Goal: Register for event/course: Register for event/course

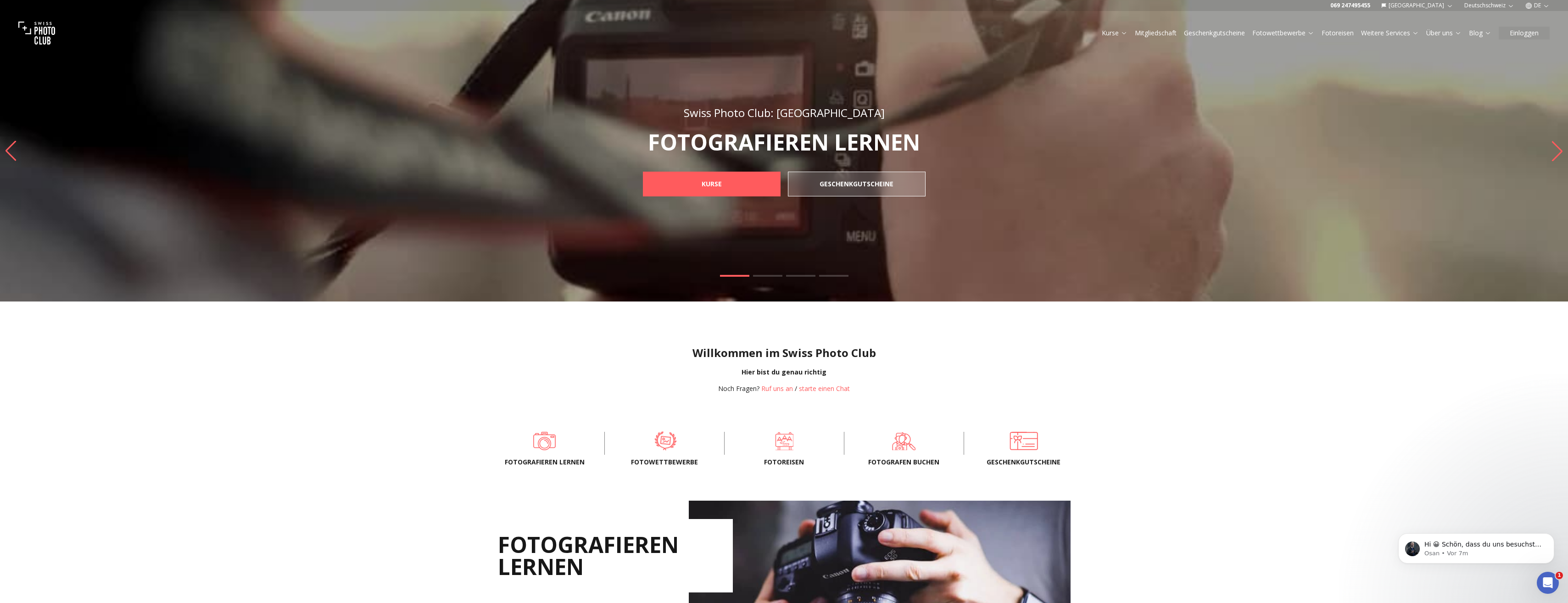
click at [661, 441] on span at bounding box center [665, 441] width 91 height 28
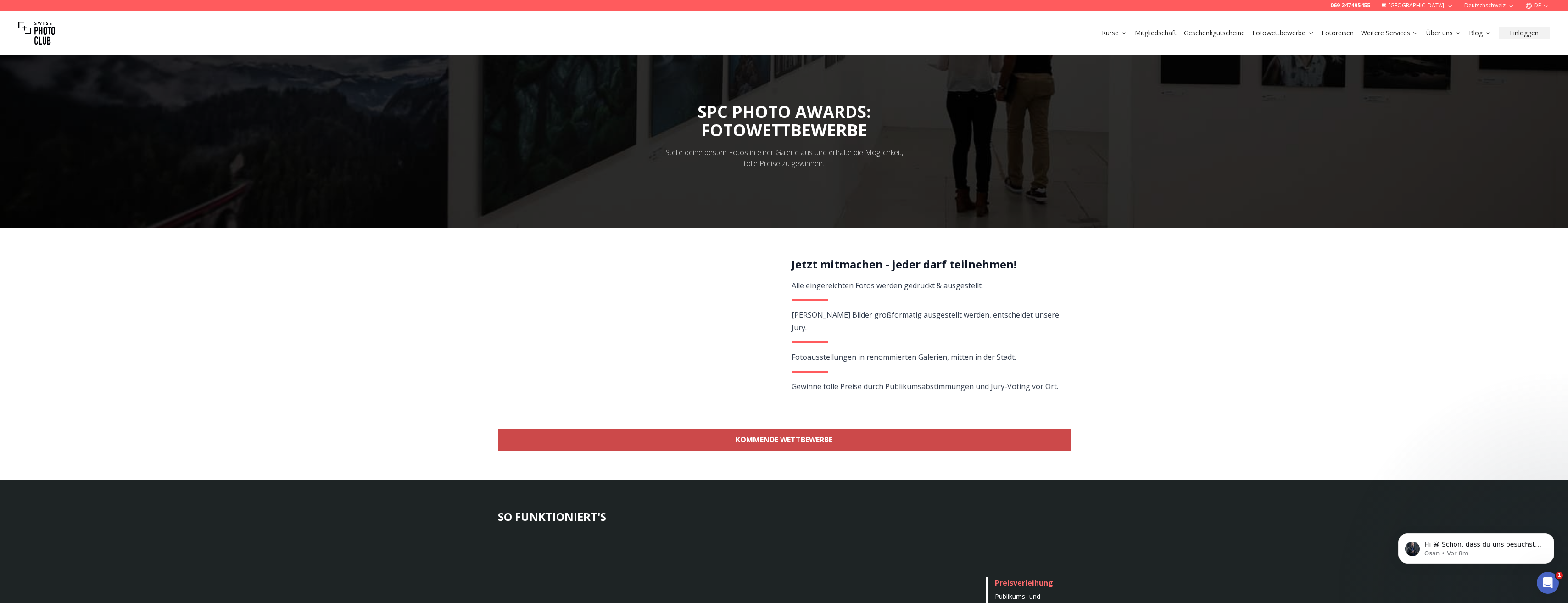
click at [658, 442] on link "KOMMENDE WETTBEWERBE" at bounding box center [784, 440] width 573 height 22
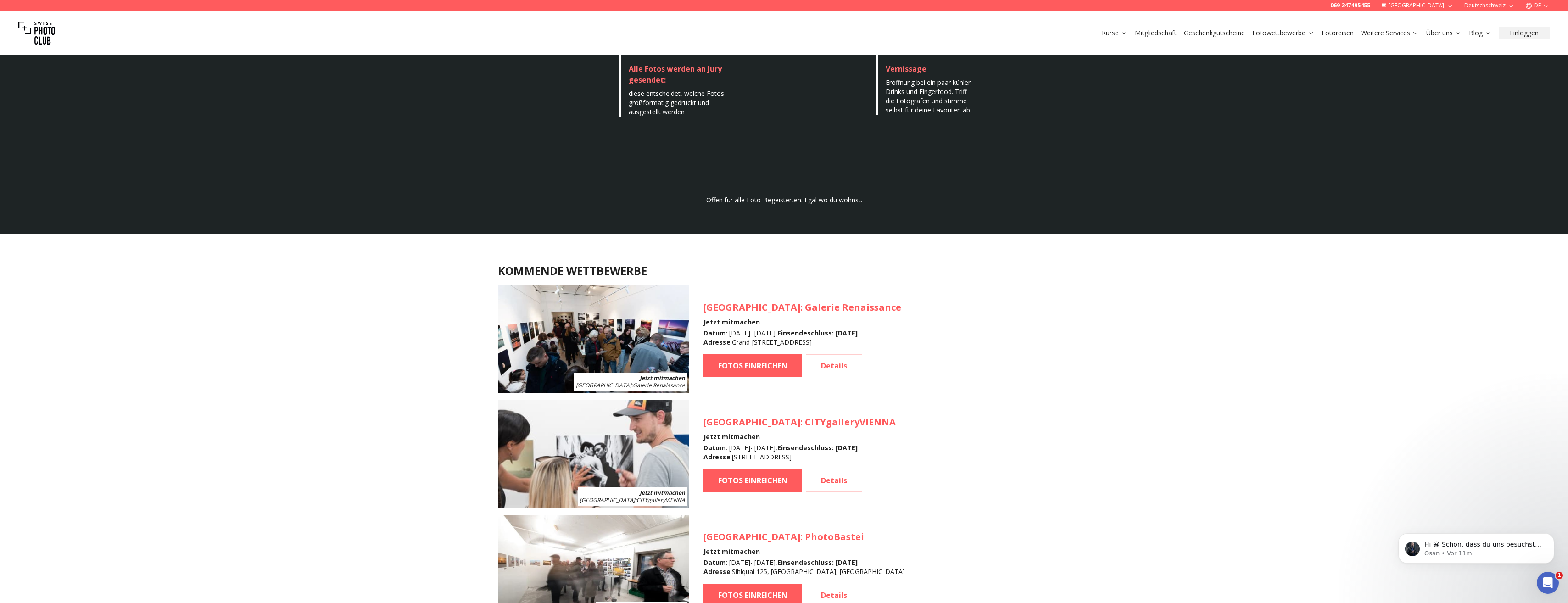
scroll to position [634, 0]
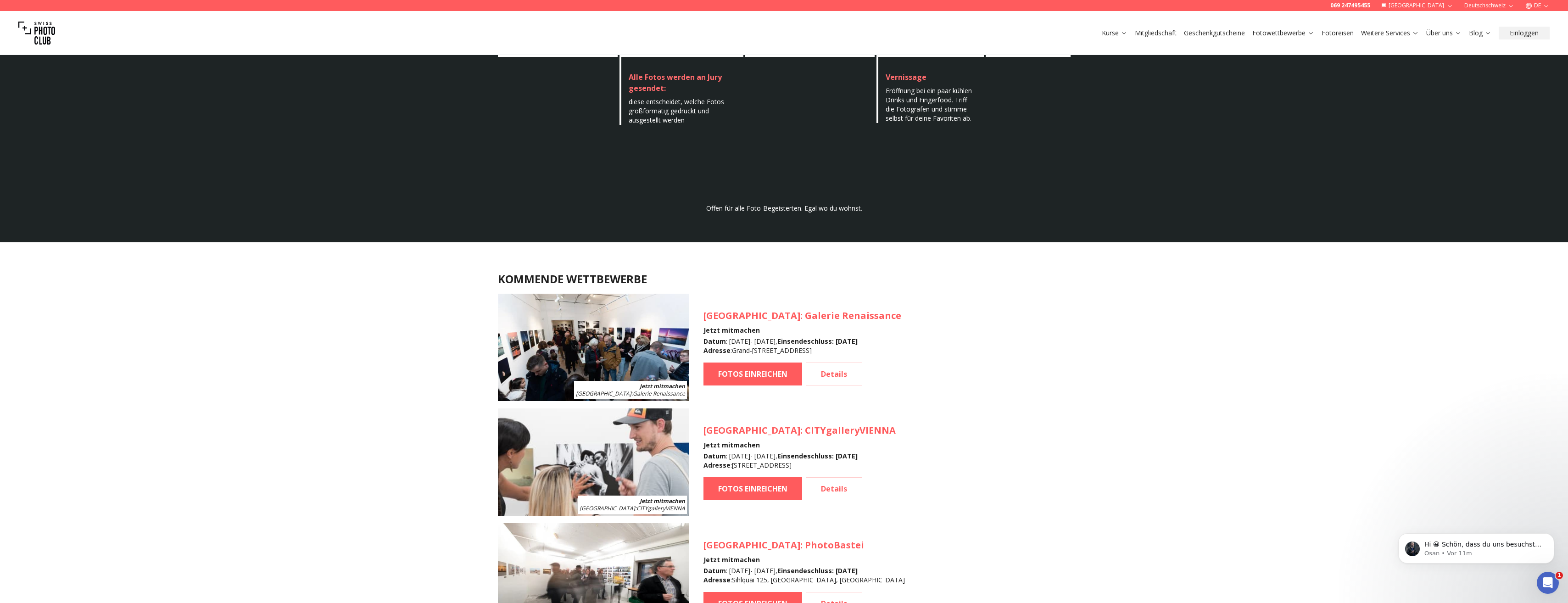
click at [620, 277] on h2 "KOMMENDE WETTBEWERBE" at bounding box center [784, 279] width 573 height 15
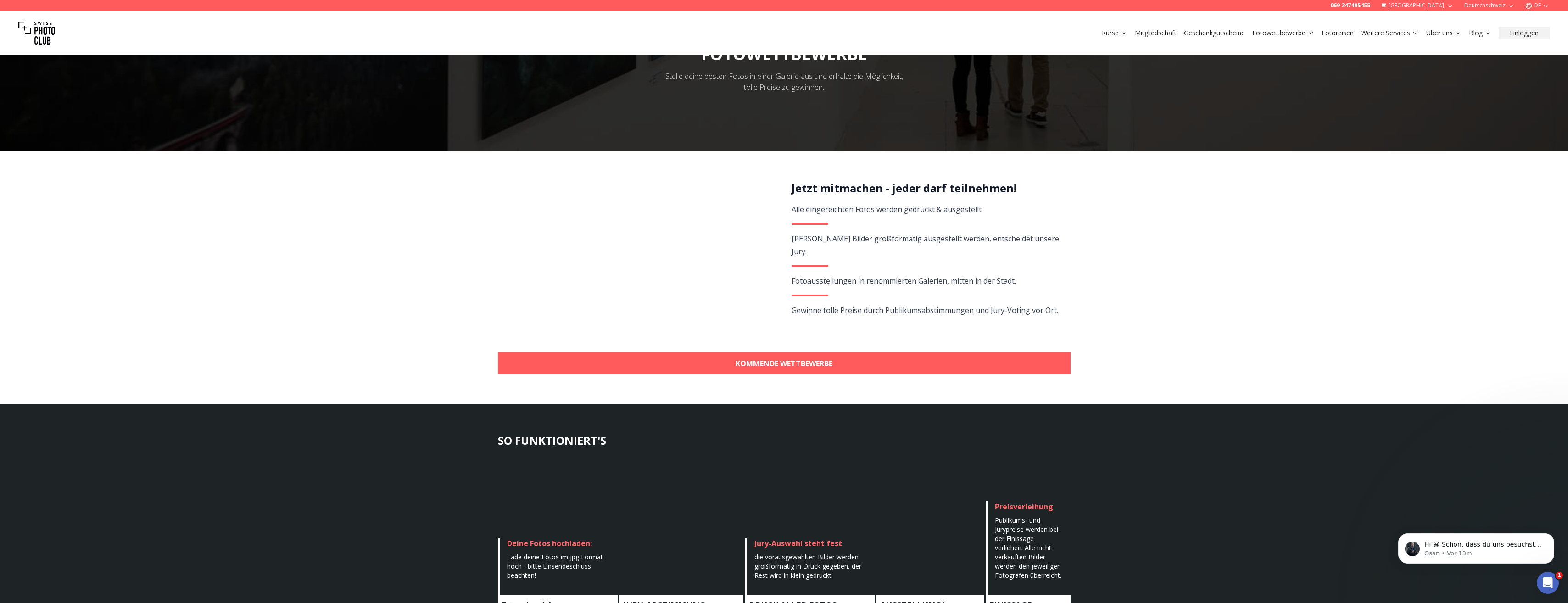
scroll to position [0, 0]
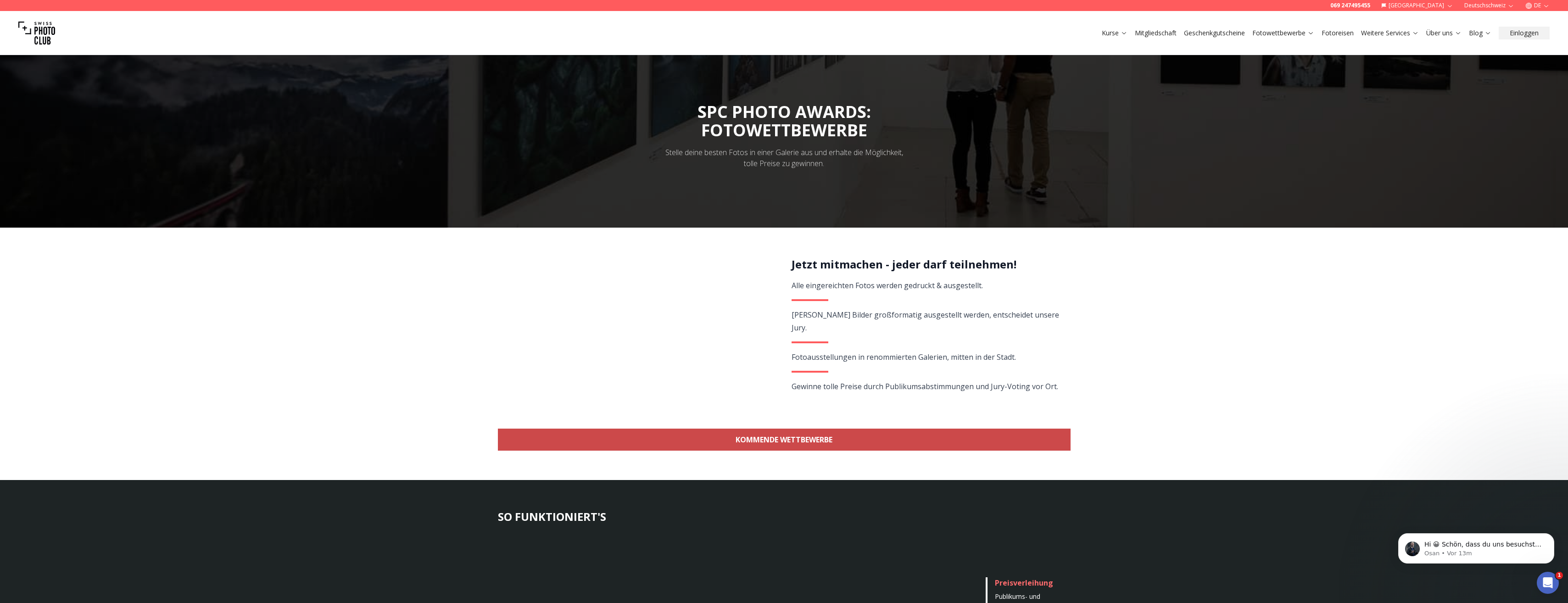
click at [762, 429] on link "KOMMENDE WETTBEWERBE" at bounding box center [784, 440] width 573 height 22
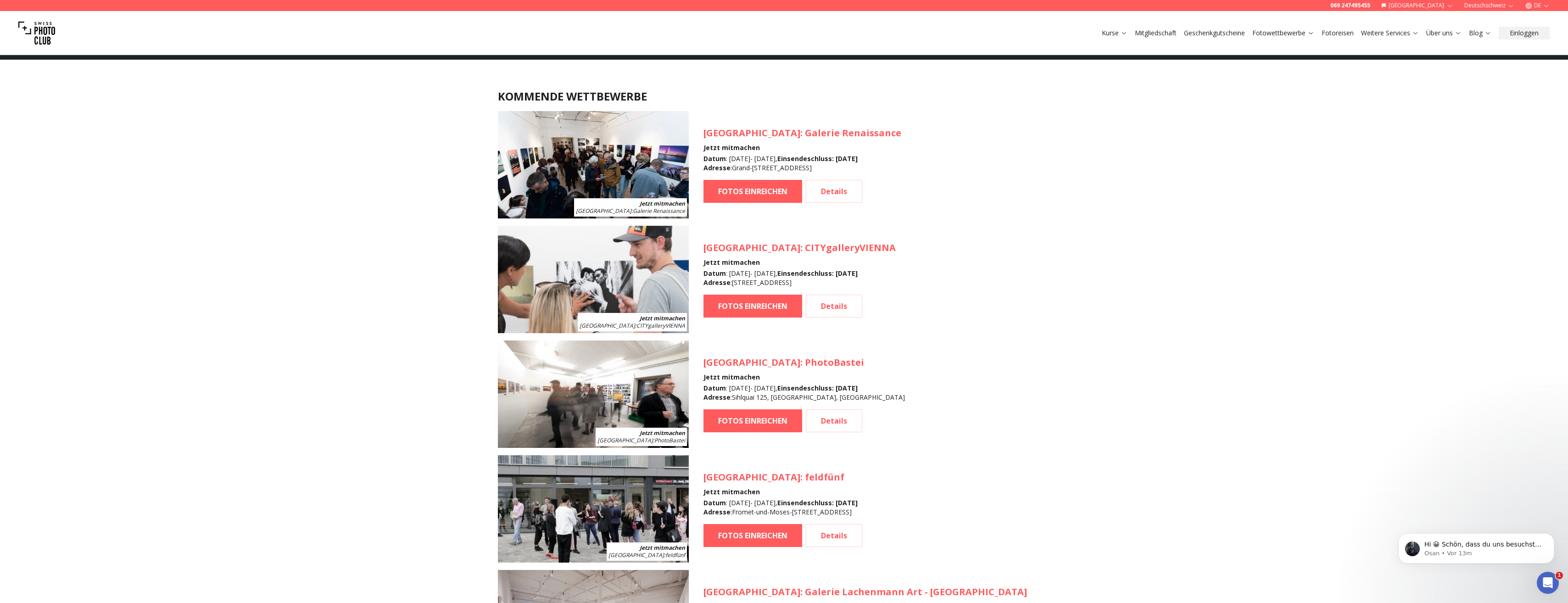
scroll to position [818, 0]
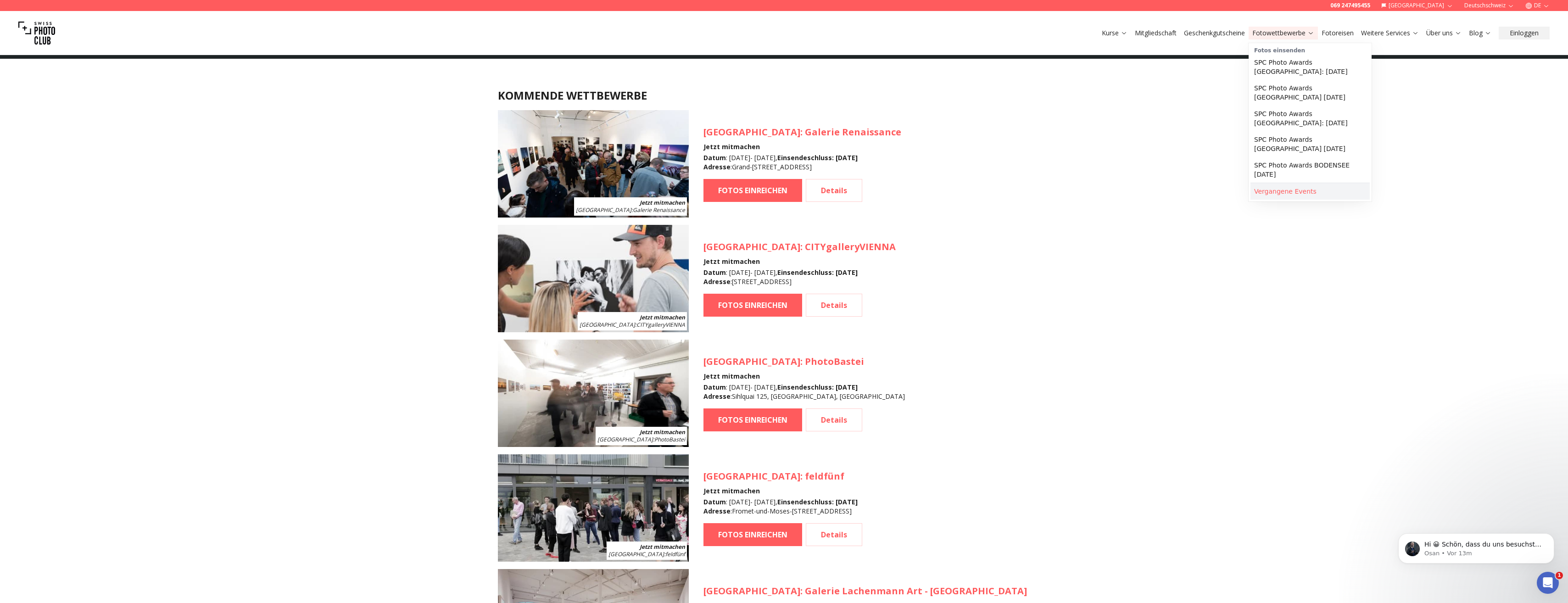
click at [1288, 186] on link "Vergangene Events" at bounding box center [1310, 191] width 120 height 17
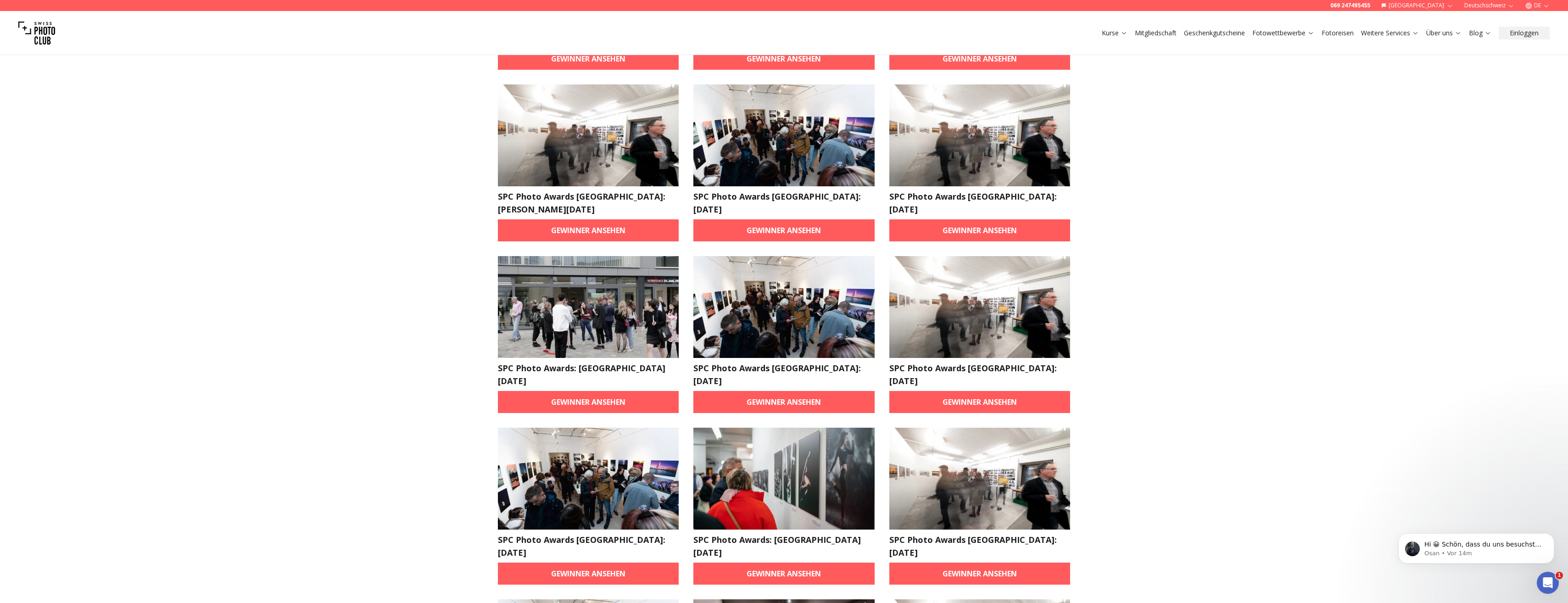
scroll to position [367, 0]
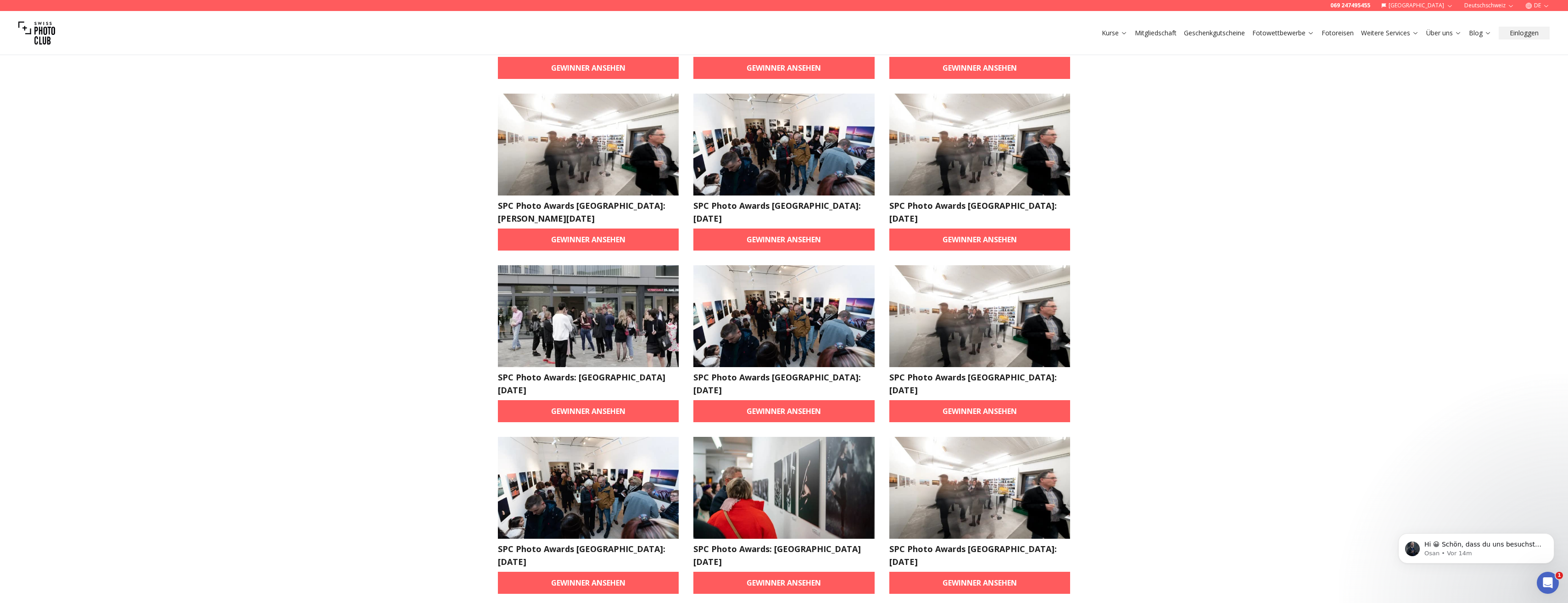
click at [549, 283] on img at bounding box center [589, 316] width 181 height 102
click at [530, 400] on link "Gewinner ansehen" at bounding box center [589, 411] width 181 height 22
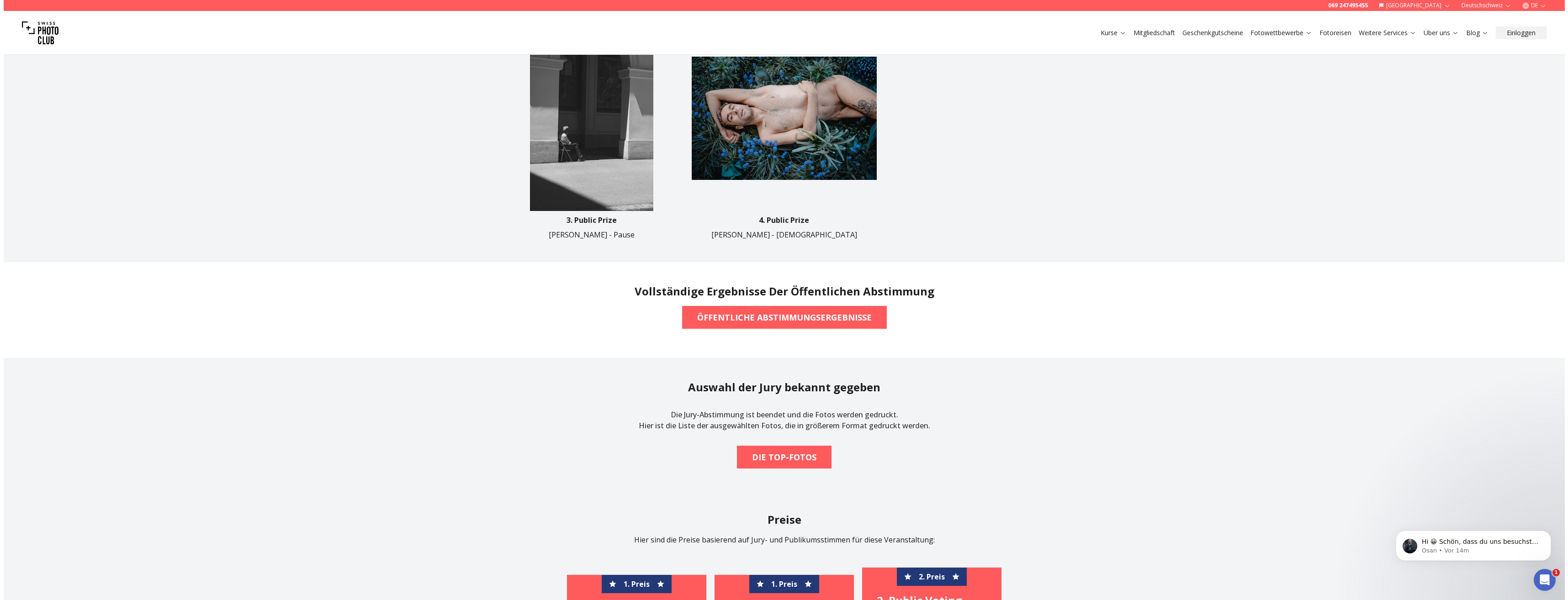
scroll to position [731, 0]
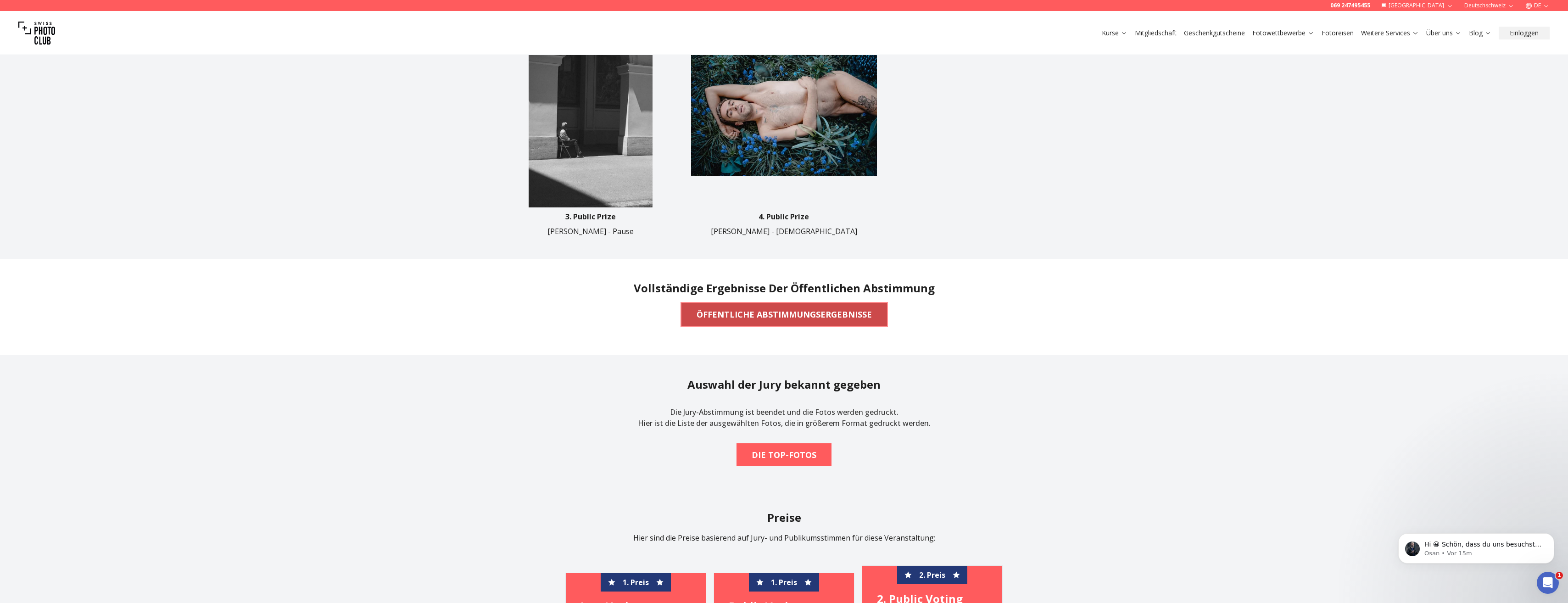
click at [730, 321] on b "ÖFFENTLICHE ABSTIMMUNGSERGEBNISSE" at bounding box center [784, 314] width 175 height 13
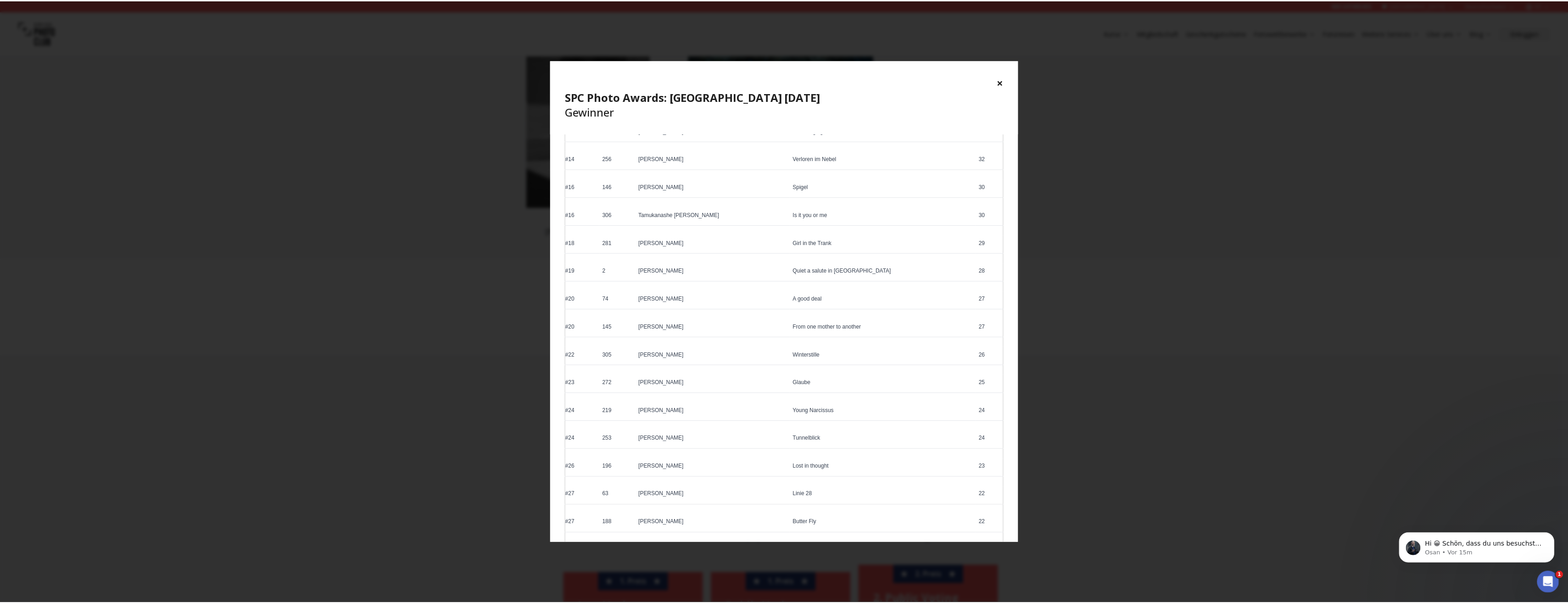
scroll to position [413, 0]
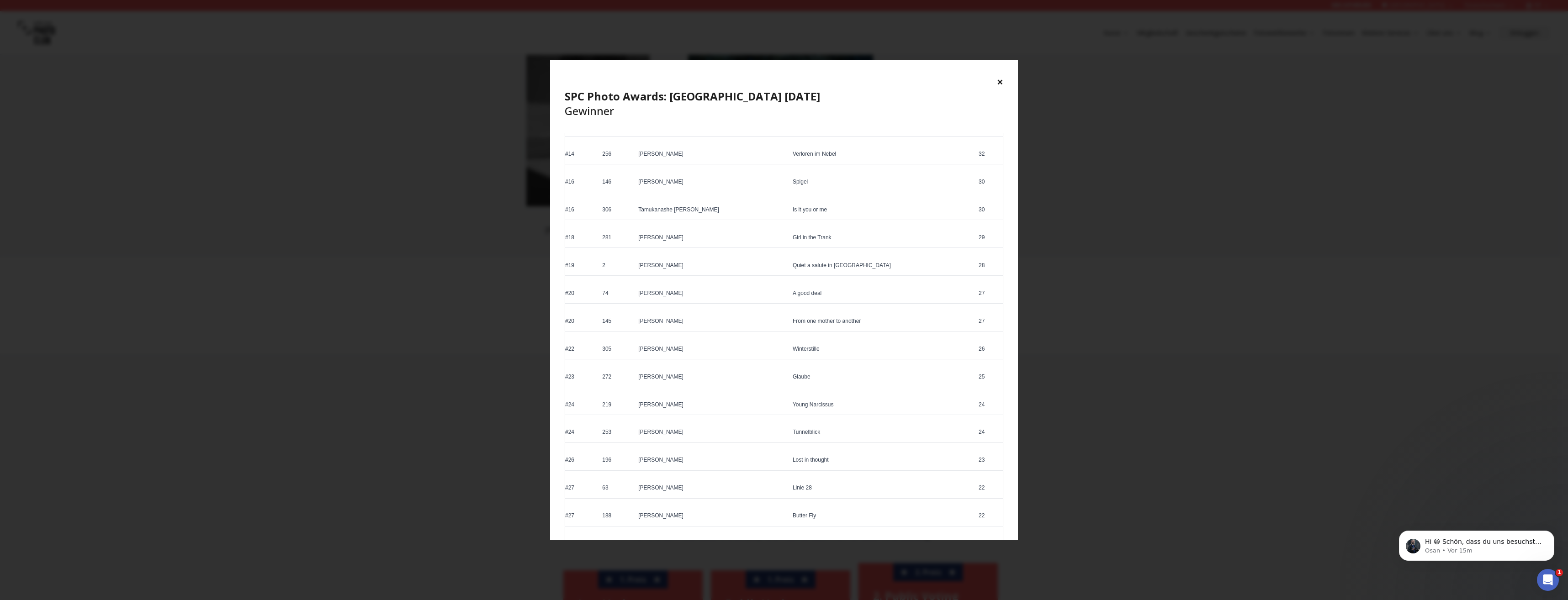
click at [1000, 79] on button "×" at bounding box center [1000, 82] width 6 height 15
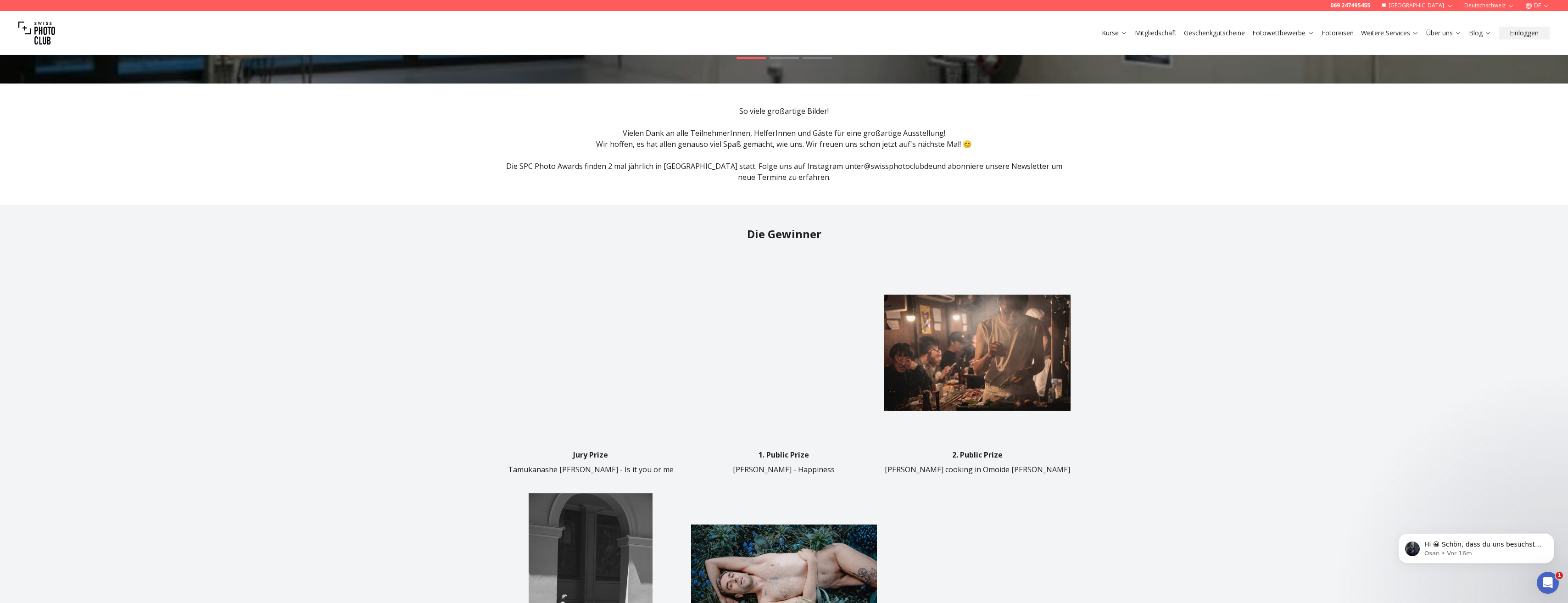
scroll to position [0, 0]
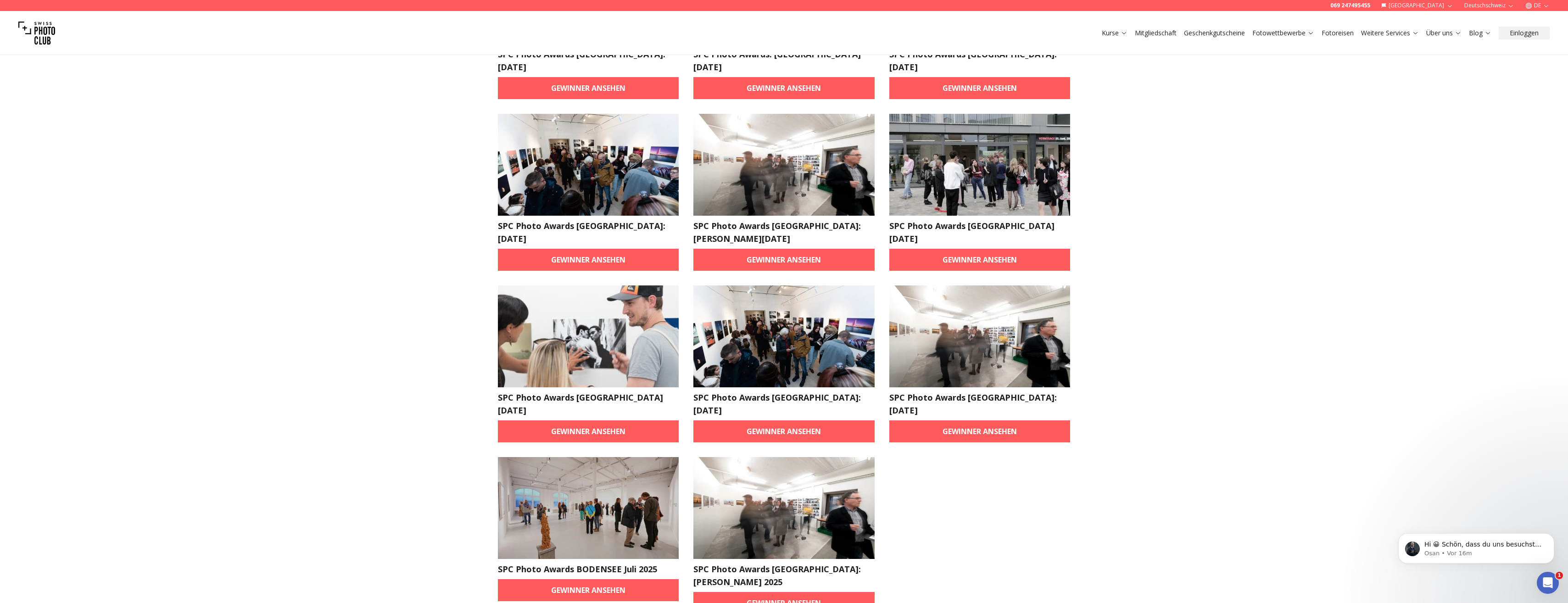
scroll to position [873, 0]
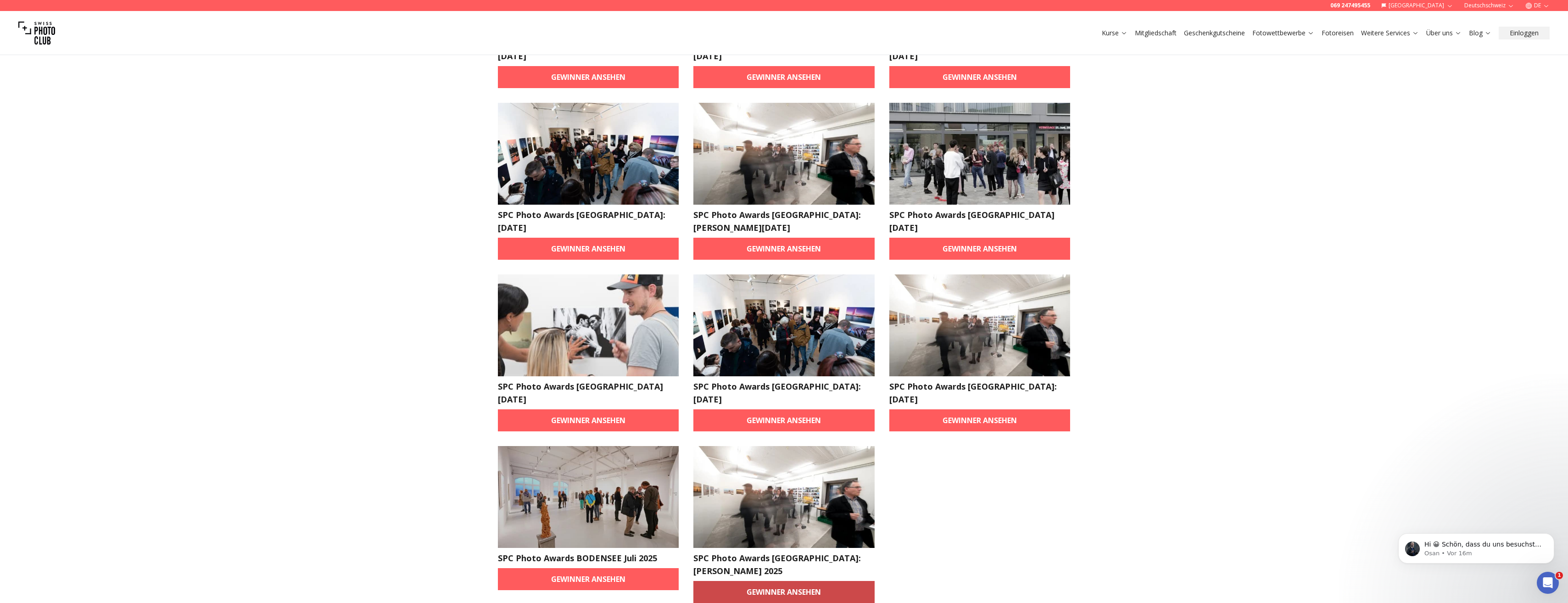
click at [776, 581] on link "Gewinner ansehen" at bounding box center [784, 592] width 181 height 22
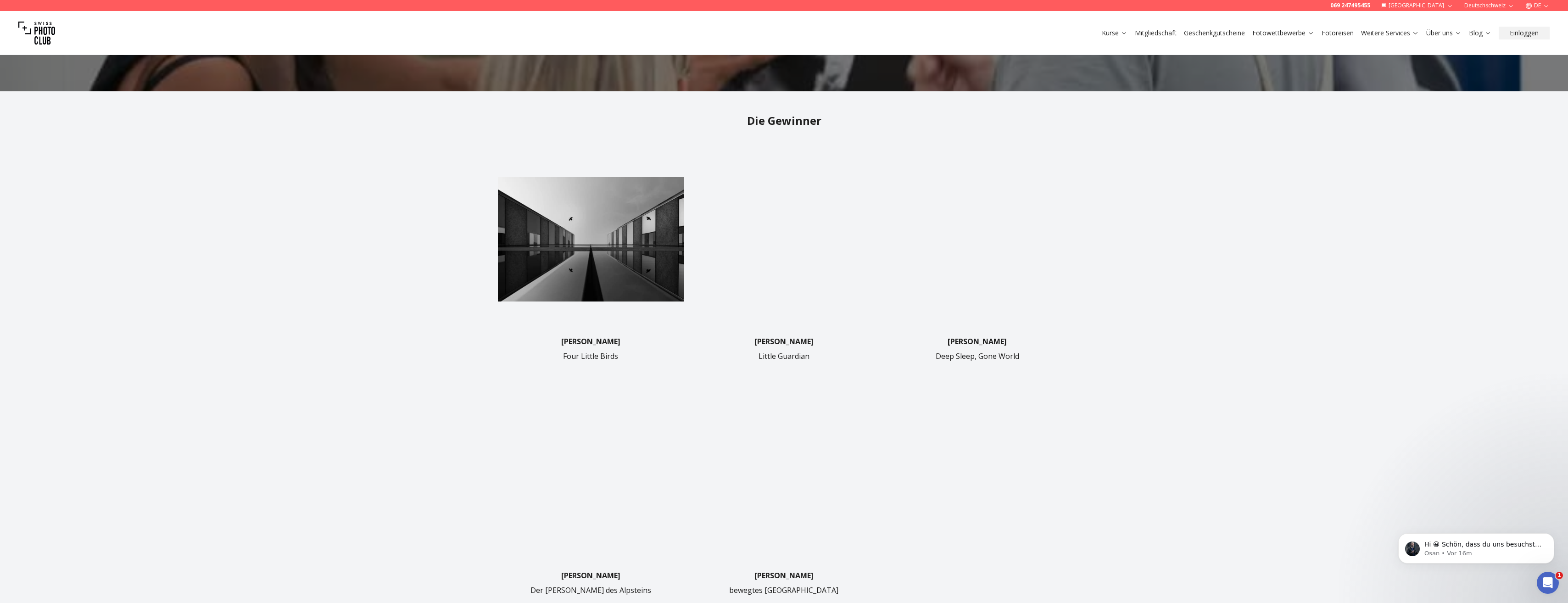
scroll to position [276, 0]
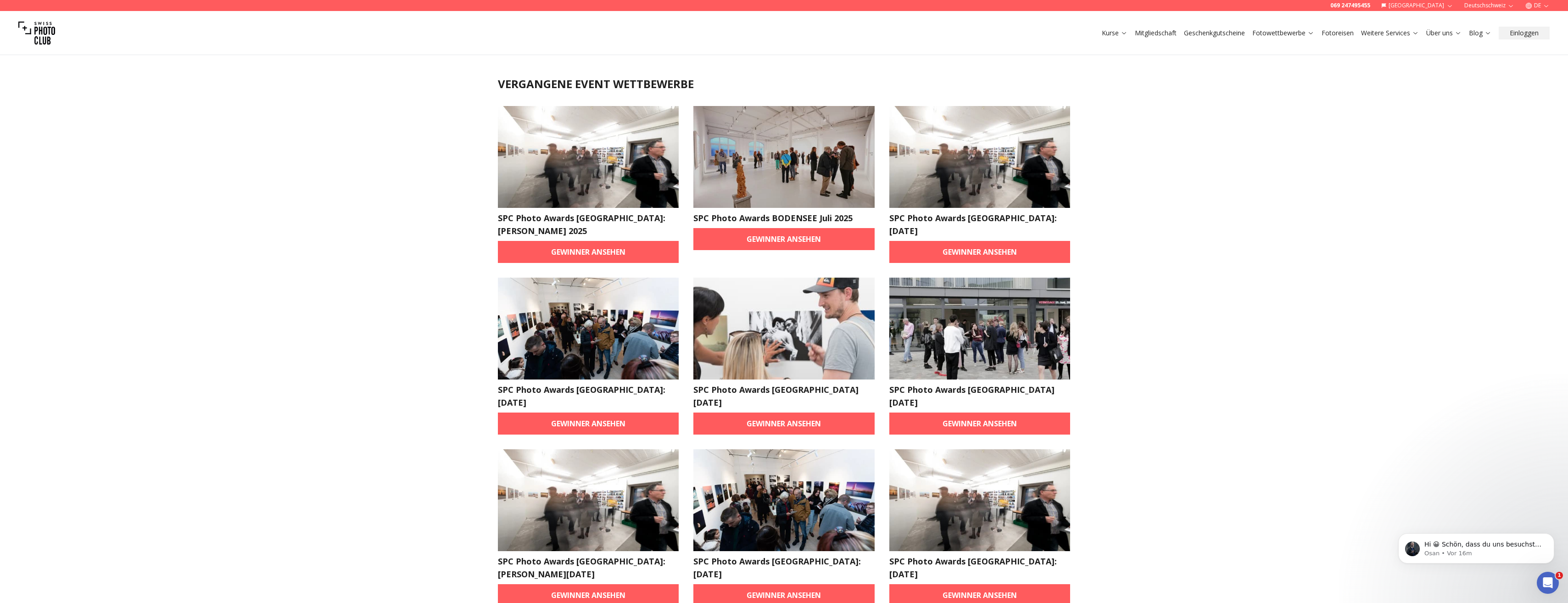
scroll to position [1, 0]
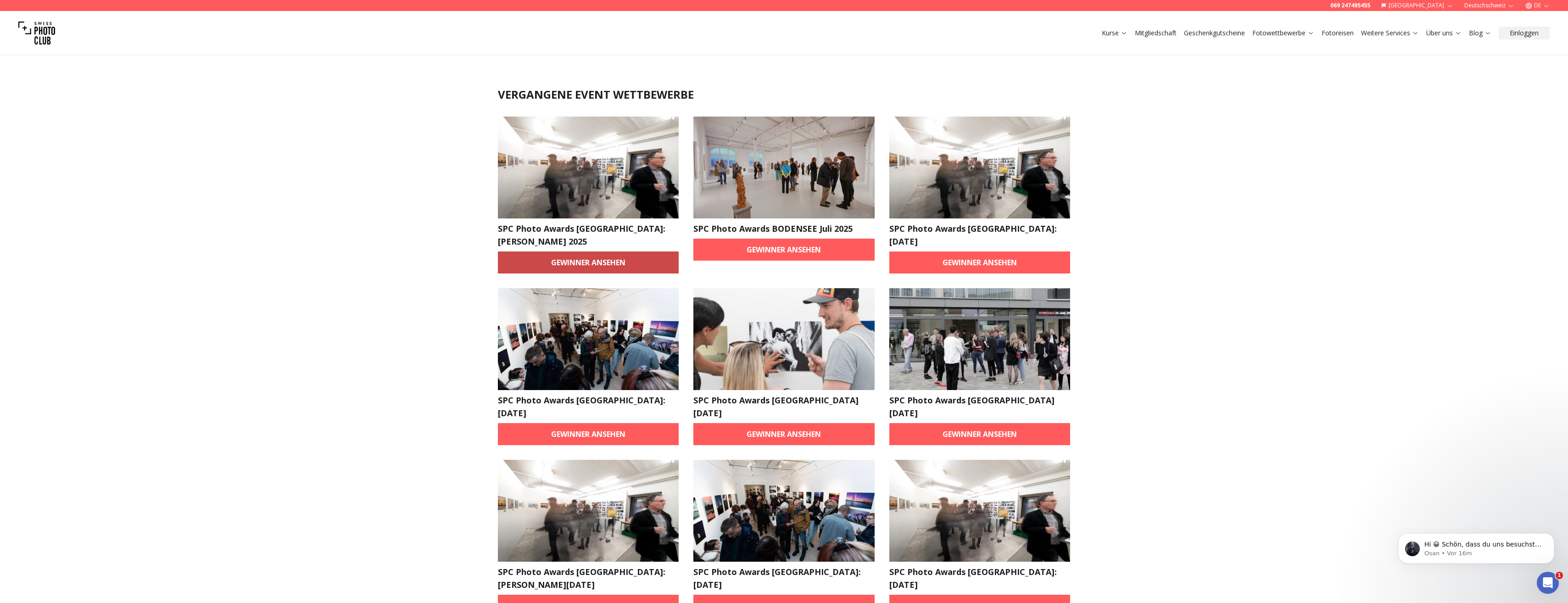
click at [600, 253] on link "Gewinner ansehen" at bounding box center [589, 263] width 181 height 22
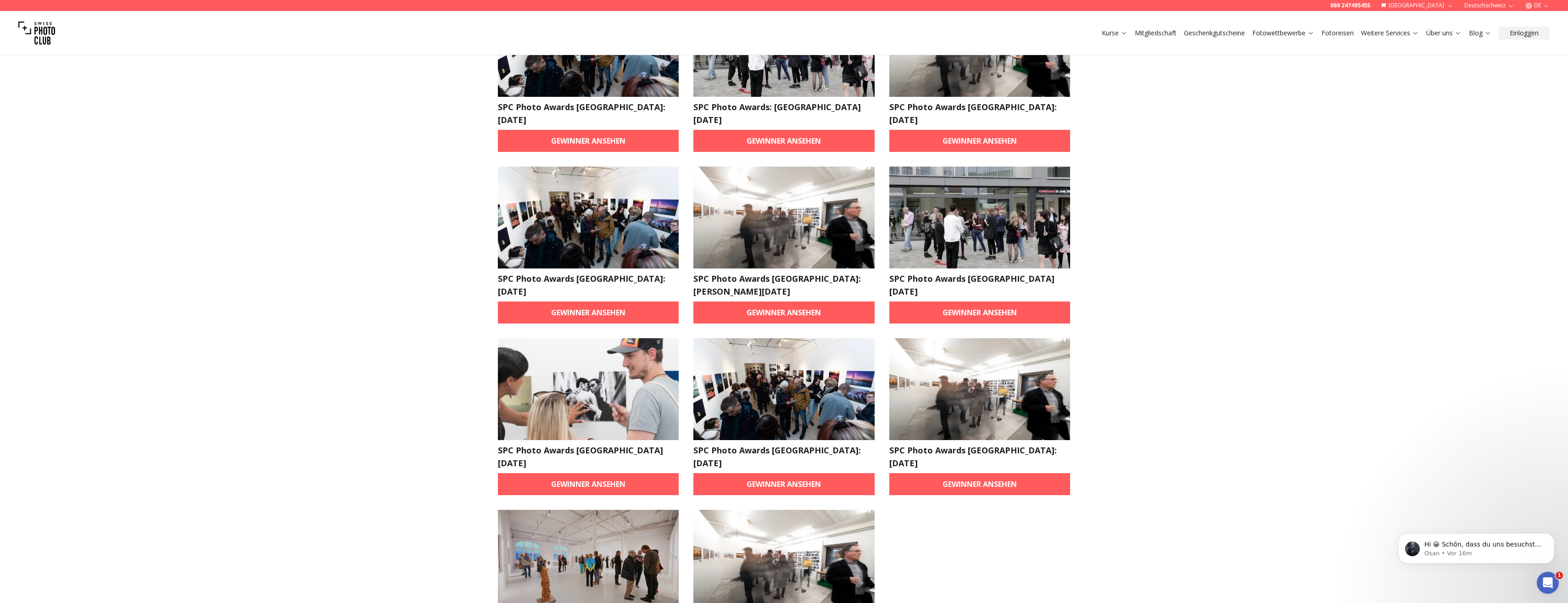
scroll to position [827, 0]
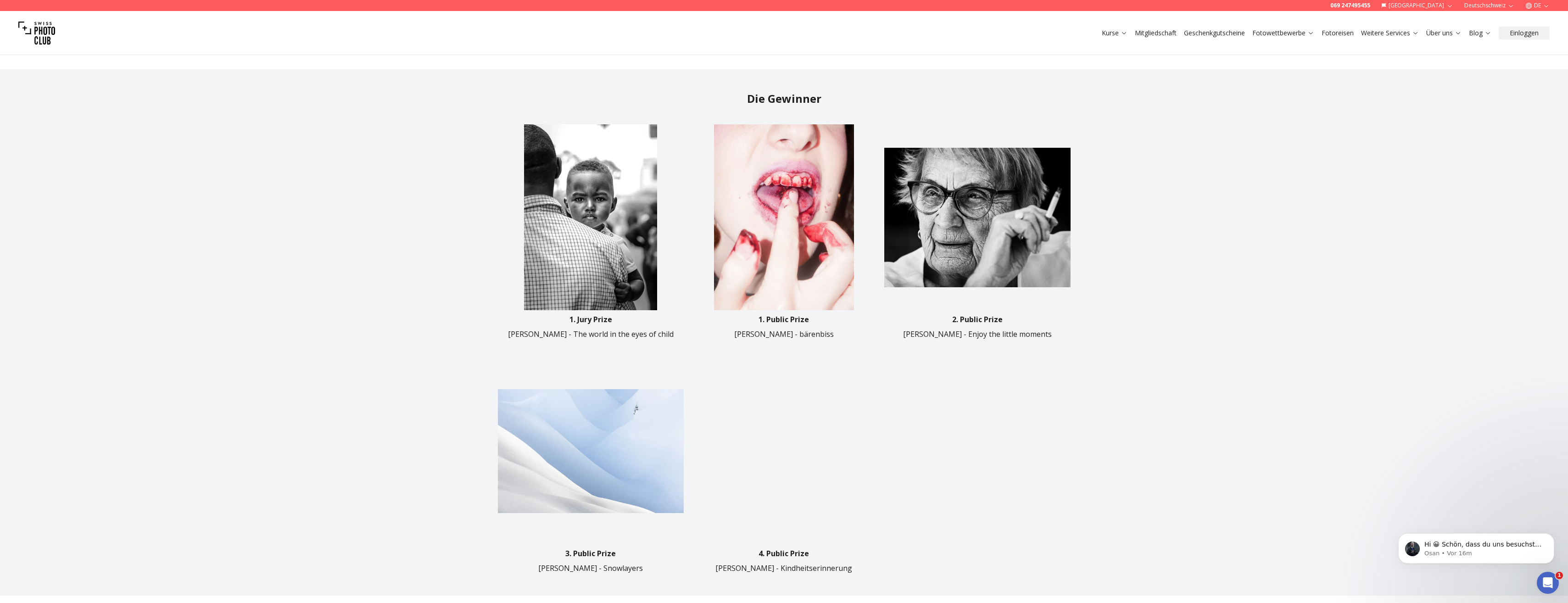
scroll to position [367, 0]
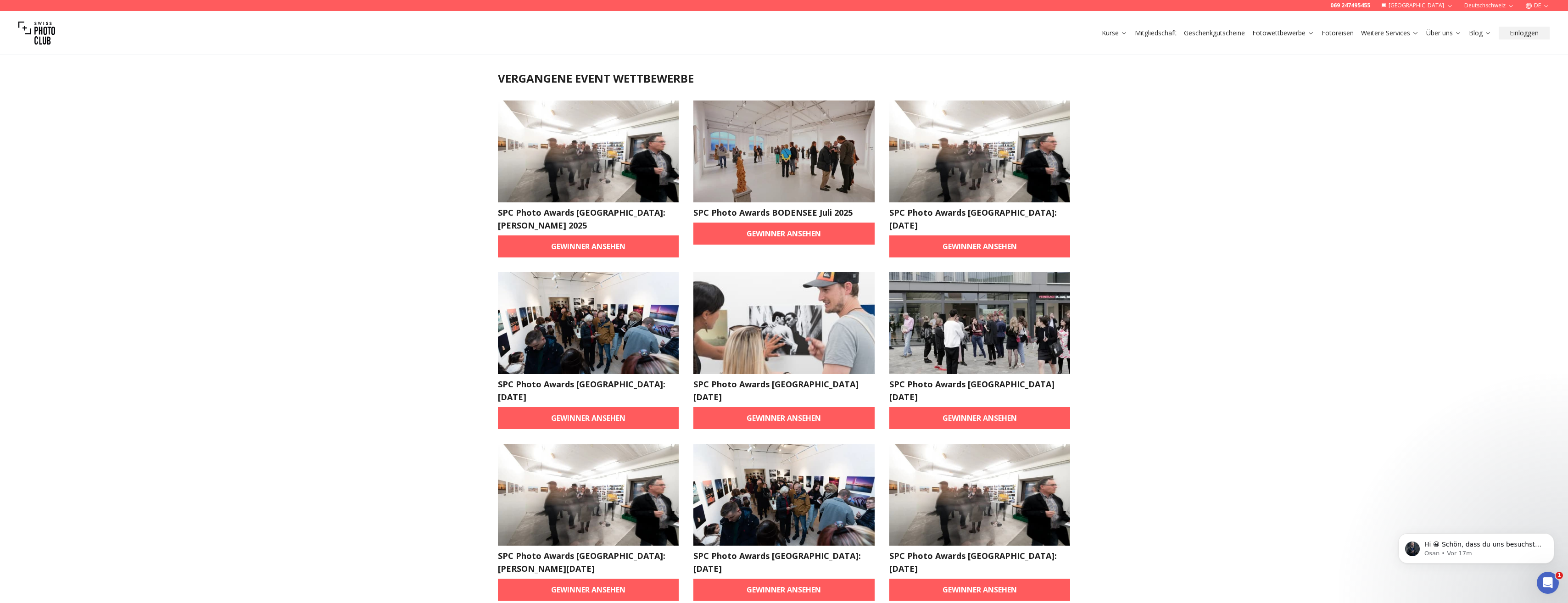
scroll to position [1, 0]
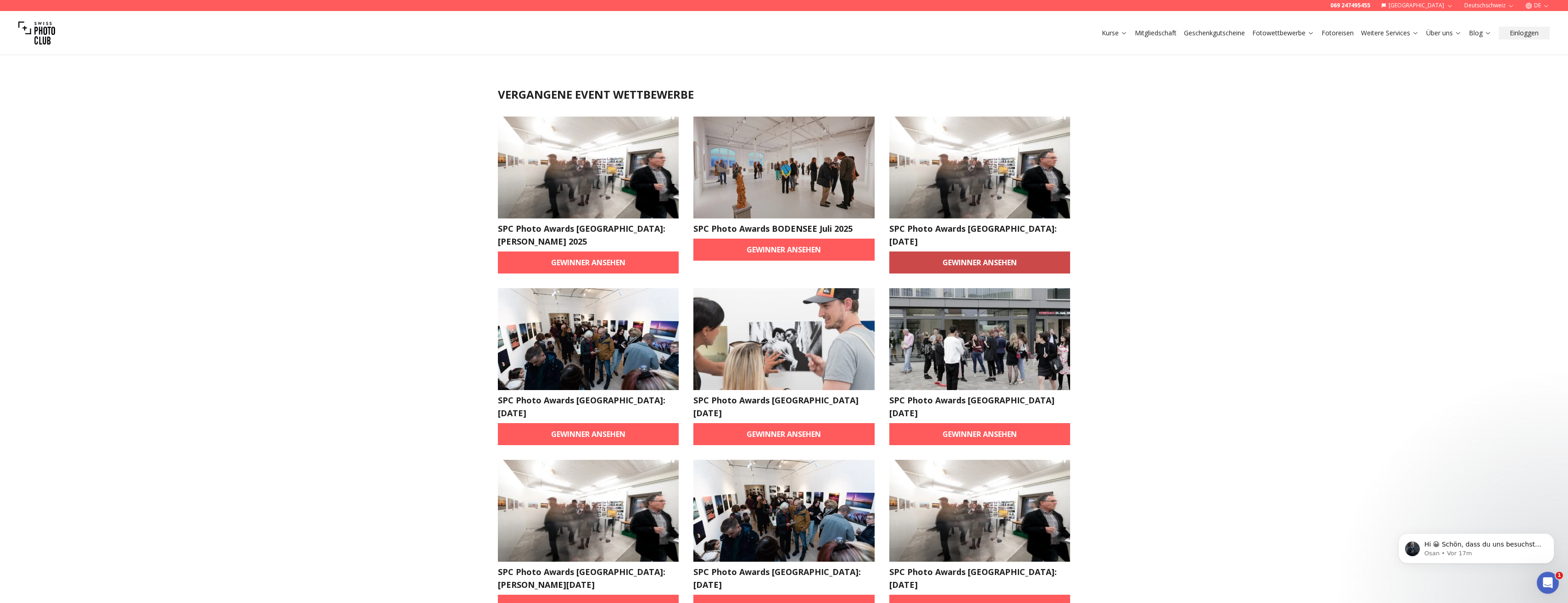
click at [996, 254] on link "Gewinner ansehen" at bounding box center [980, 263] width 181 height 22
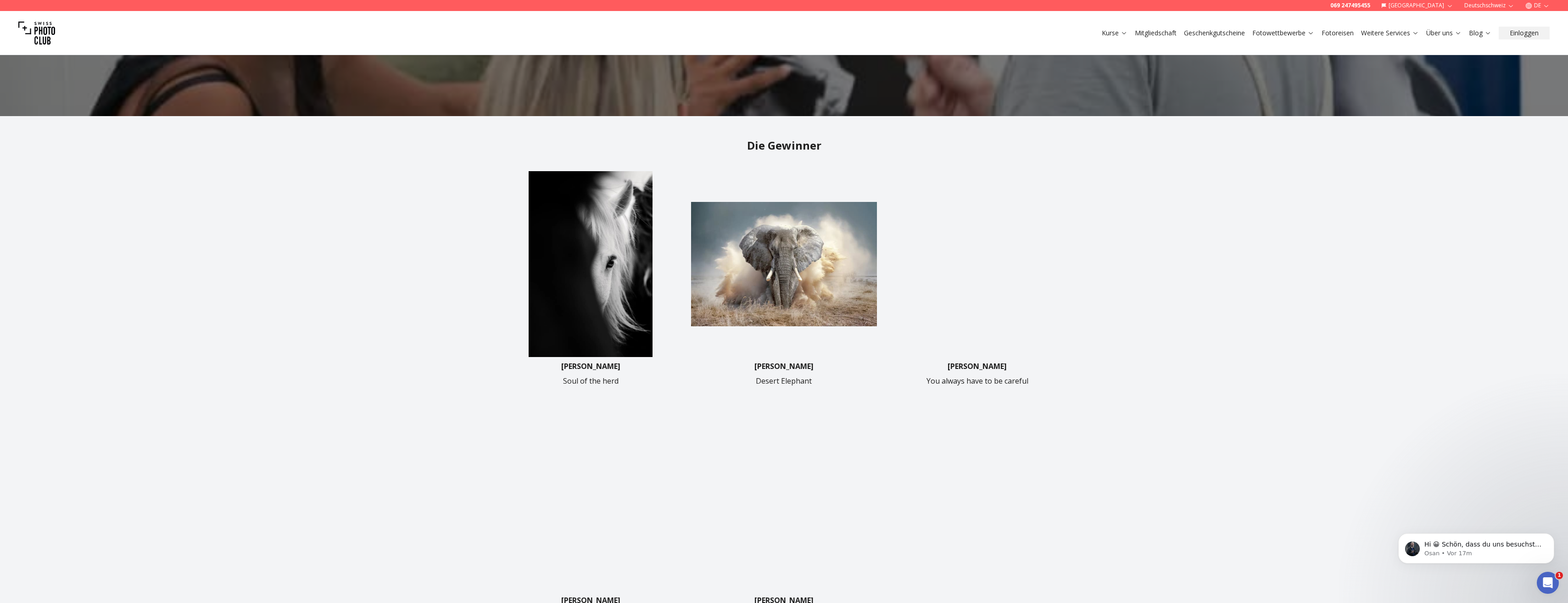
scroll to position [276, 0]
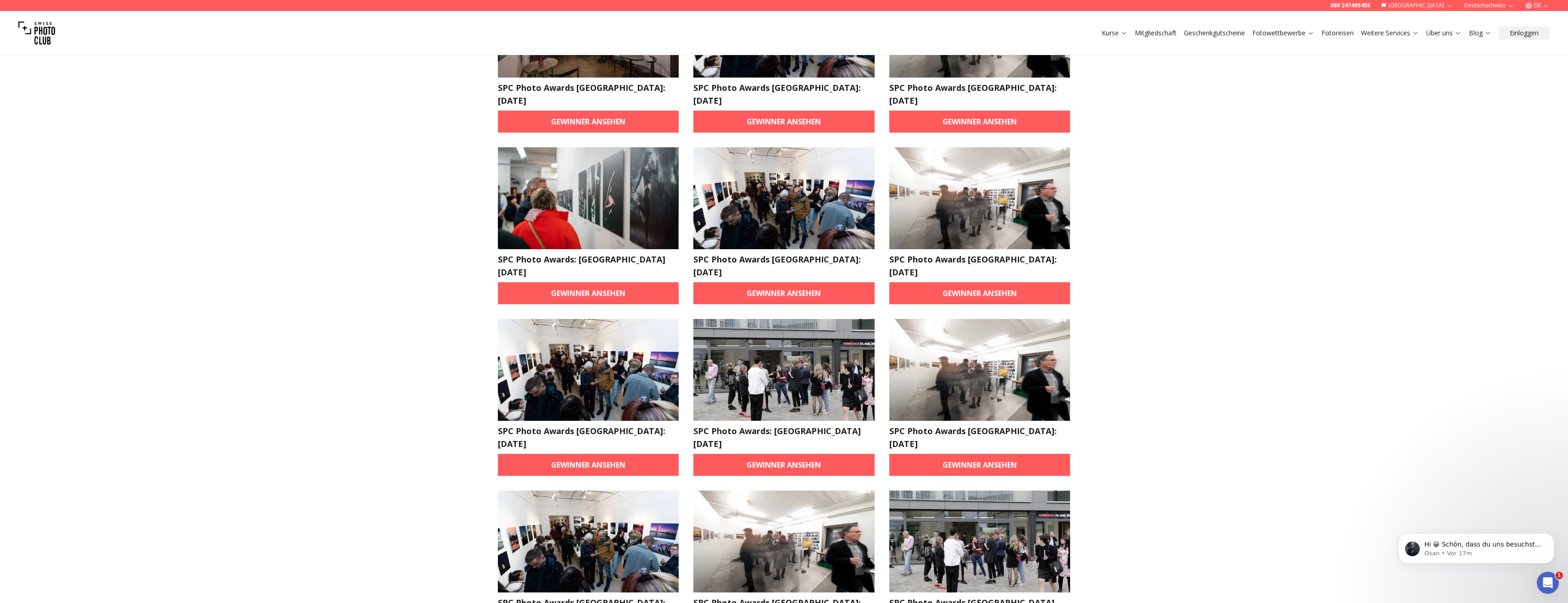
scroll to position [780, 0]
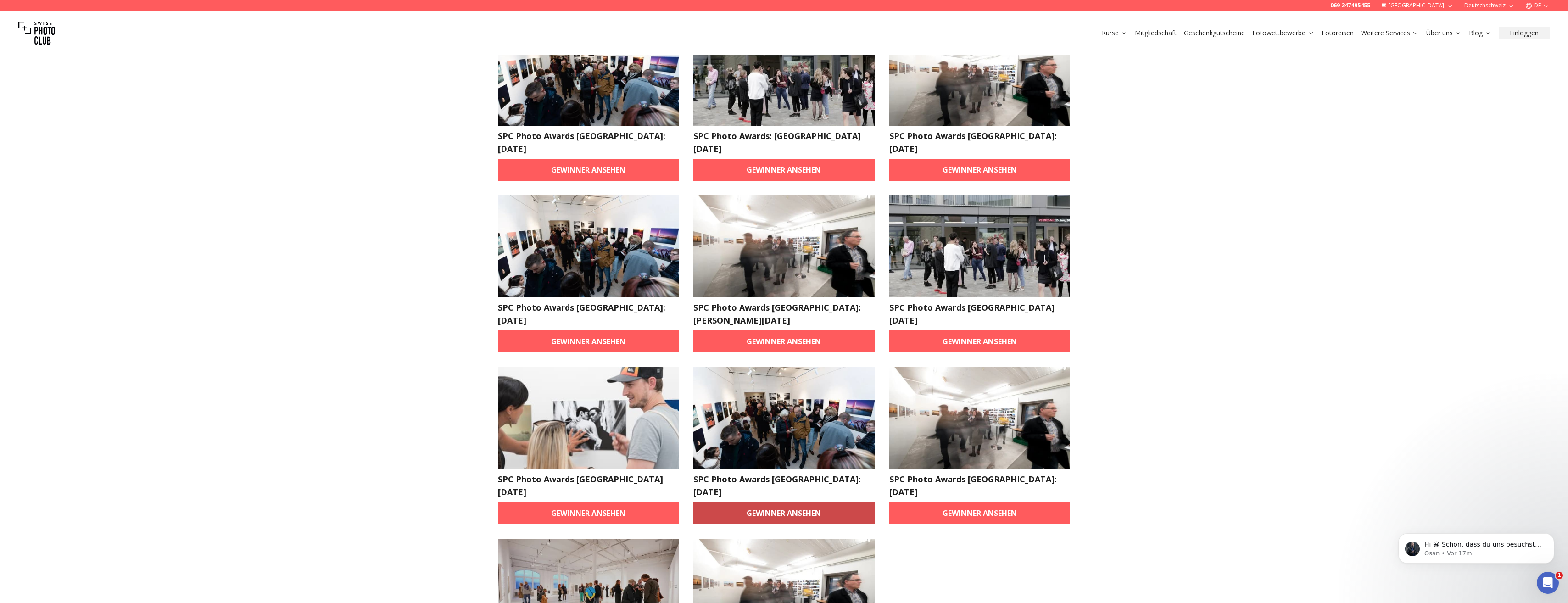
click at [810, 502] on link "Gewinner ansehen" at bounding box center [784, 513] width 181 height 22
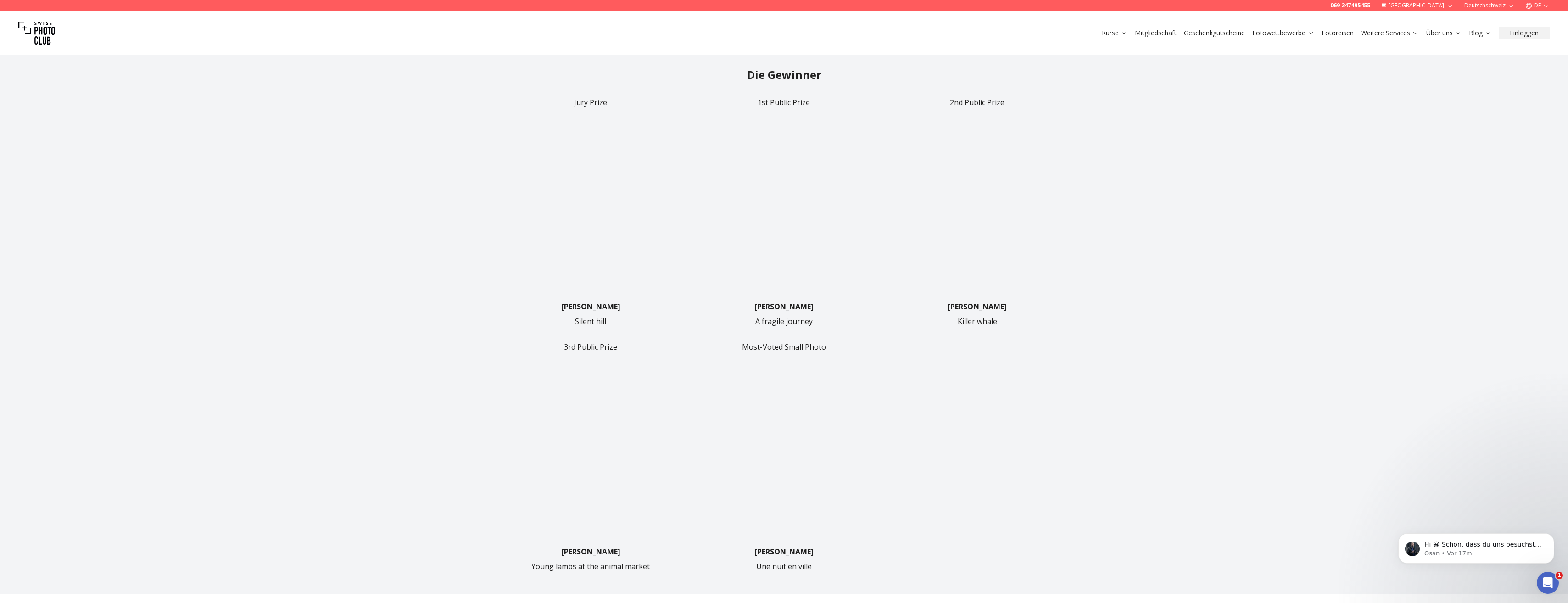
scroll to position [321, 0]
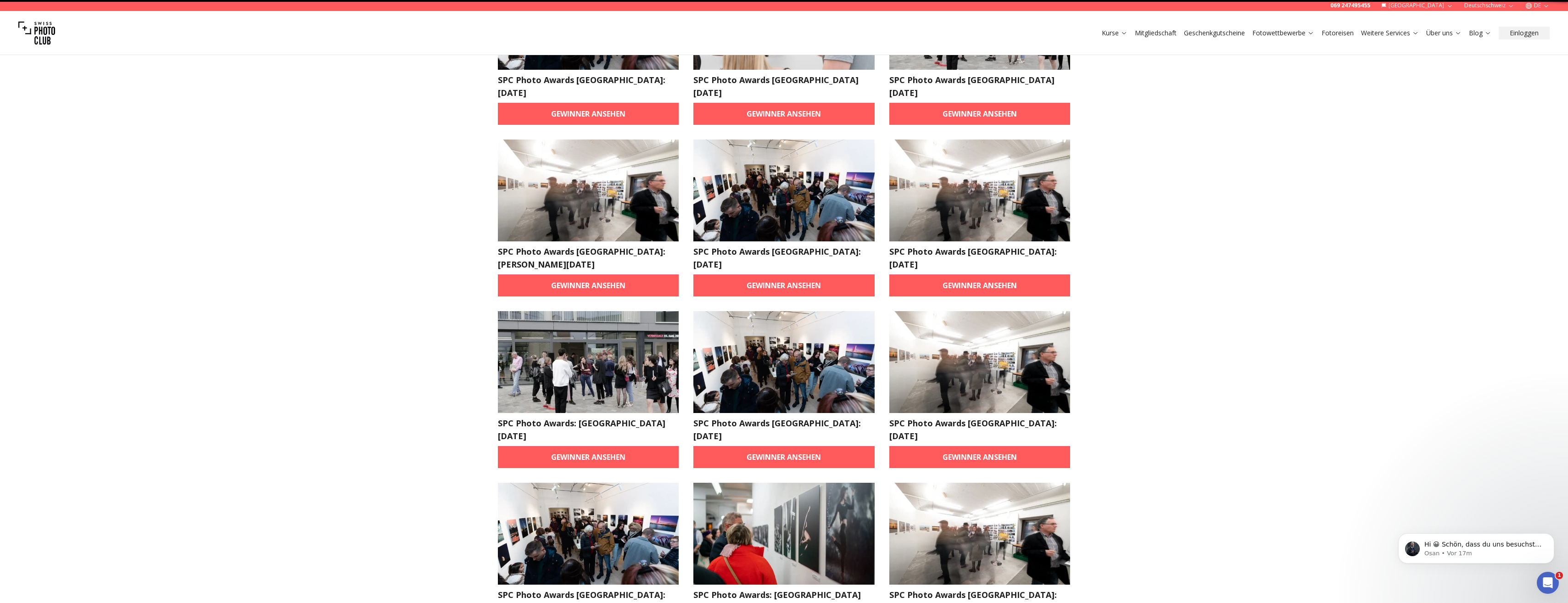
scroll to position [1, 0]
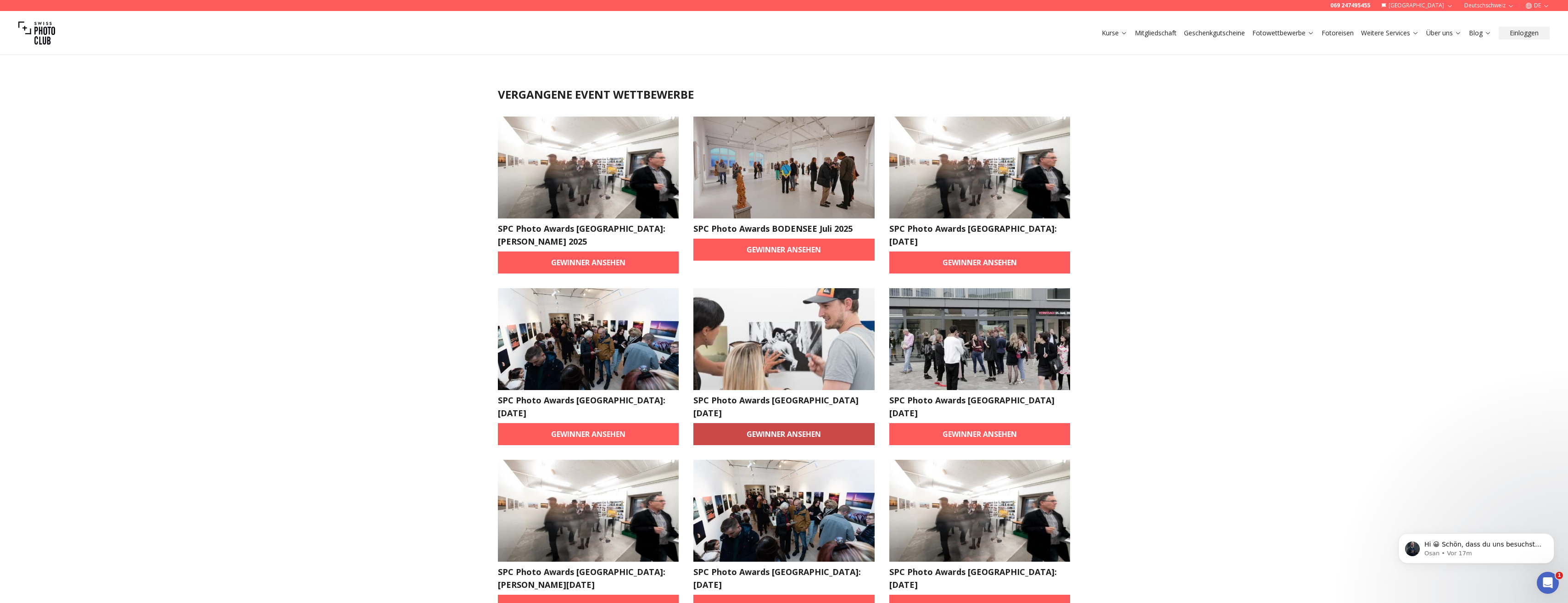
click at [801, 423] on link "Gewinner ansehen" at bounding box center [784, 434] width 181 height 22
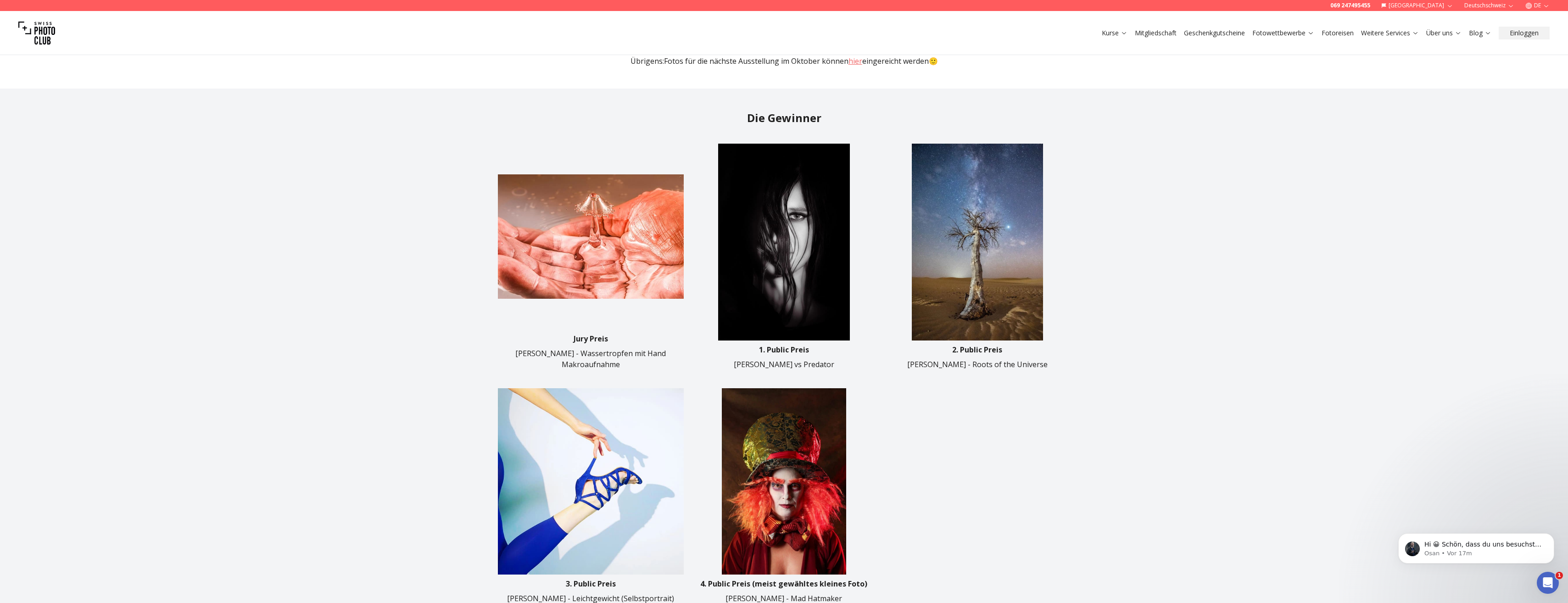
scroll to position [367, 0]
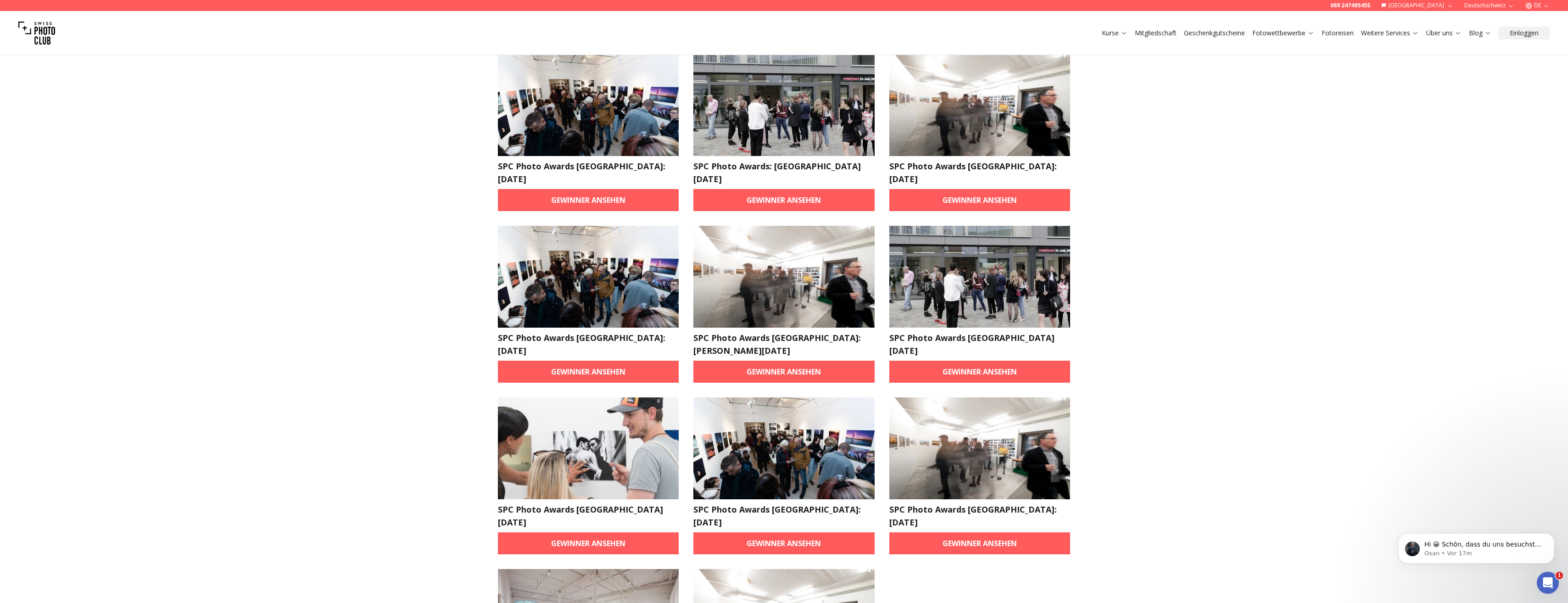
scroll to position [780, 0]
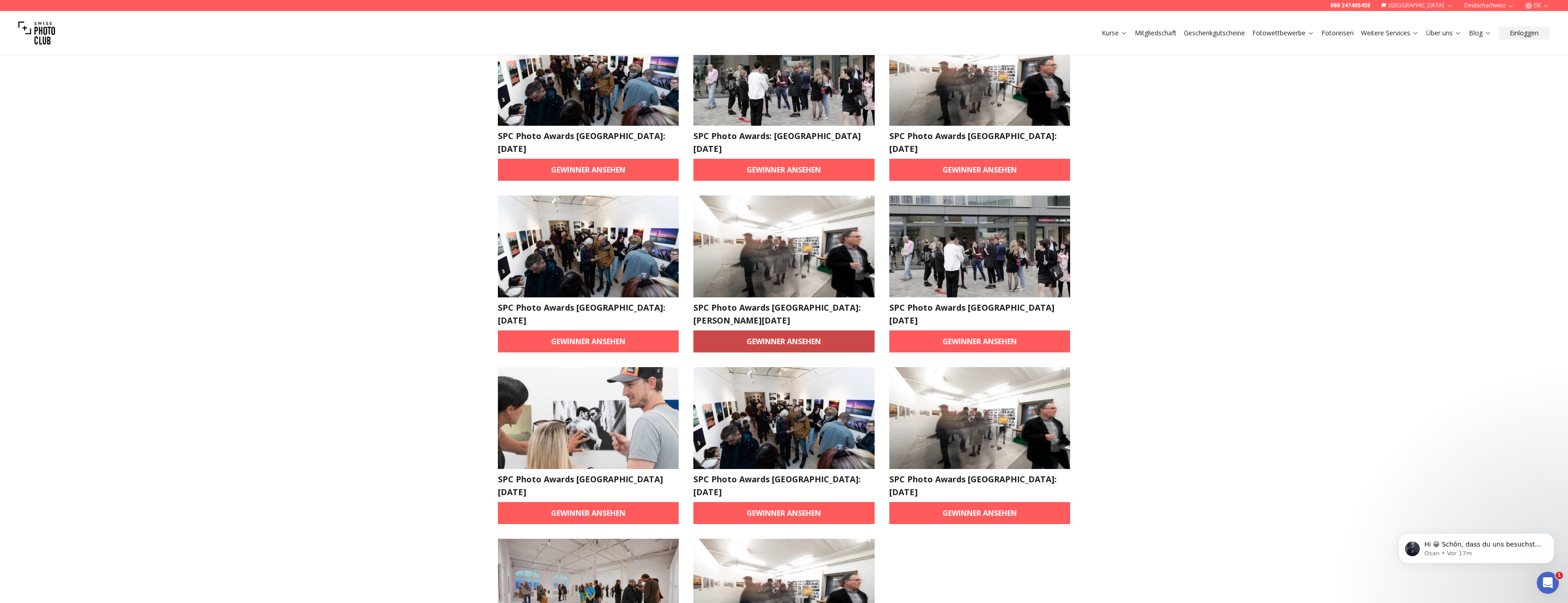
click at [762, 330] on link "Gewinner ansehen" at bounding box center [784, 342] width 181 height 22
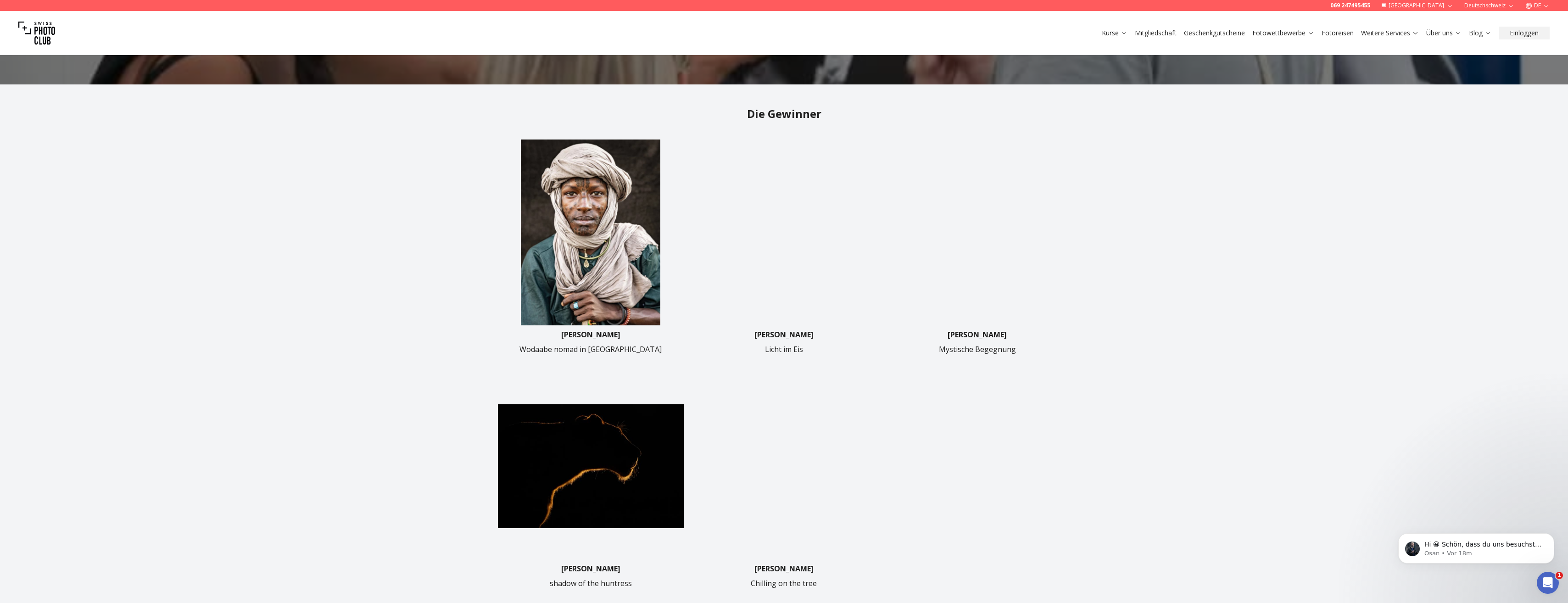
scroll to position [276, 0]
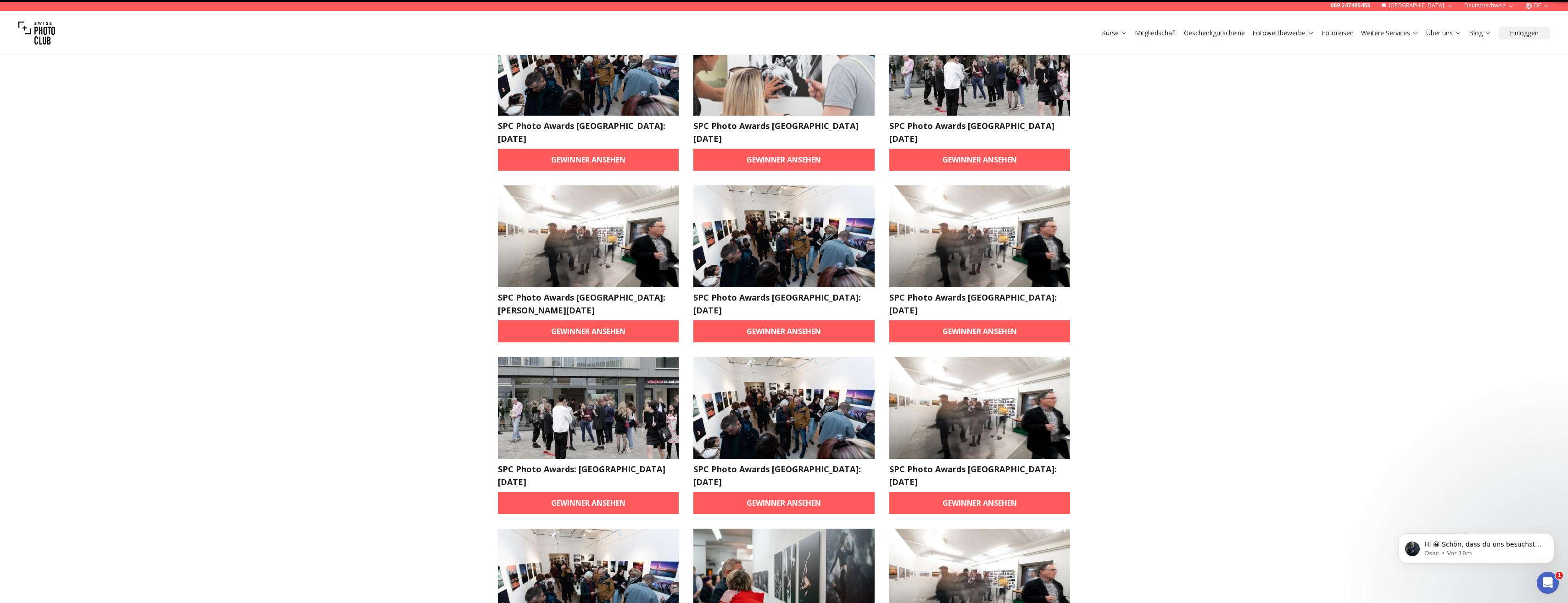
scroll to position [1, 0]
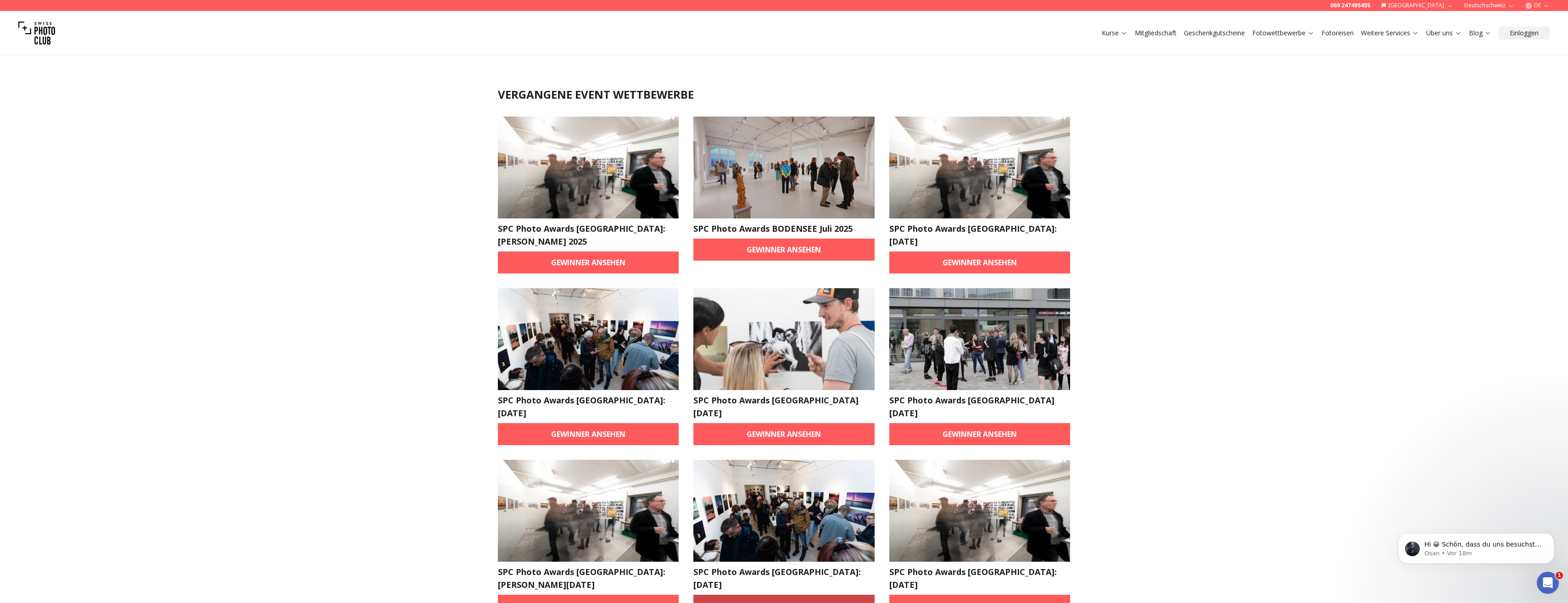
click at [790, 595] on link "Gewinner ansehen" at bounding box center [784, 606] width 181 height 22
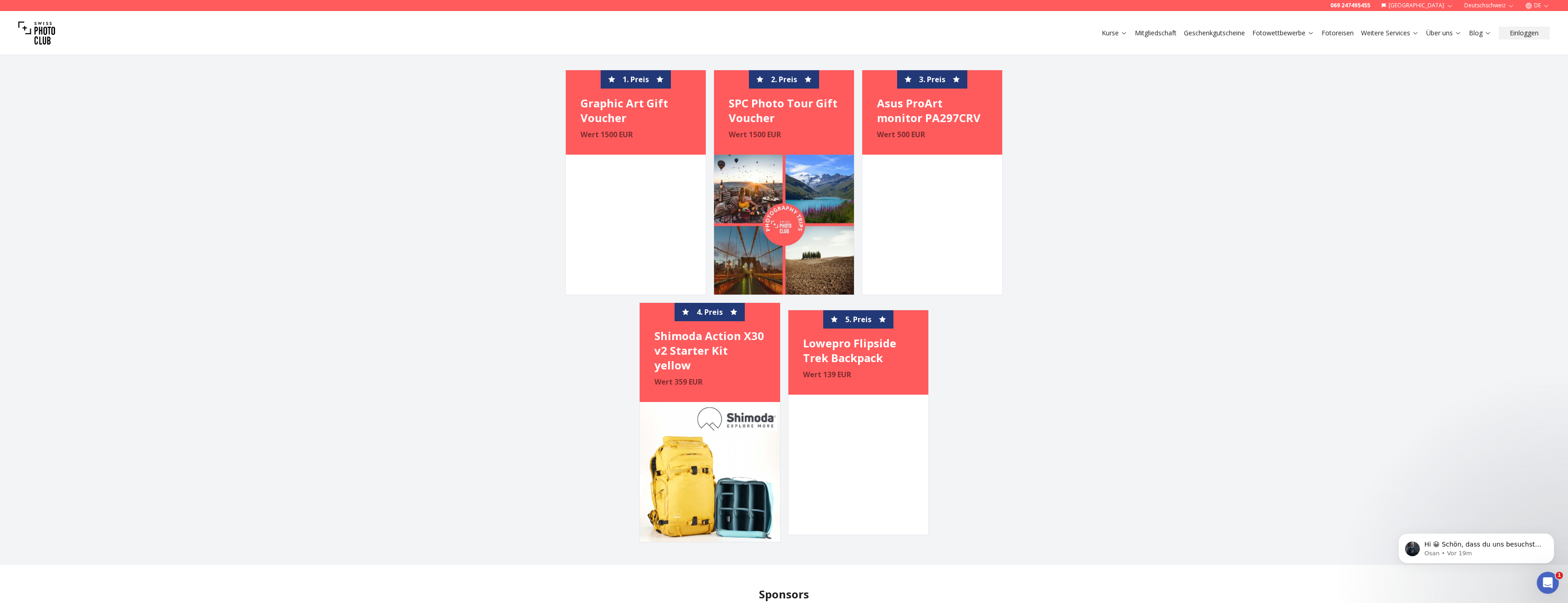
scroll to position [1147, 0]
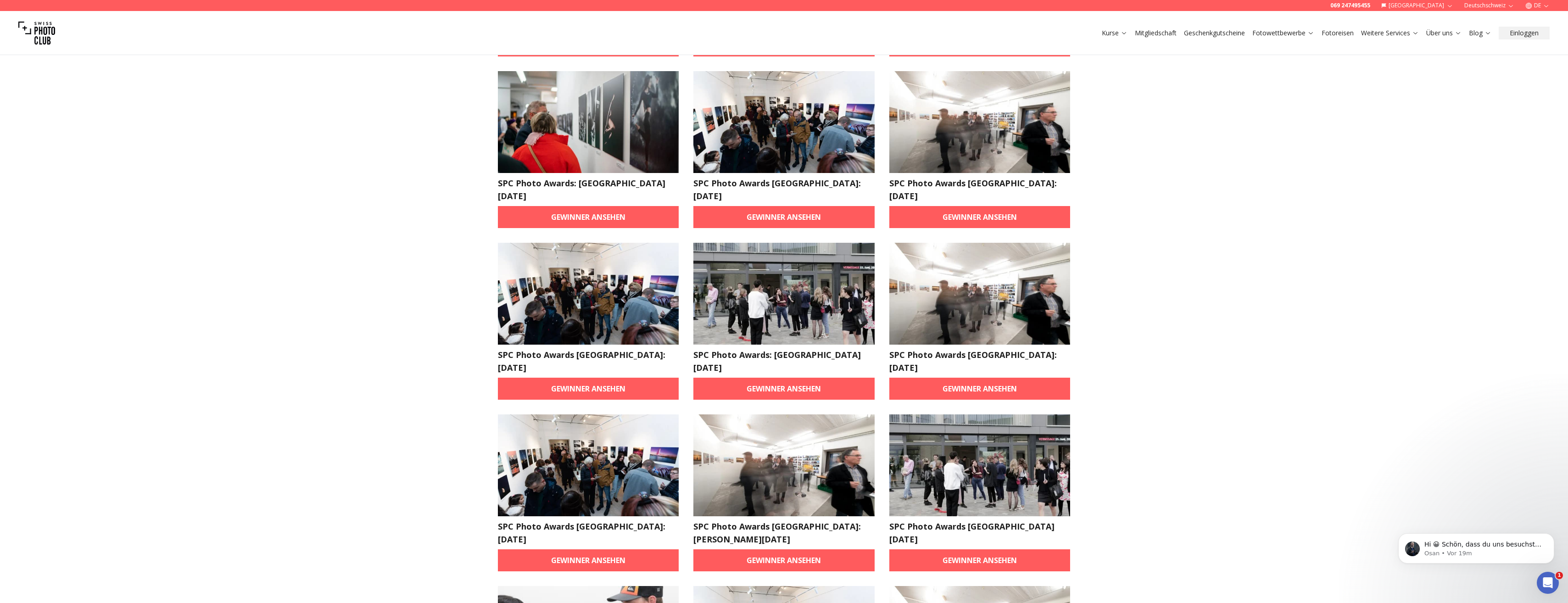
scroll to position [597, 0]
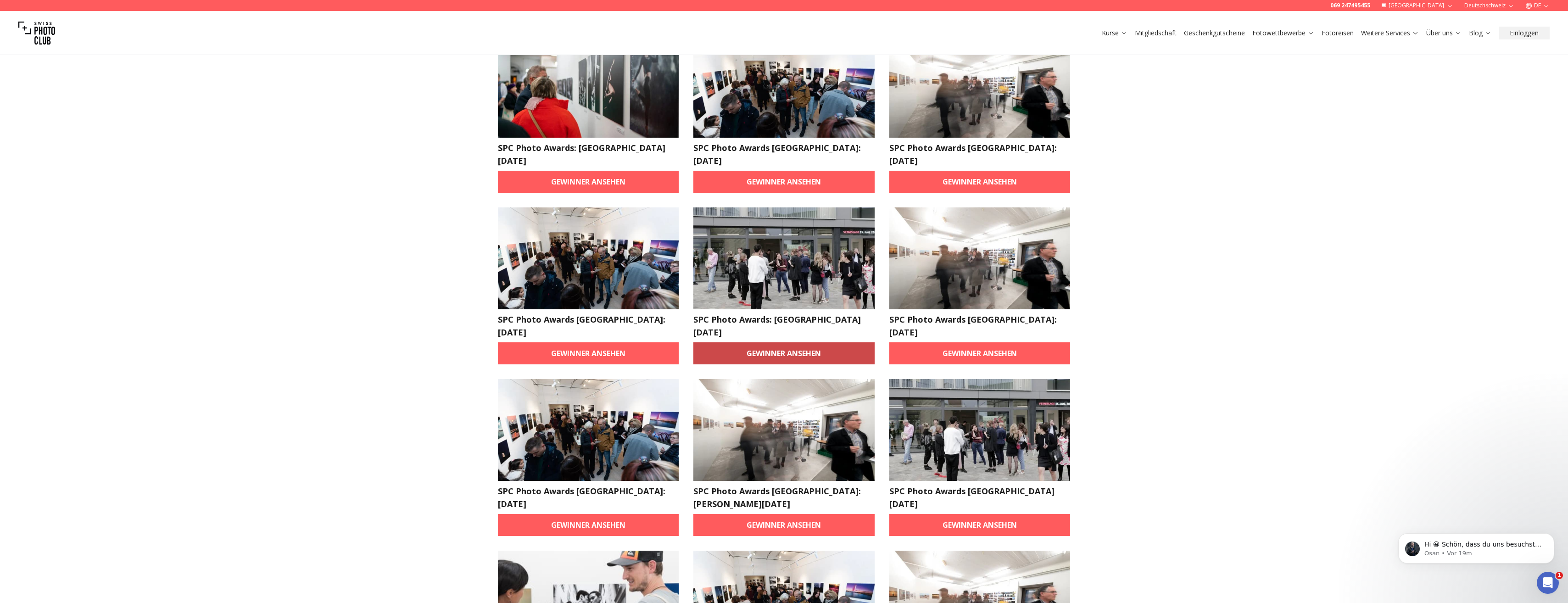
click at [833, 342] on link "Gewinner ansehen" at bounding box center [784, 353] width 181 height 22
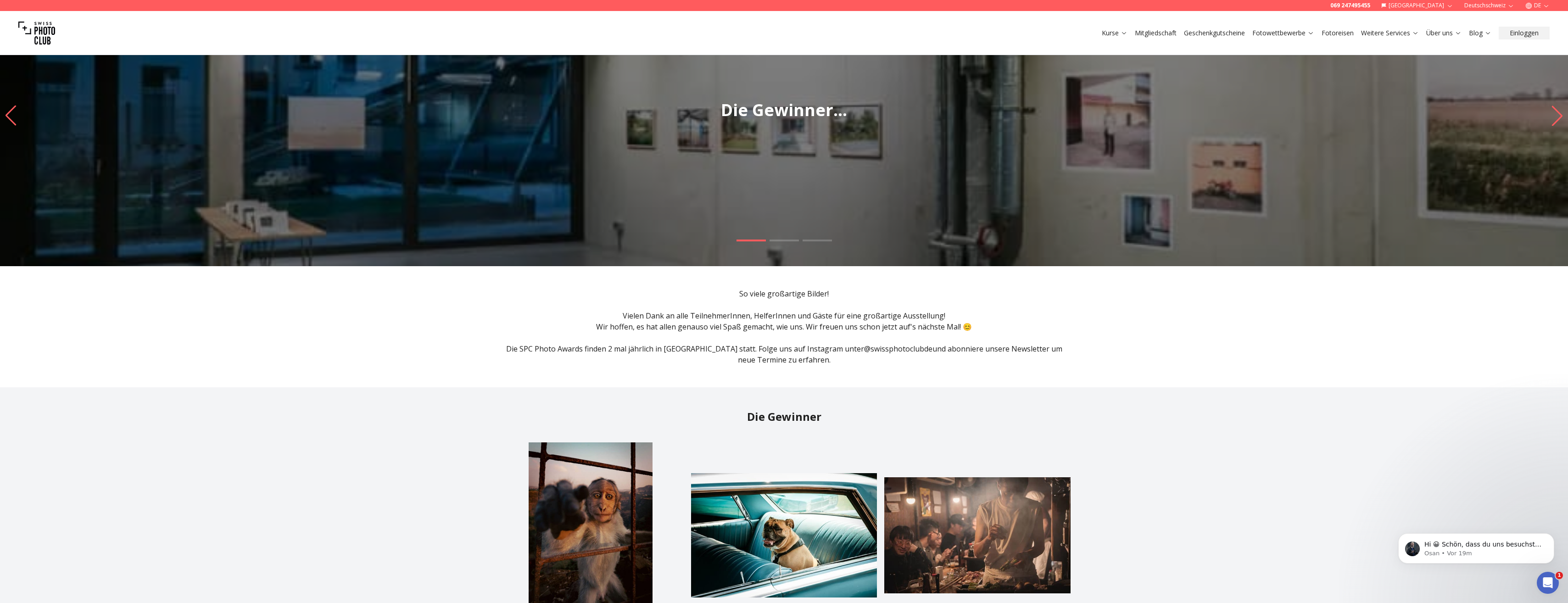
scroll to position [92, 0]
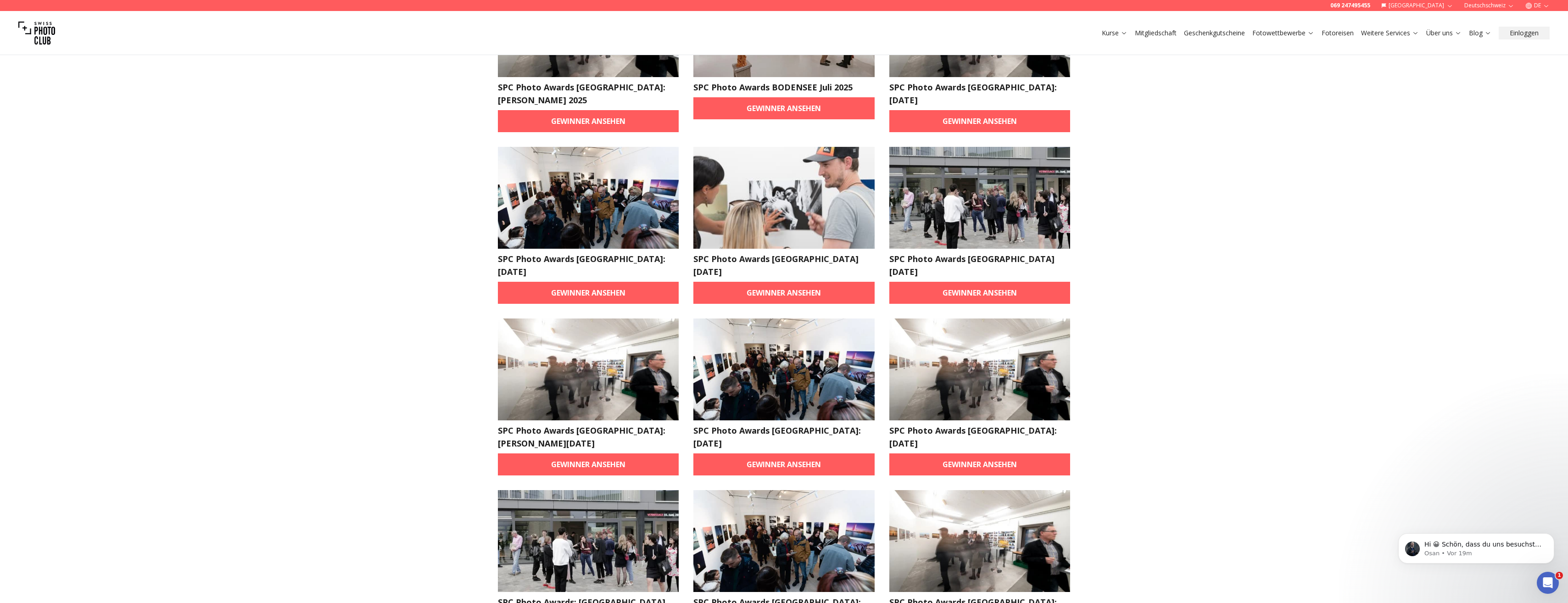
scroll to position [96, 0]
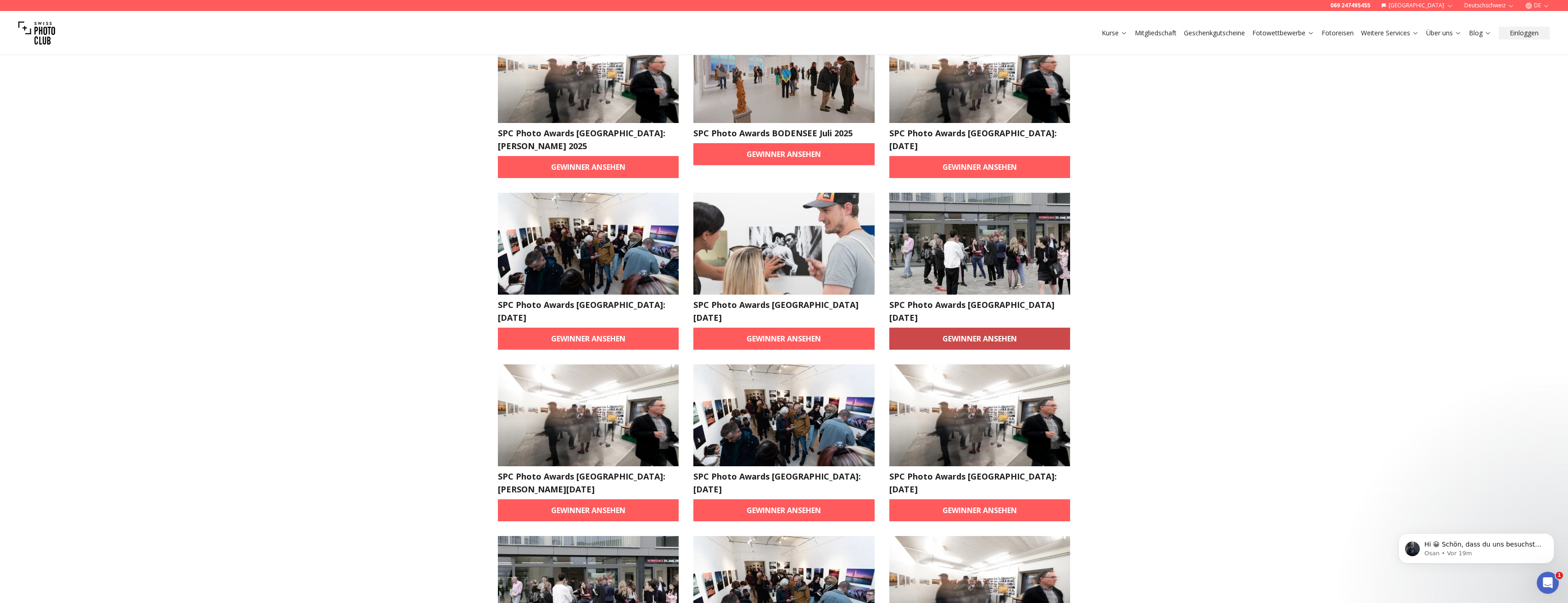
click at [1017, 327] on link "Gewinner ansehen" at bounding box center [980, 338] width 181 height 22
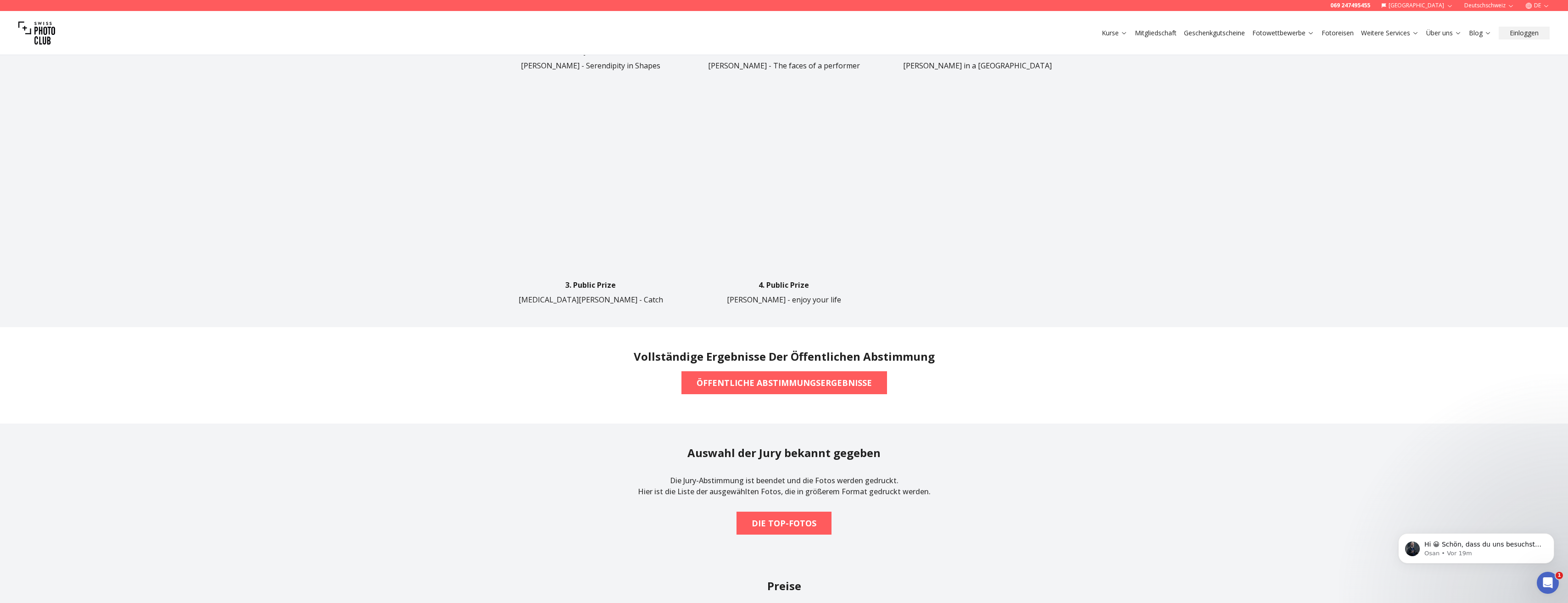
scroll to position [597, 0]
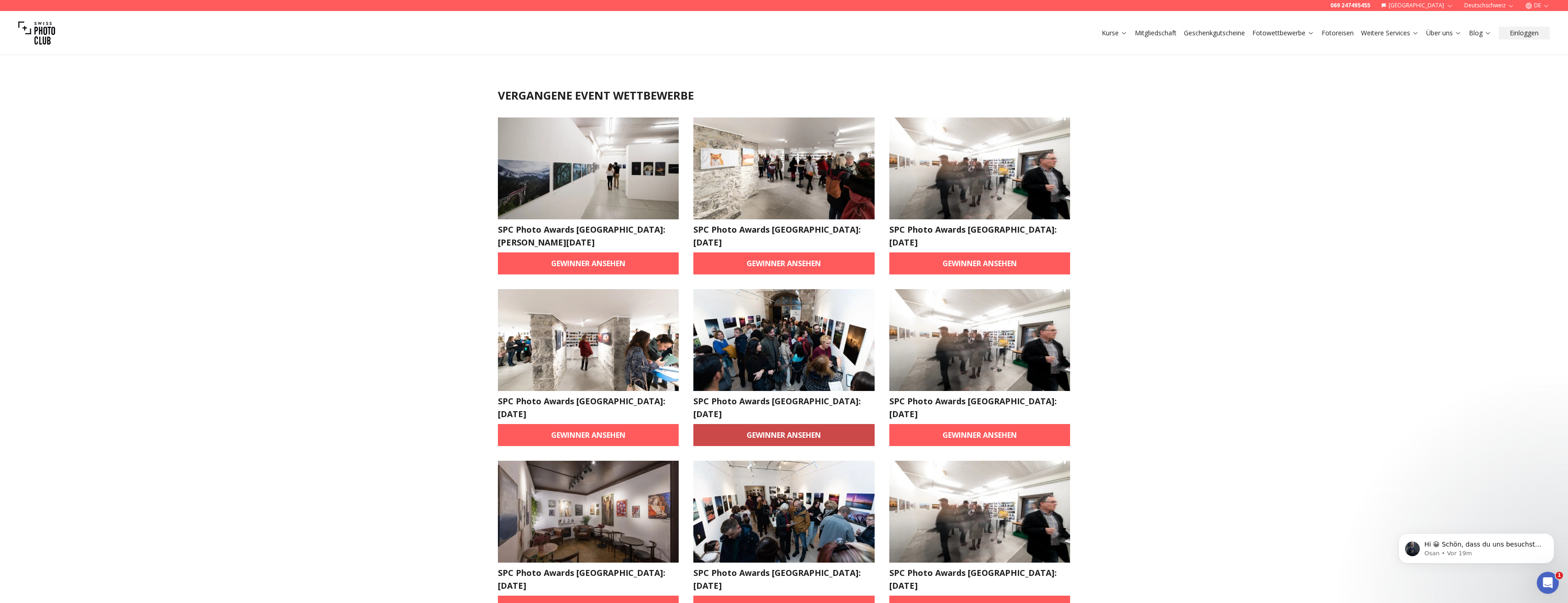
click at [818, 424] on link "Gewinner ansehen" at bounding box center [784, 435] width 181 height 22
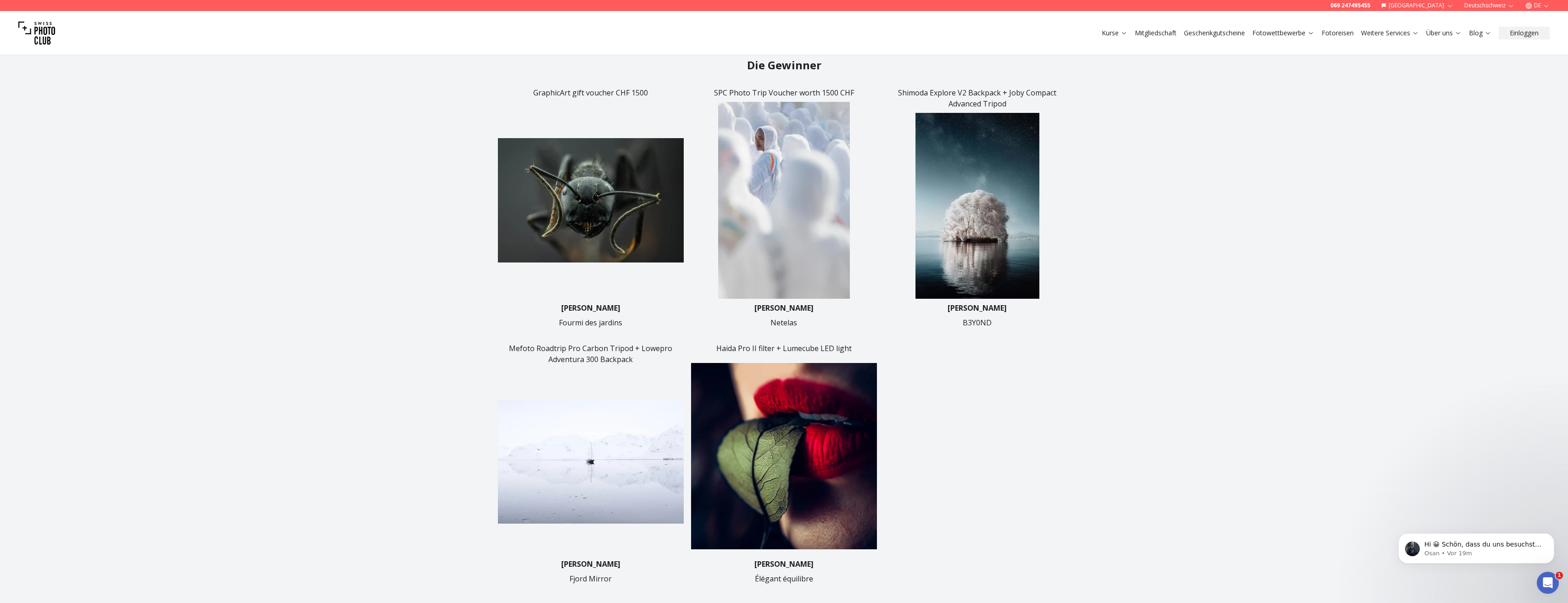
scroll to position [367, 0]
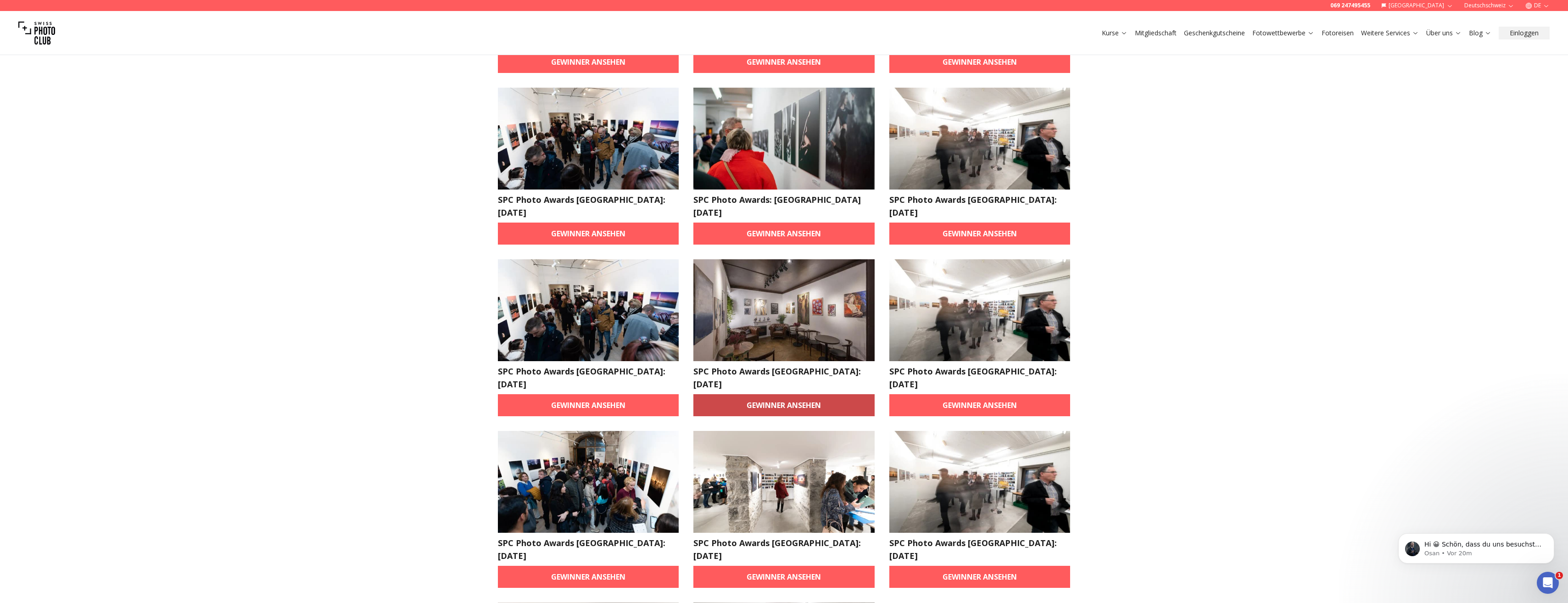
scroll to position [734, 0]
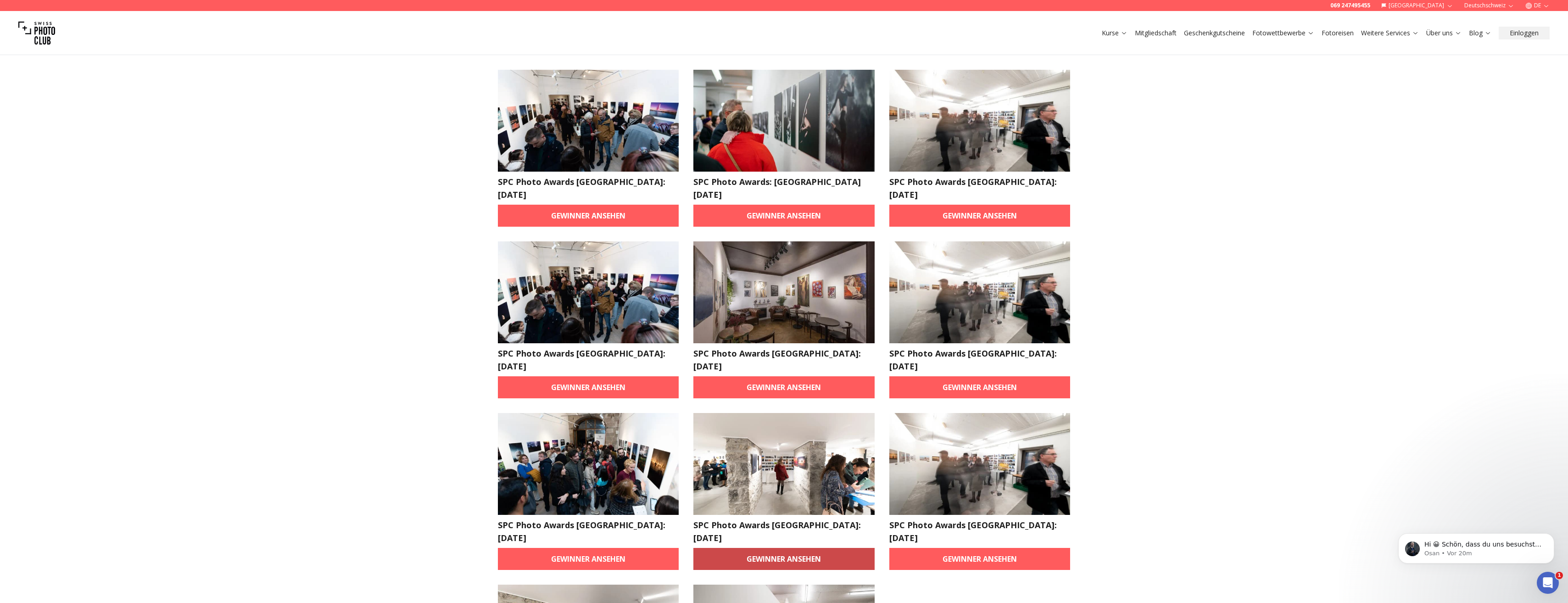
click at [778, 548] on link "Gewinner ansehen" at bounding box center [784, 559] width 181 height 22
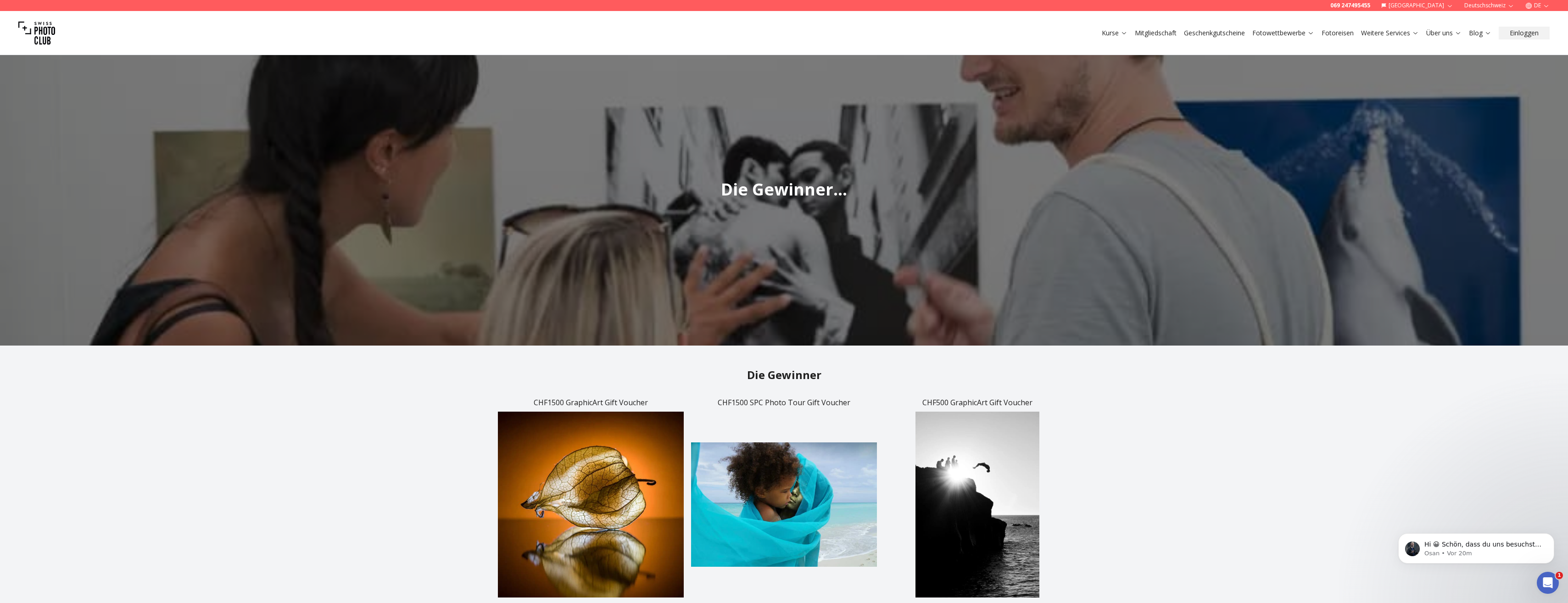
click at [26, 33] on img at bounding box center [37, 33] width 37 height 37
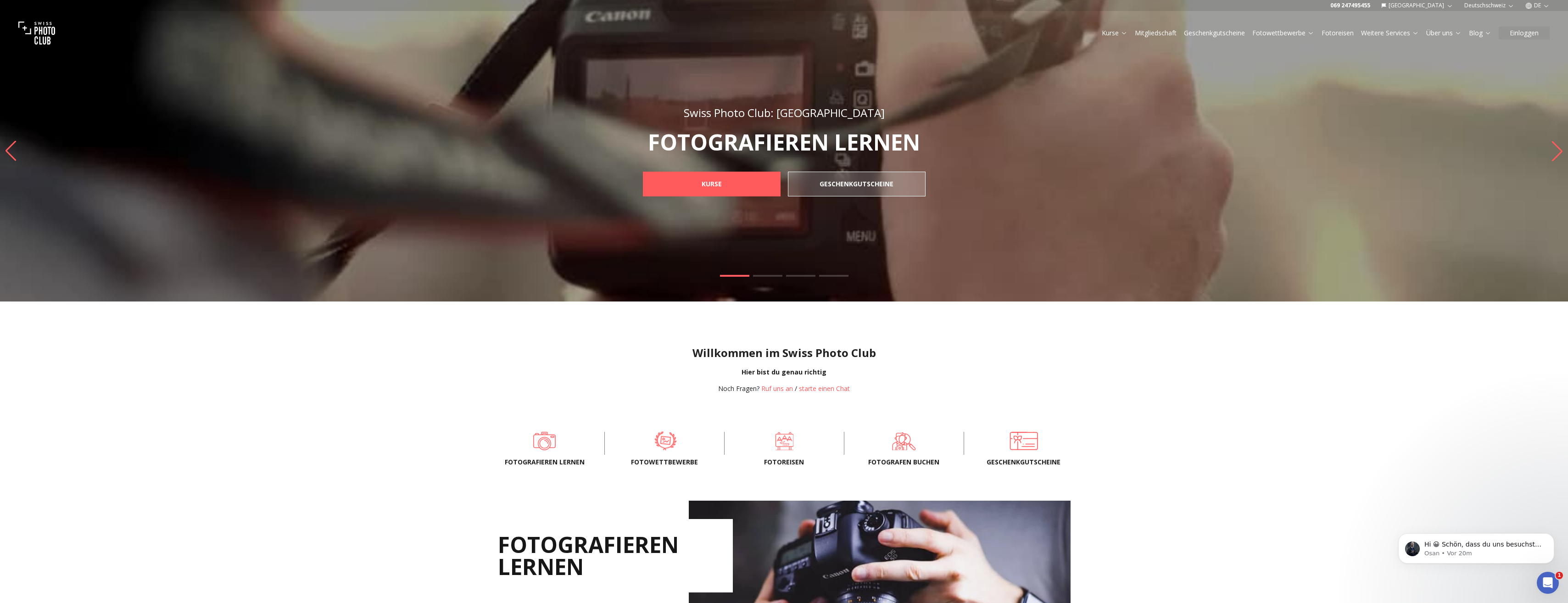
click at [670, 448] on span at bounding box center [665, 441] width 91 height 28
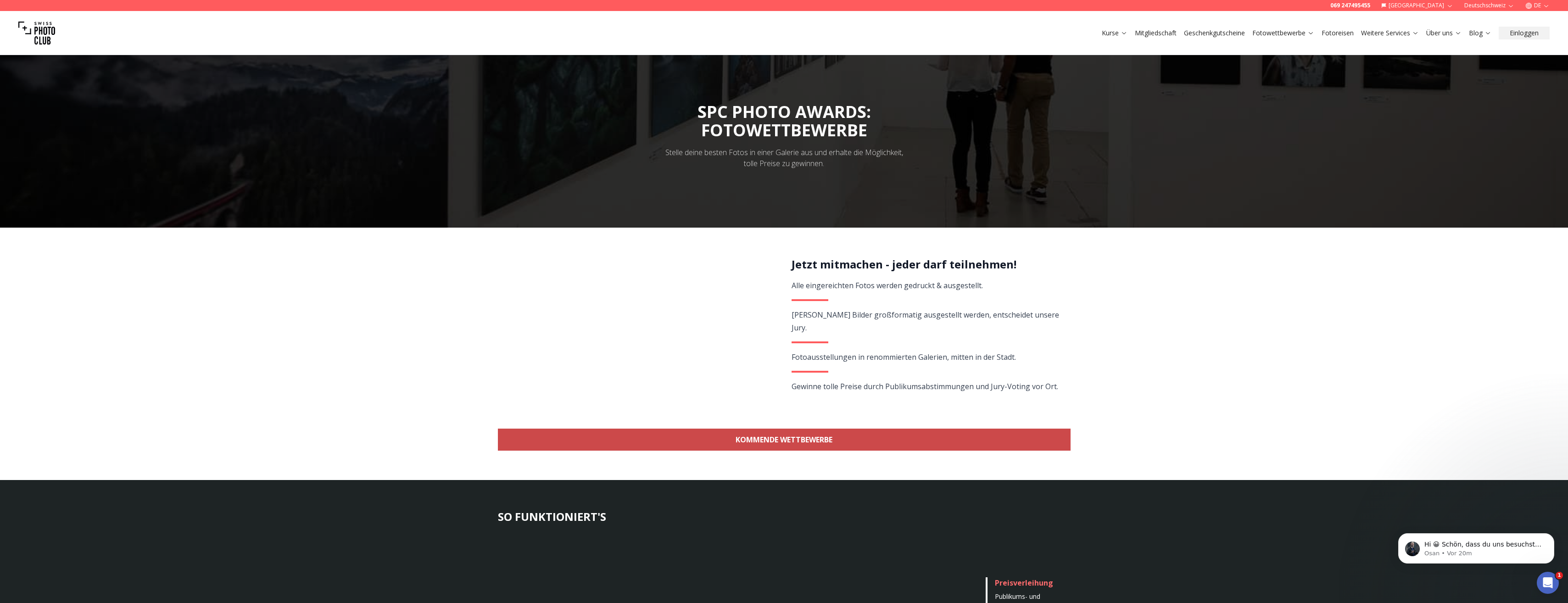
click at [783, 440] on link "KOMMENDE WETTBEWERBE" at bounding box center [784, 440] width 573 height 22
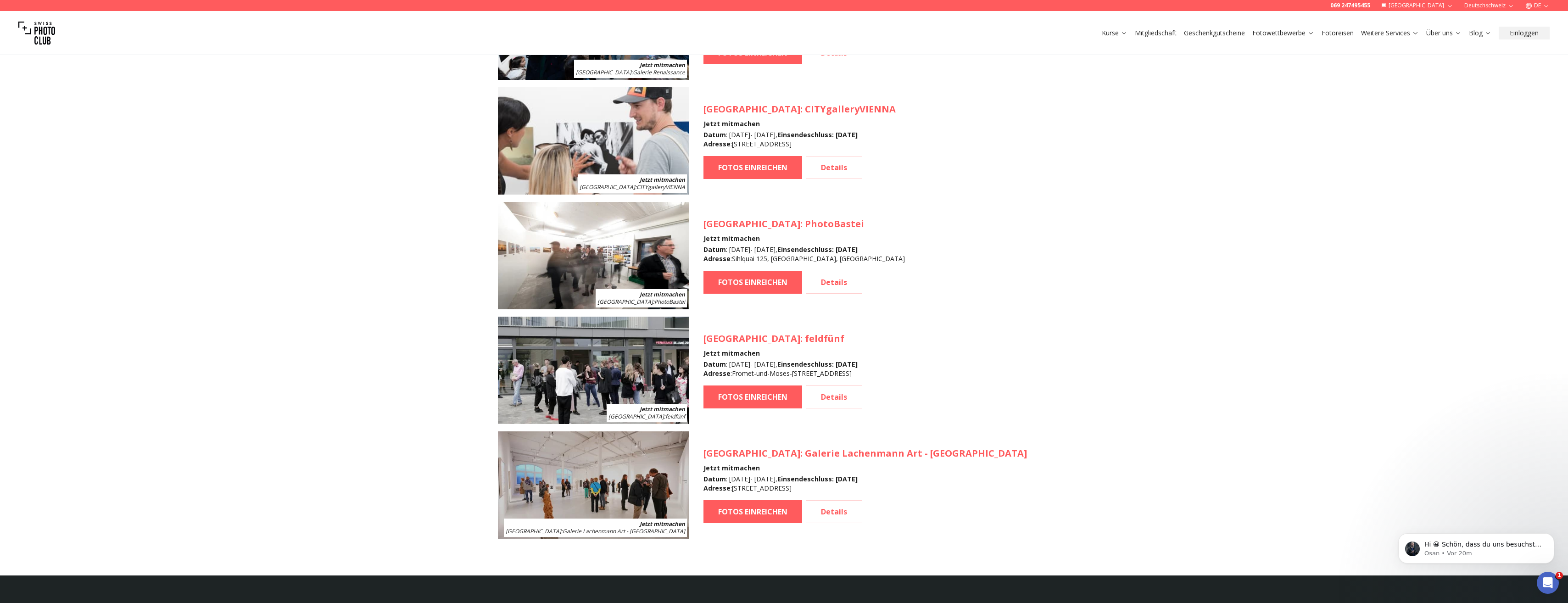
scroll to position [1001, 0]
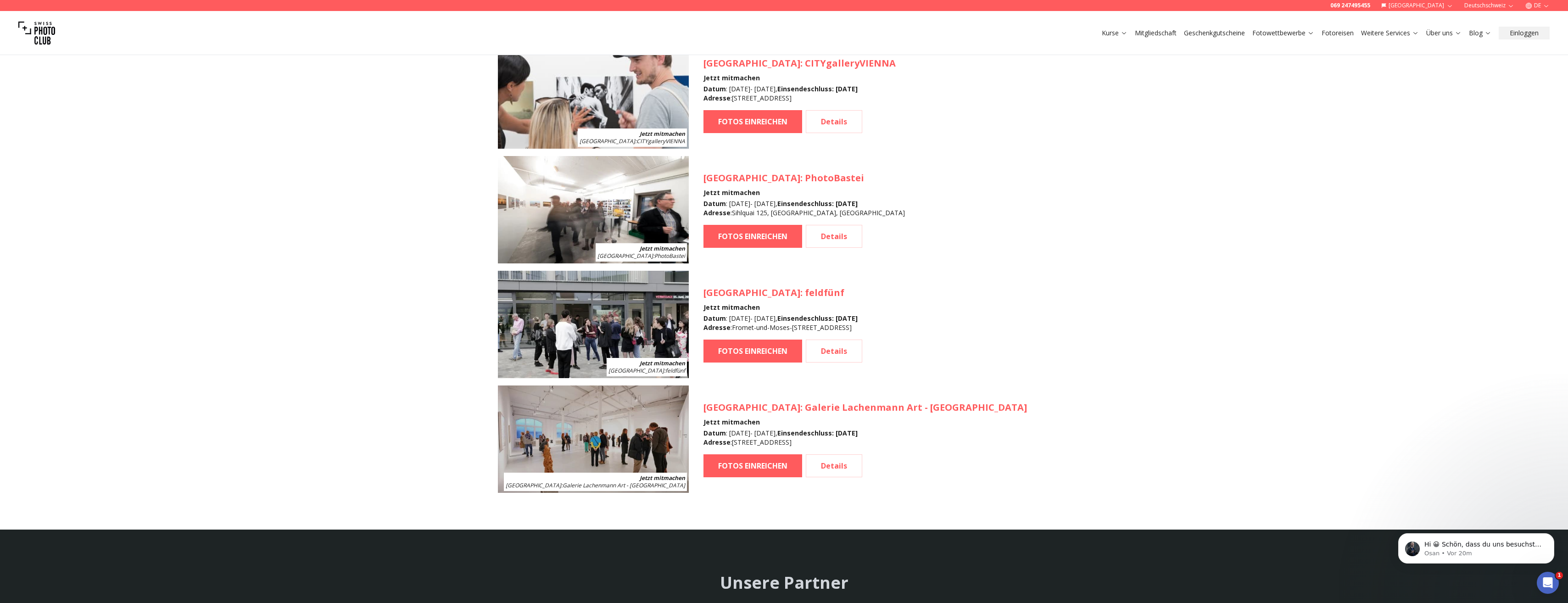
click at [642, 321] on img at bounding box center [594, 324] width 191 height 107
click at [847, 356] on link "Details" at bounding box center [834, 351] width 57 height 23
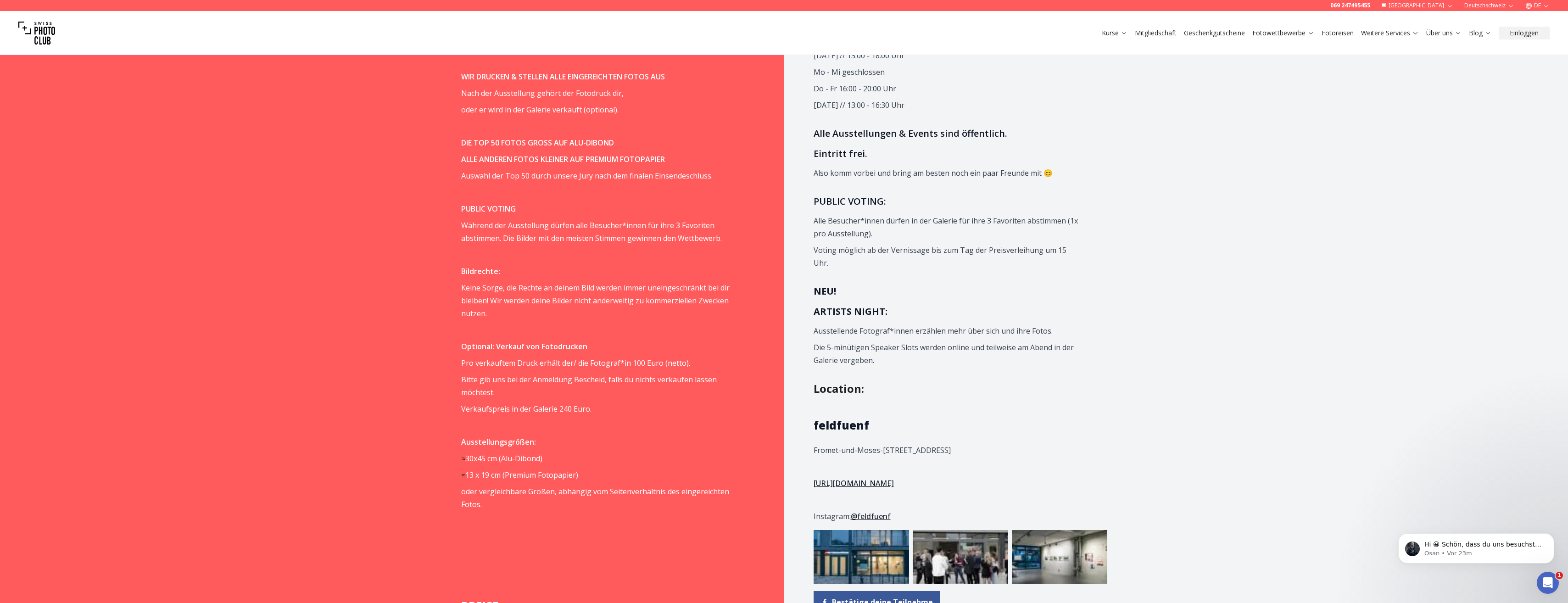
scroll to position [1102, 0]
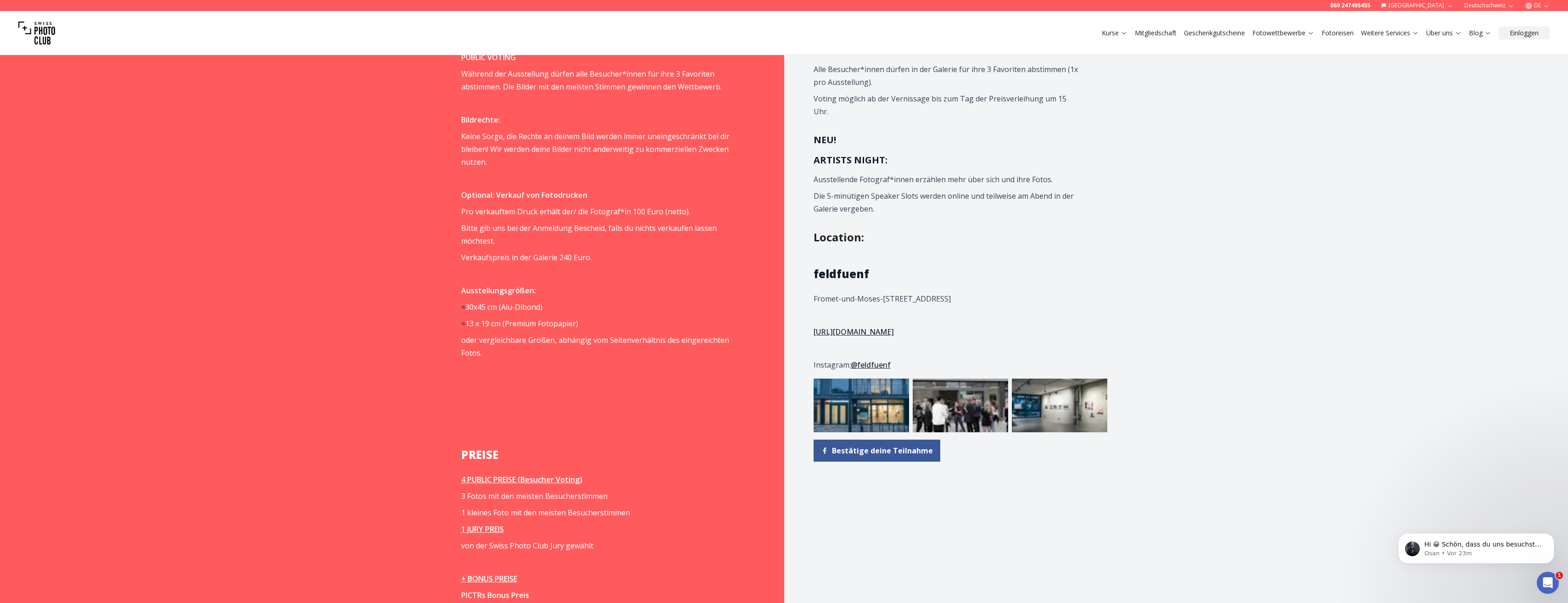
click at [843, 406] on img at bounding box center [861, 405] width 96 height 54
click at [877, 337] on link "https://feldfuenf.berlin/" at bounding box center [854, 332] width 80 height 10
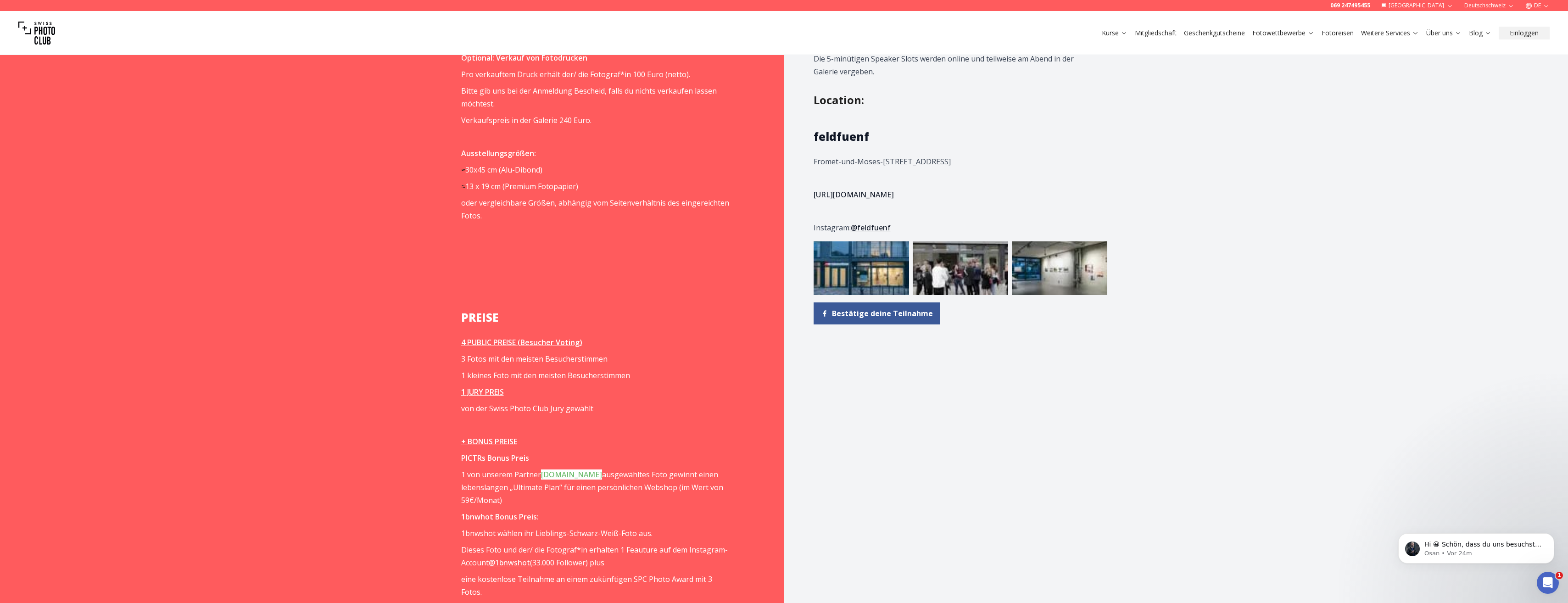
scroll to position [1239, 0]
click at [547, 477] on link "PICTRS.com" at bounding box center [571, 474] width 61 height 10
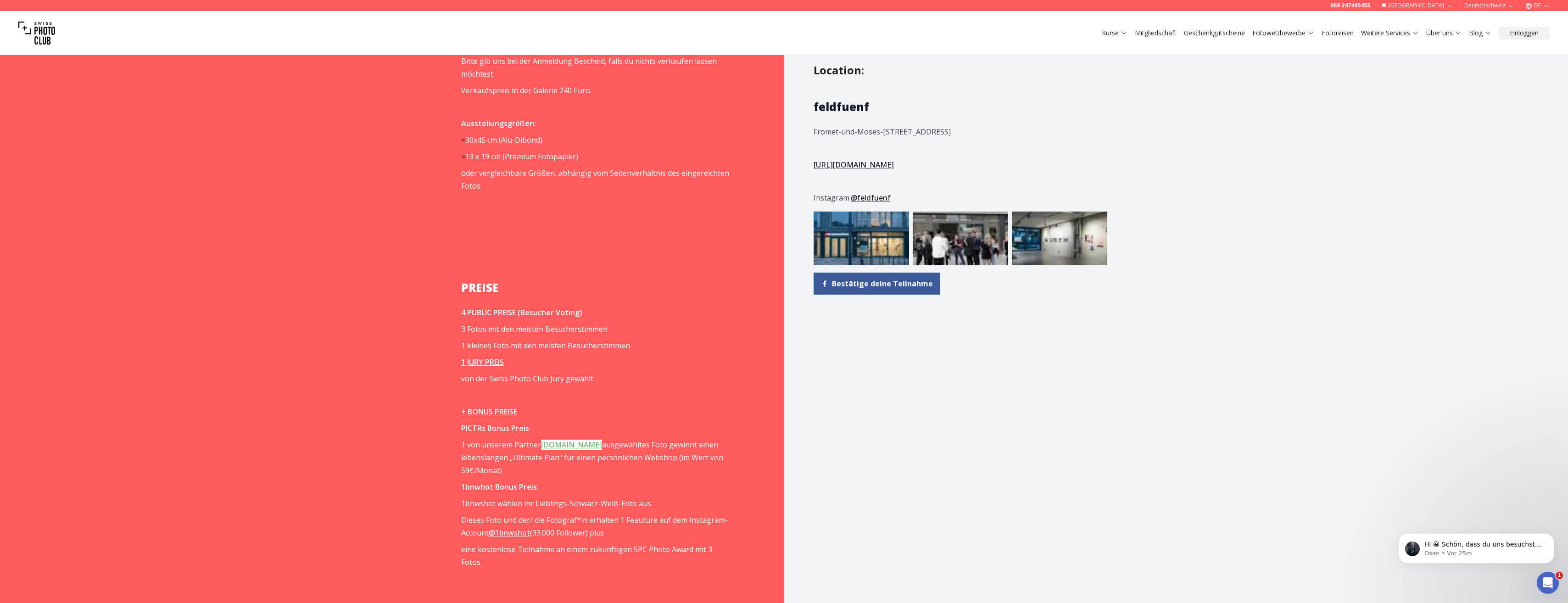
scroll to position [1285, 0]
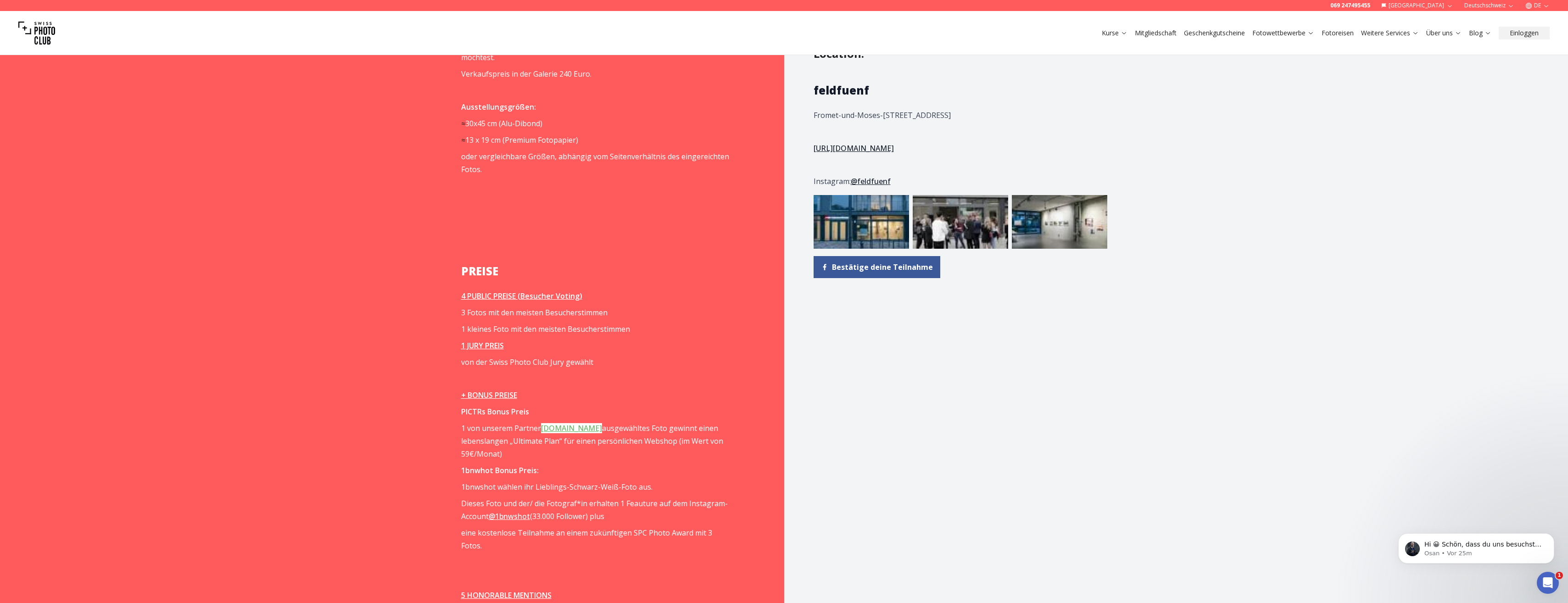
click at [511, 516] on link "@1bnwshot" at bounding box center [509, 516] width 41 height 10
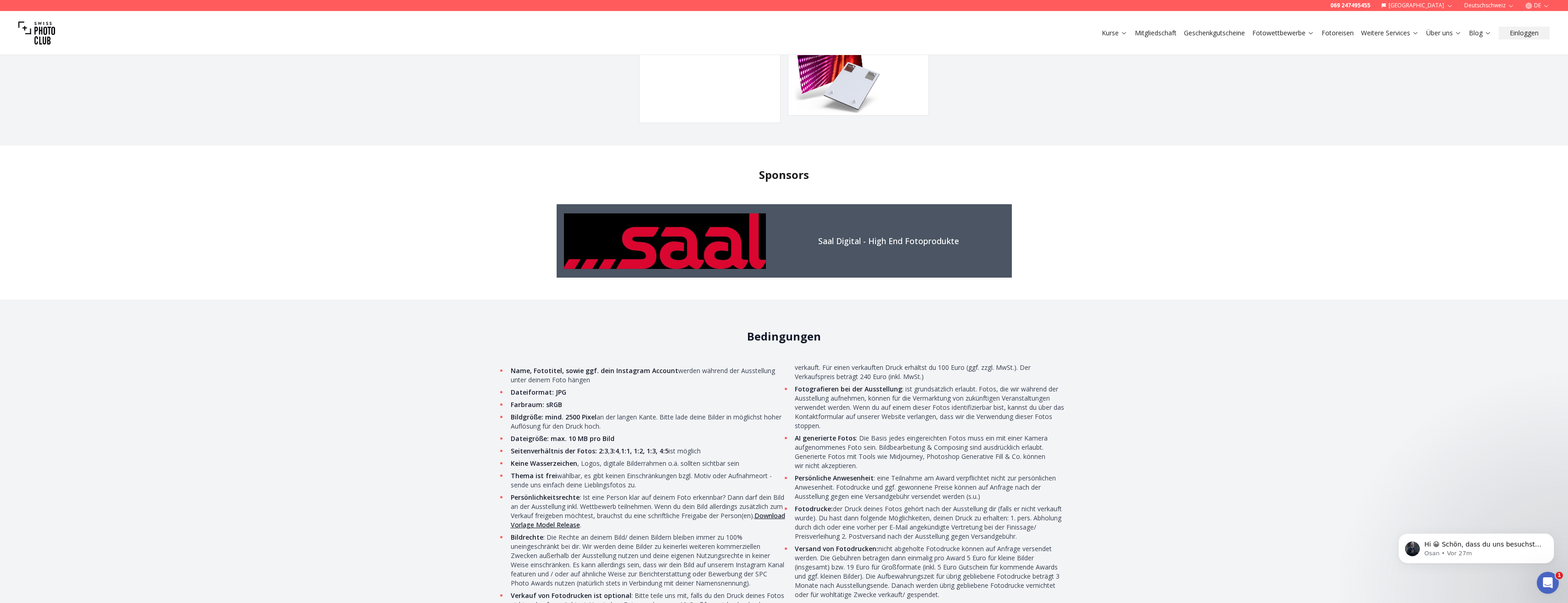
scroll to position [2984, 0]
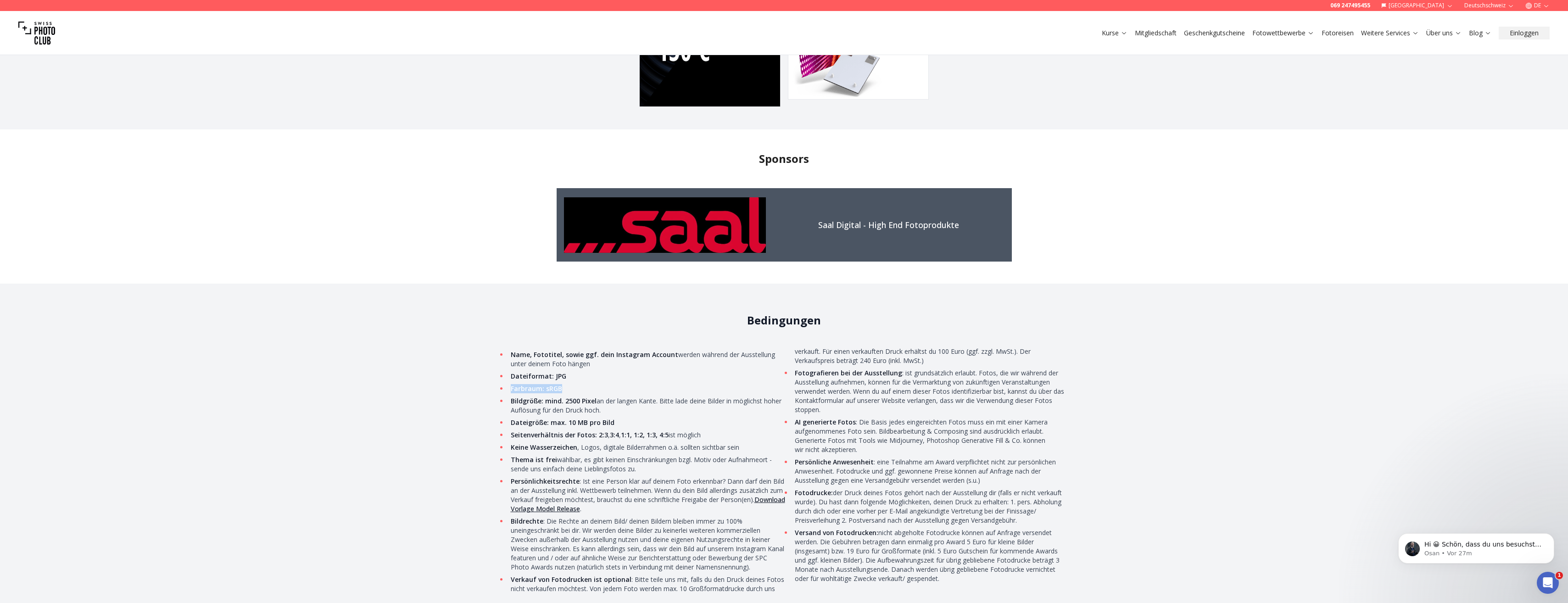
drag, startPoint x: 512, startPoint y: 374, endPoint x: 563, endPoint y: 380, distance: 51.4
click at [563, 384] on li "Farbraum: sRGB" at bounding box center [647, 388] width 278 height 9
copy strong "Farbraum: sRGB"
click at [466, 395] on div "Bedingungen Name, Fototitel, sowie ggf. dein Instagram Account werden während d…" at bounding box center [784, 457] width 1568 height 347
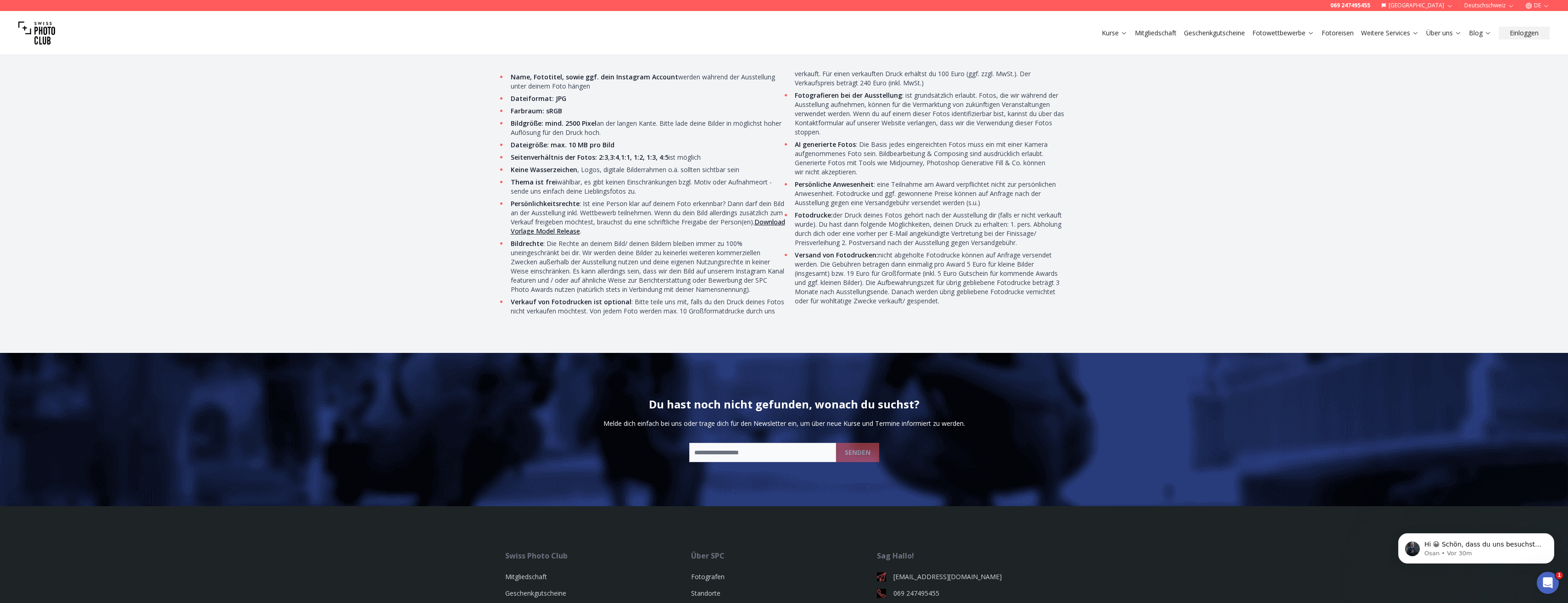
scroll to position [3305, 0]
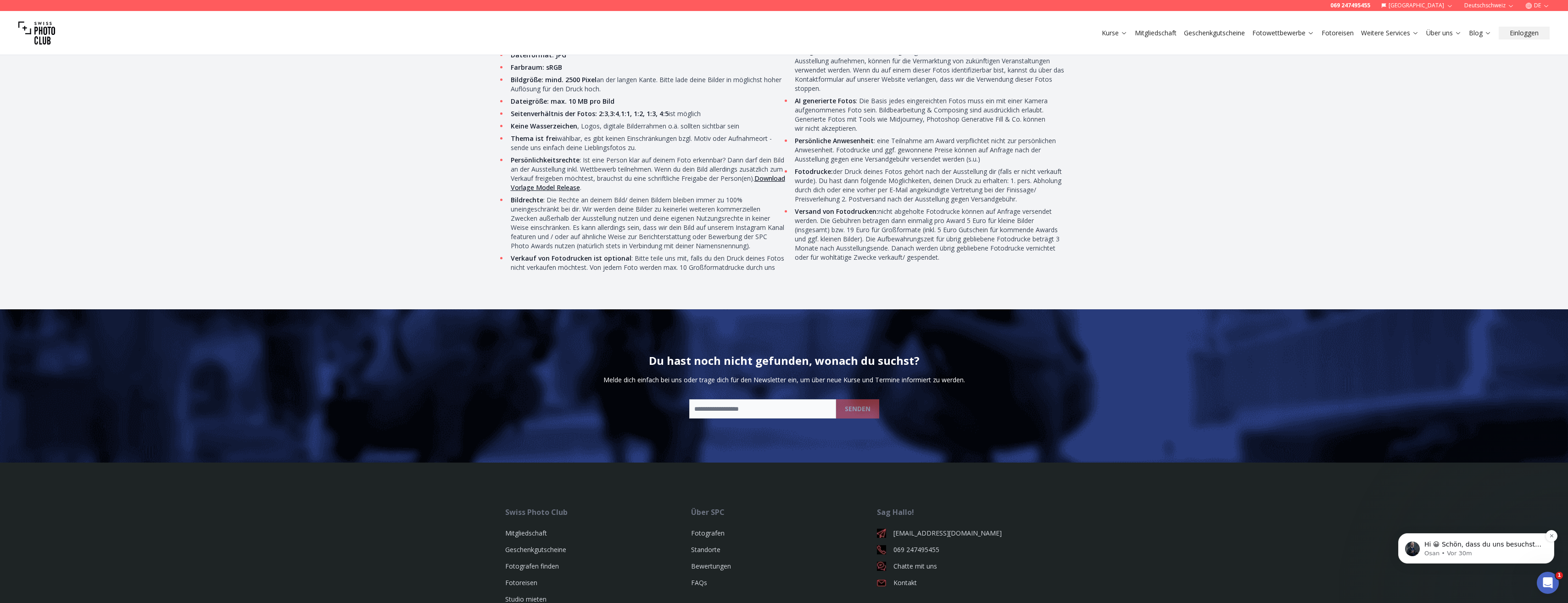
click at [1500, 556] on p "Osan • Vor 30m" at bounding box center [1484, 553] width 118 height 8
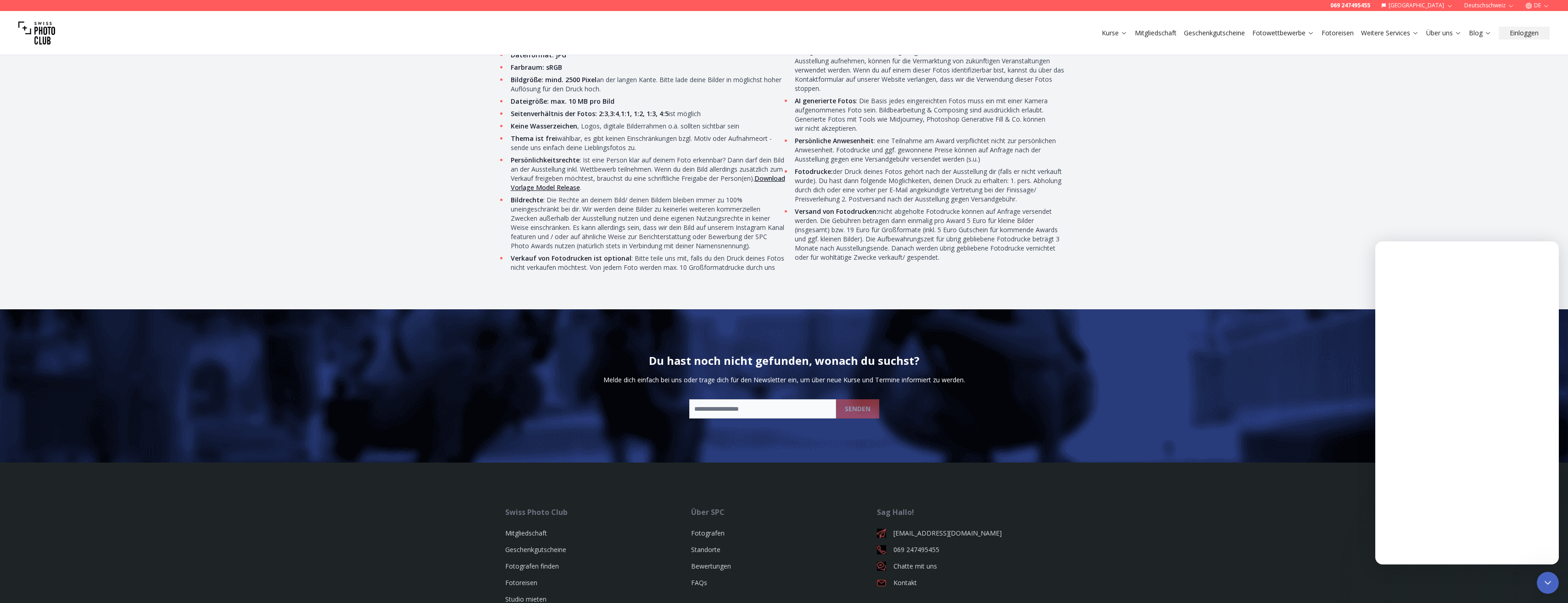
scroll to position [0, 0]
click at [1392, 175] on div "Bedingungen Name, Fototitel, sowie ggf. dein Instagram Account werden während d…" at bounding box center [784, 136] width 1568 height 347
click at [1543, 252] on icon "Schließen" at bounding box center [1545, 253] width 5 height 5
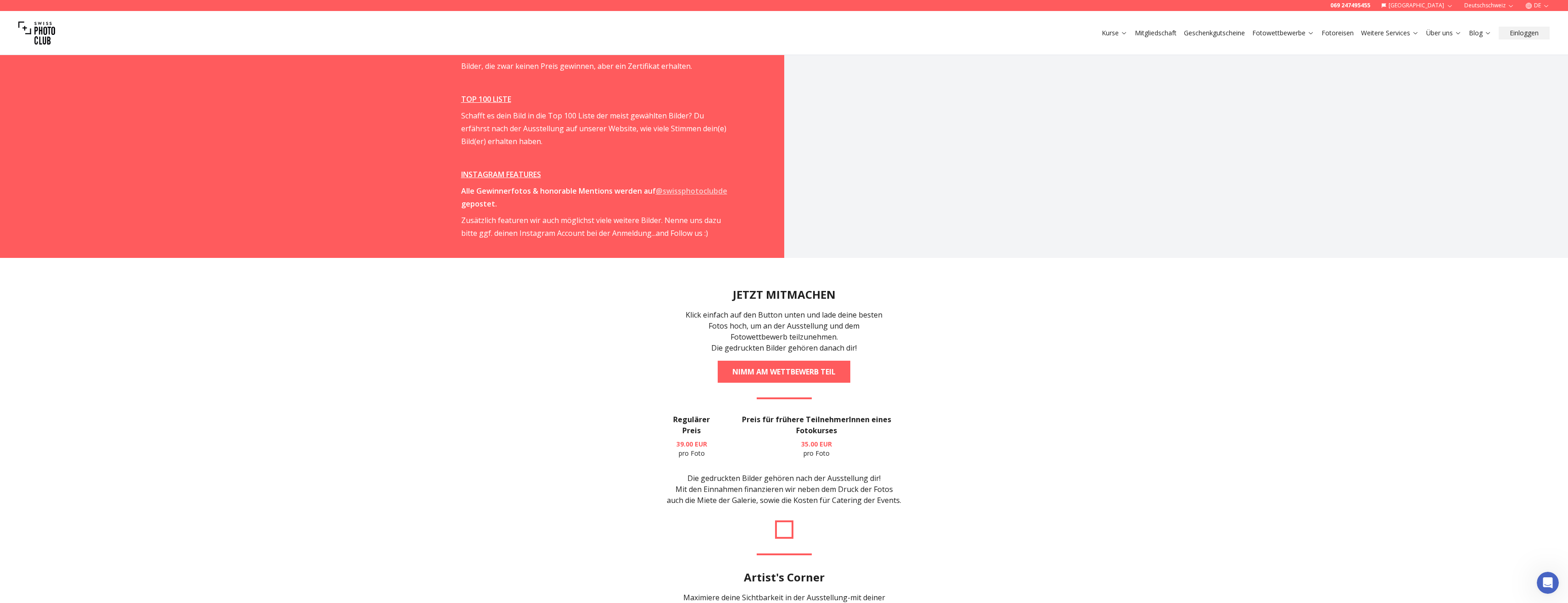
scroll to position [1837, 0]
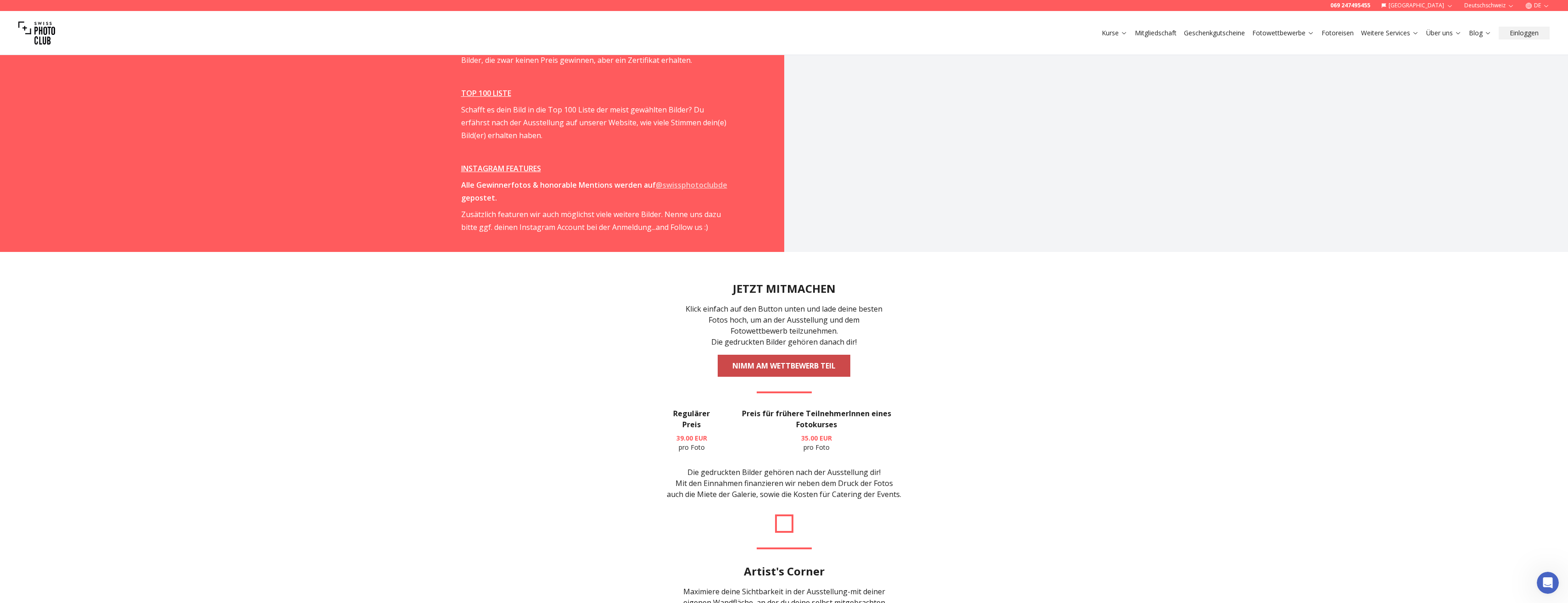
click at [783, 355] on link "NIMM AM WETTBEWERB TEIL" at bounding box center [783, 366] width 133 height 22
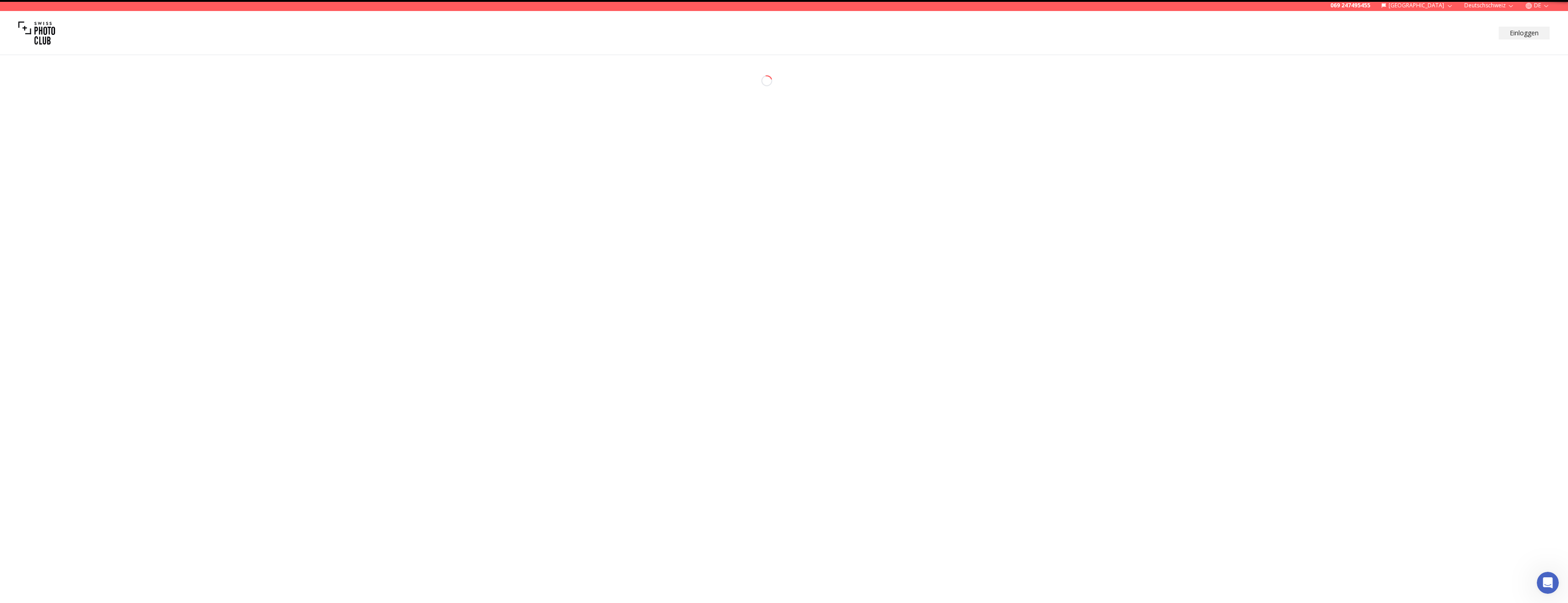
select select "*******"
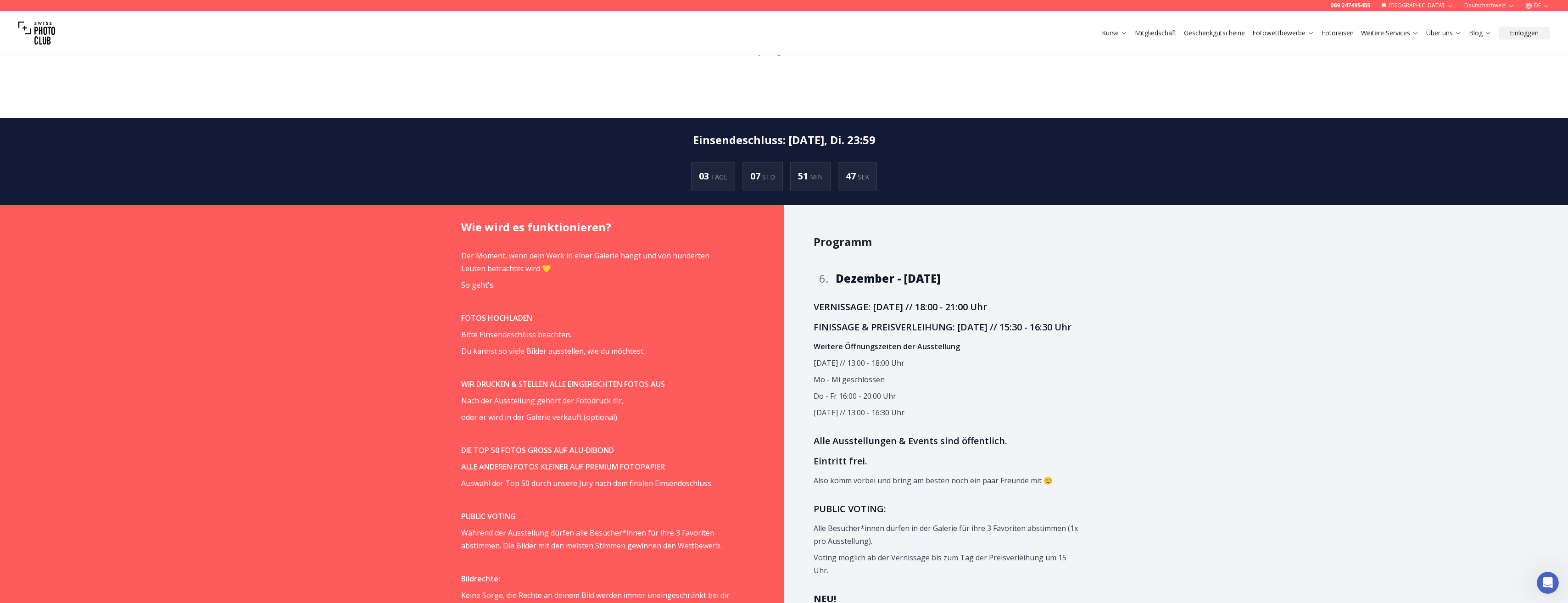
scroll to position [689, 0]
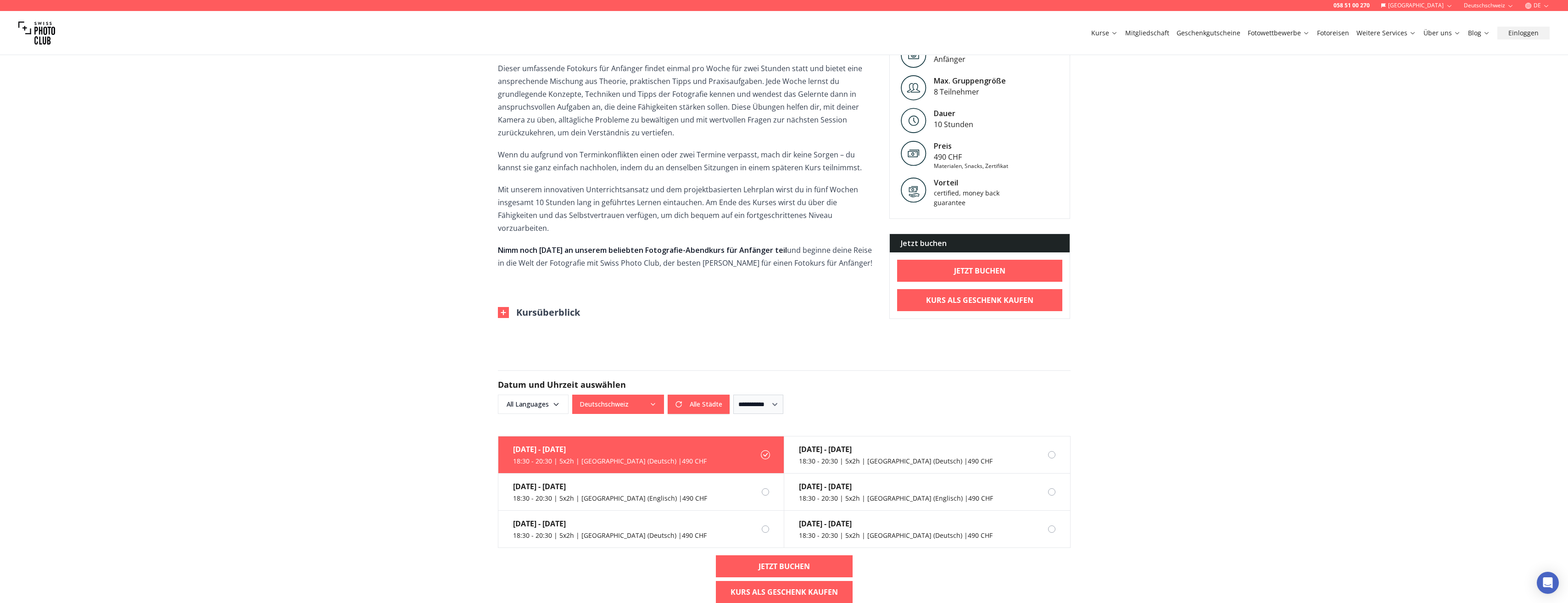
scroll to position [367, 0]
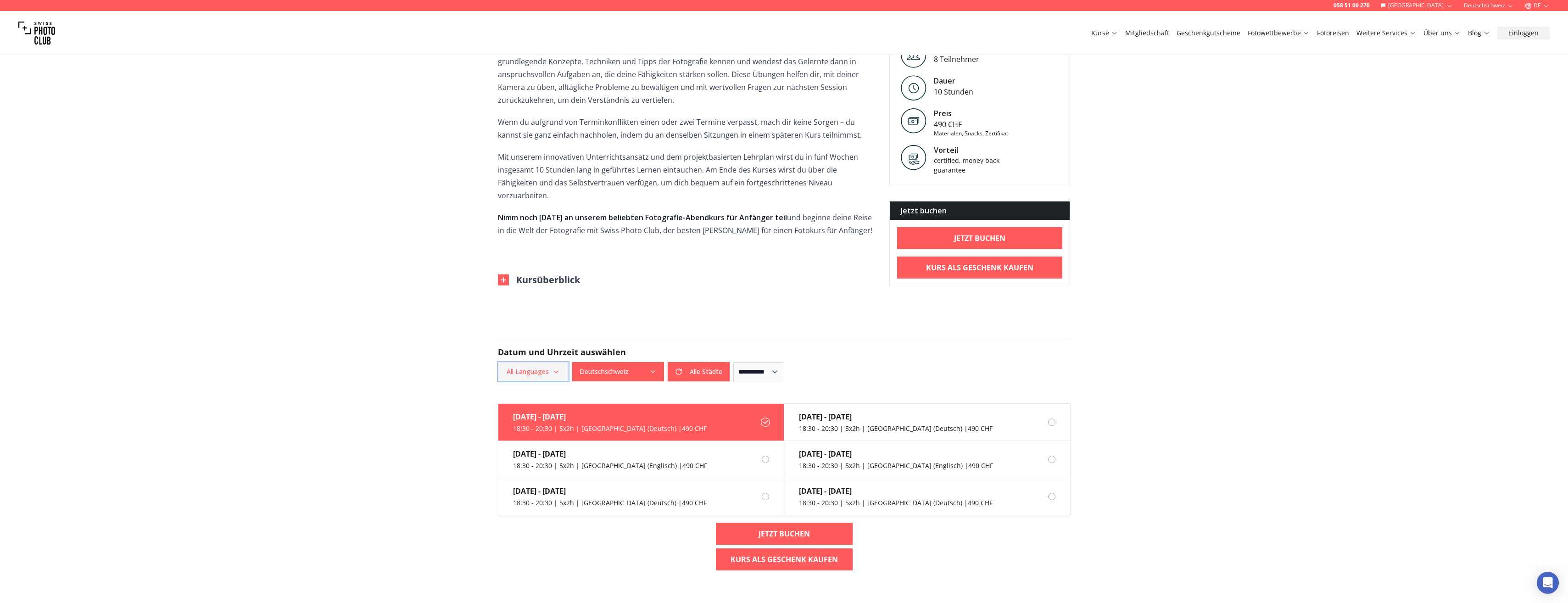
click at [549, 364] on span "All Languages" at bounding box center [533, 372] width 68 height 17
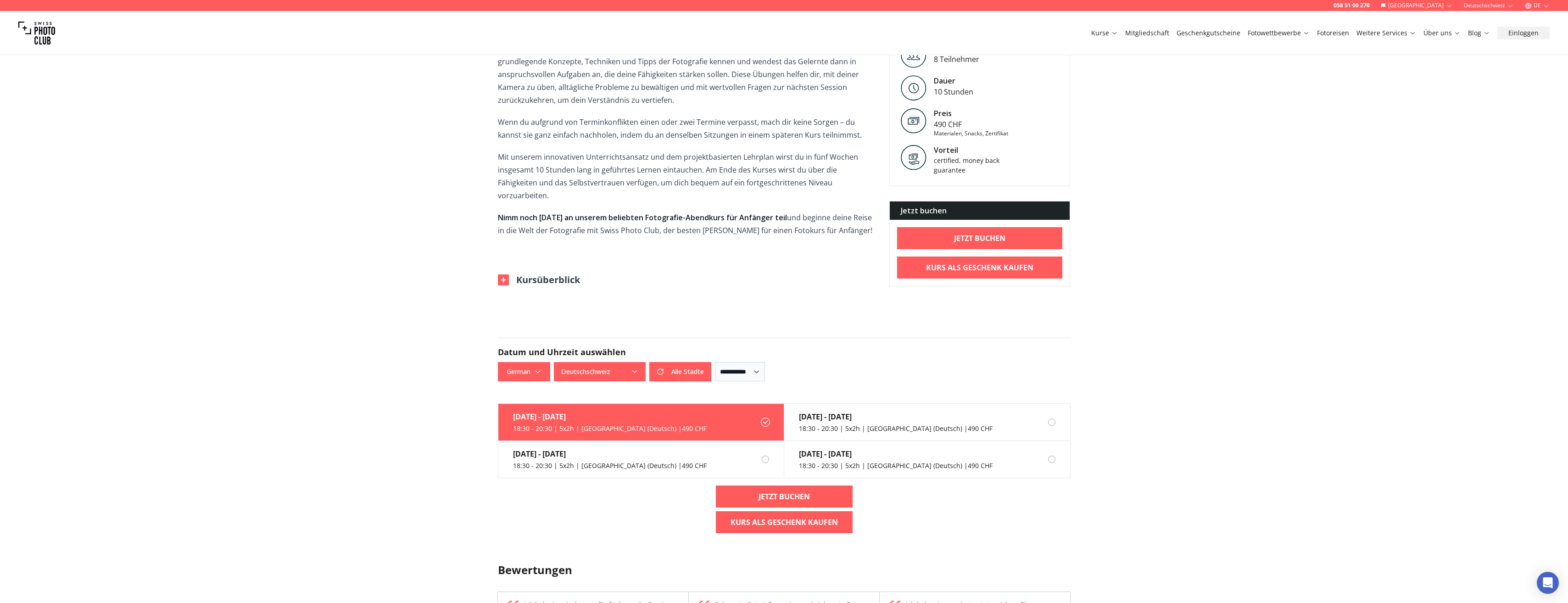
click at [415, 342] on div "058 51 00 270 Schweiz Deutschschweiz DE Kurse Mitgliedschaft Geschenkgutscheine…" at bounding box center [784, 481] width 1568 height 1697
click at [614, 362] on button "Deutschschweiz" at bounding box center [599, 371] width 92 height 19
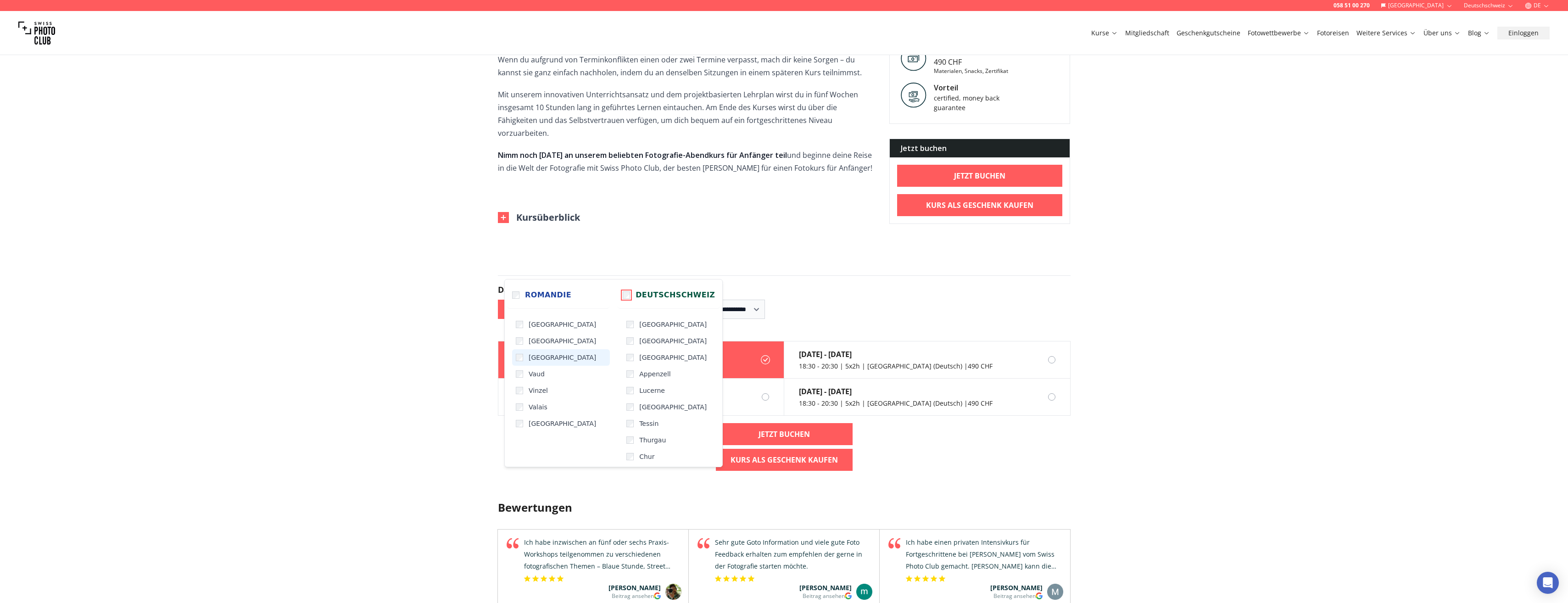
scroll to position [413, 0]
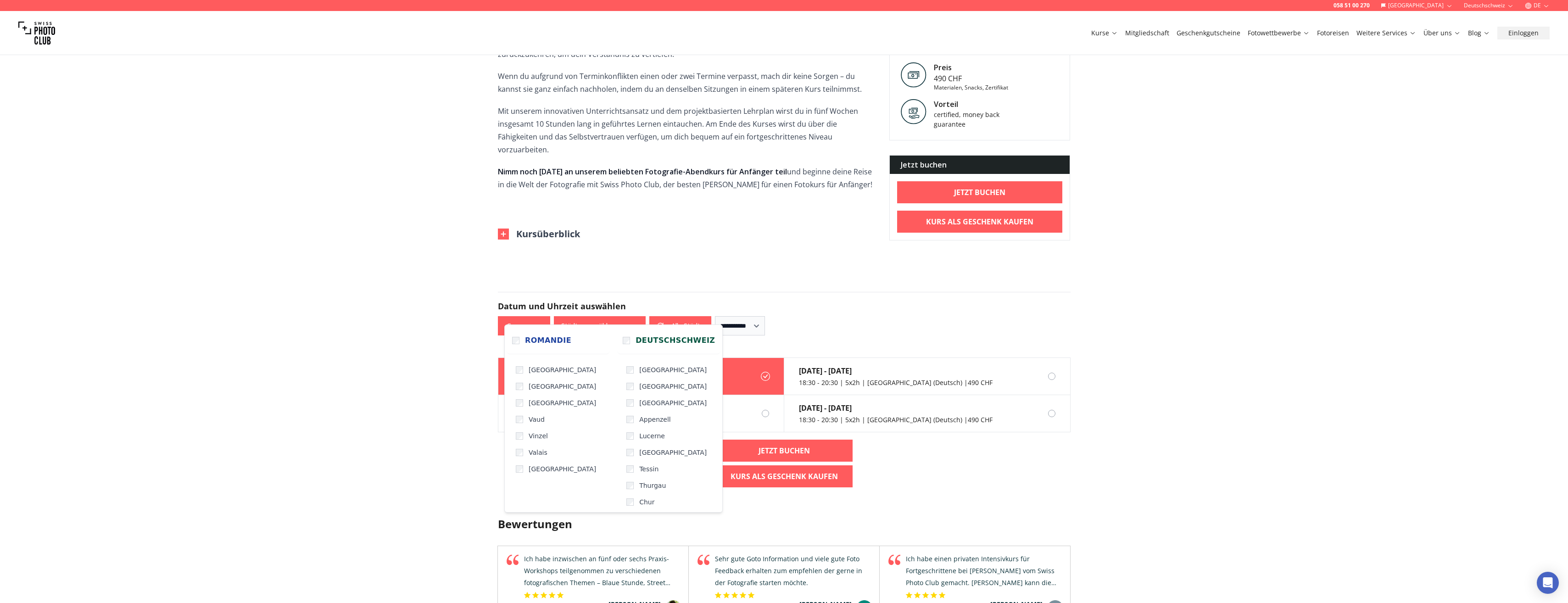
click at [717, 243] on div "058 51 00 270 Schweiz Deutschschweiz DE Kurse Mitgliedschaft Geschenkgutscheine…" at bounding box center [784, 435] width 1568 height 1697
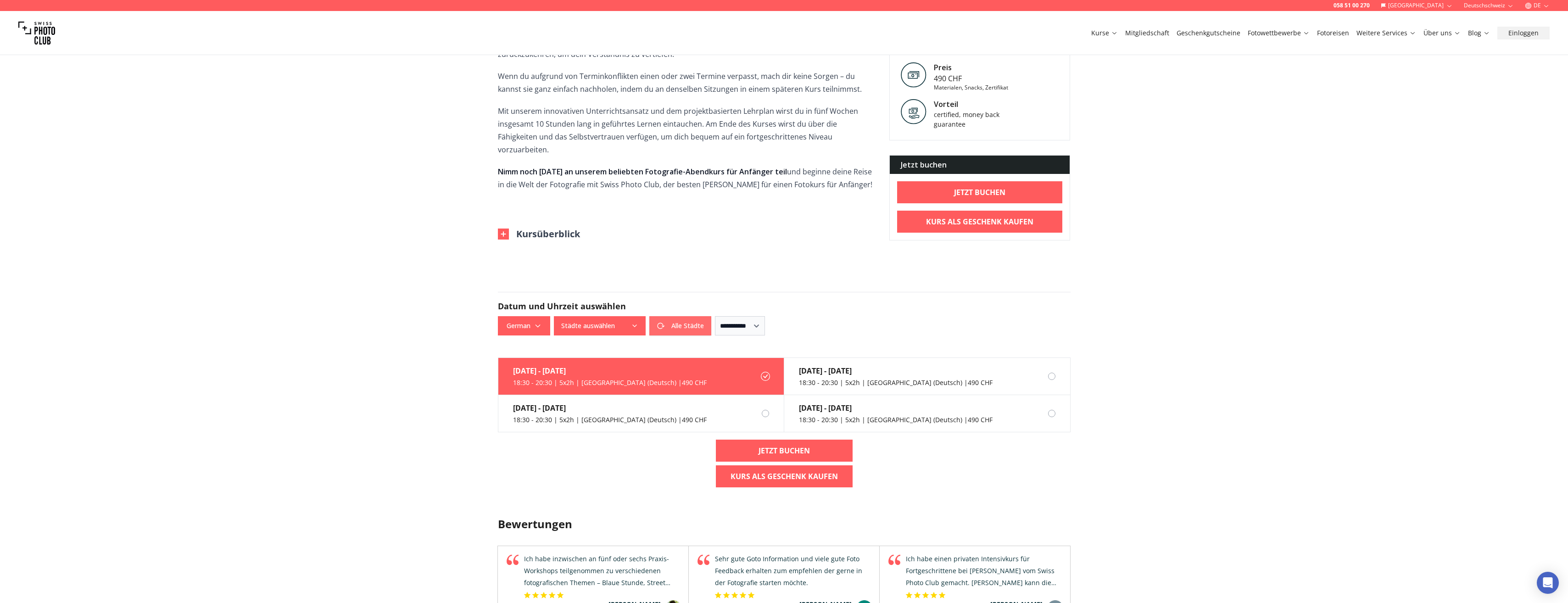
click at [702, 316] on button "Alle Städte" at bounding box center [680, 326] width 62 height 19
click at [902, 403] on div "[DATE] - [DATE]" at bounding box center [896, 408] width 194 height 11
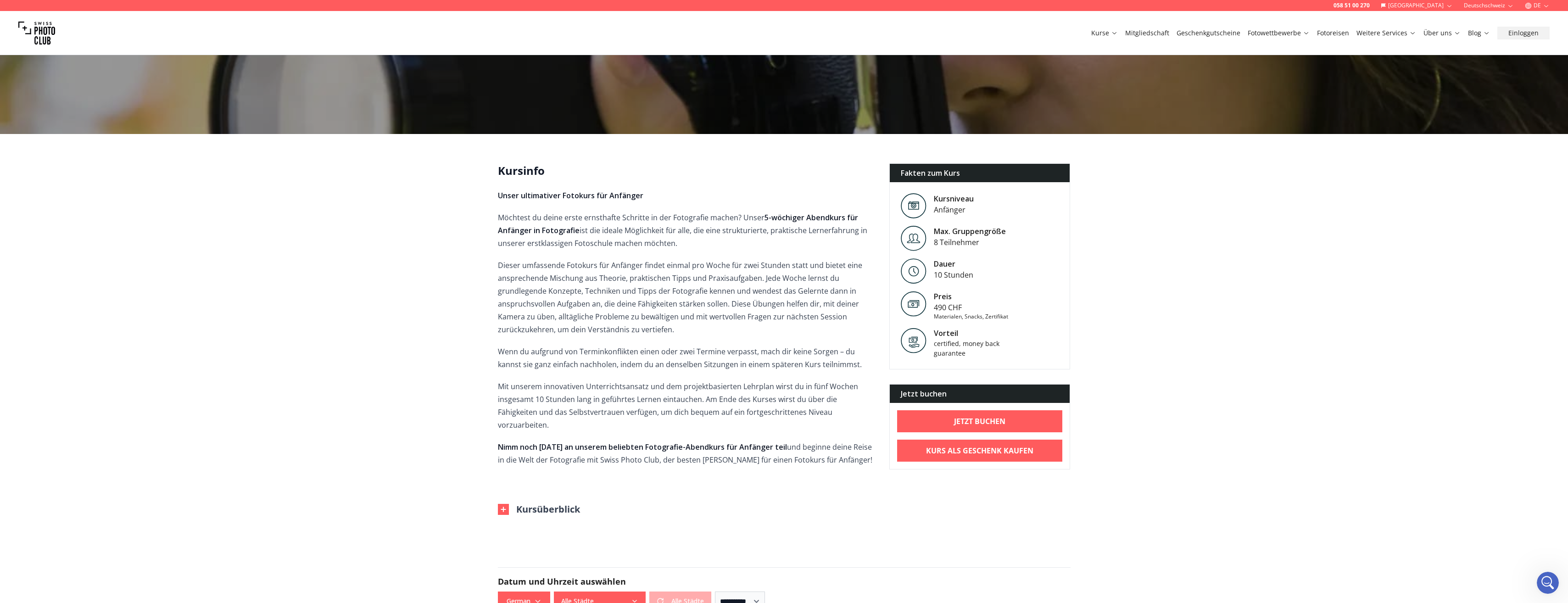
scroll to position [0, 0]
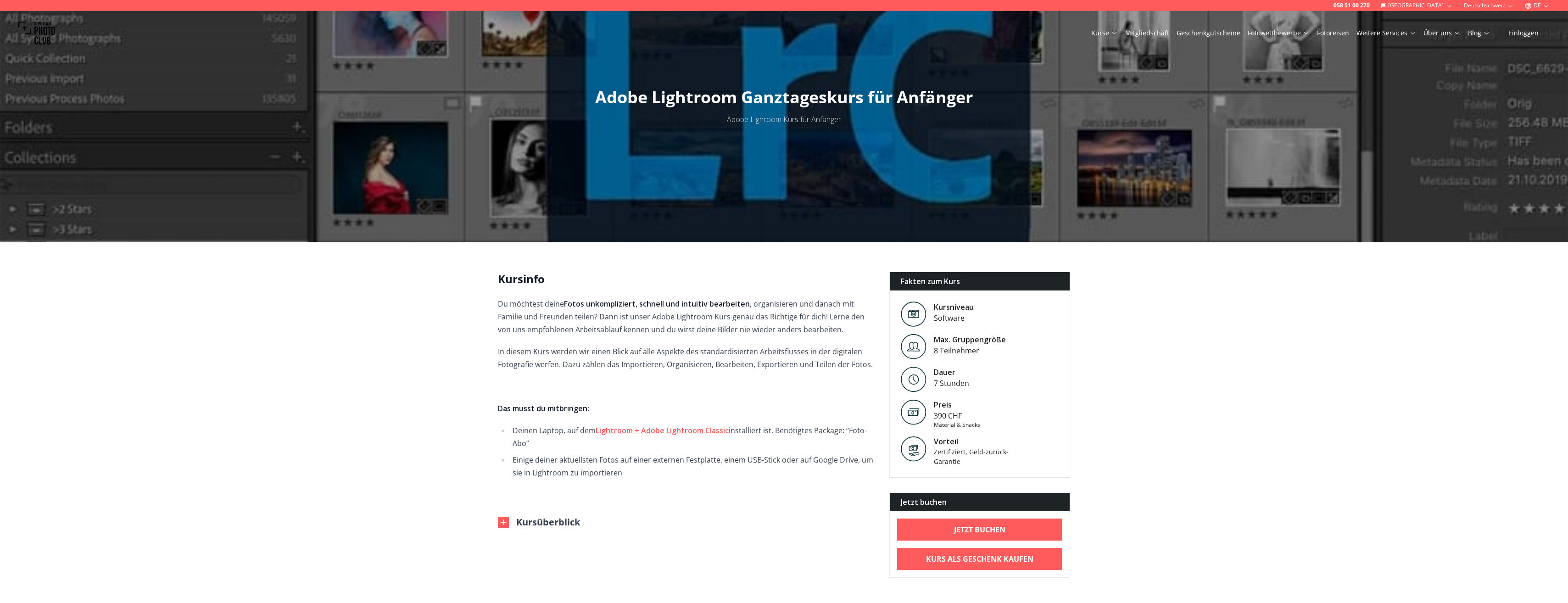
scroll to position [46, 0]
